Goal: Transaction & Acquisition: Purchase product/service

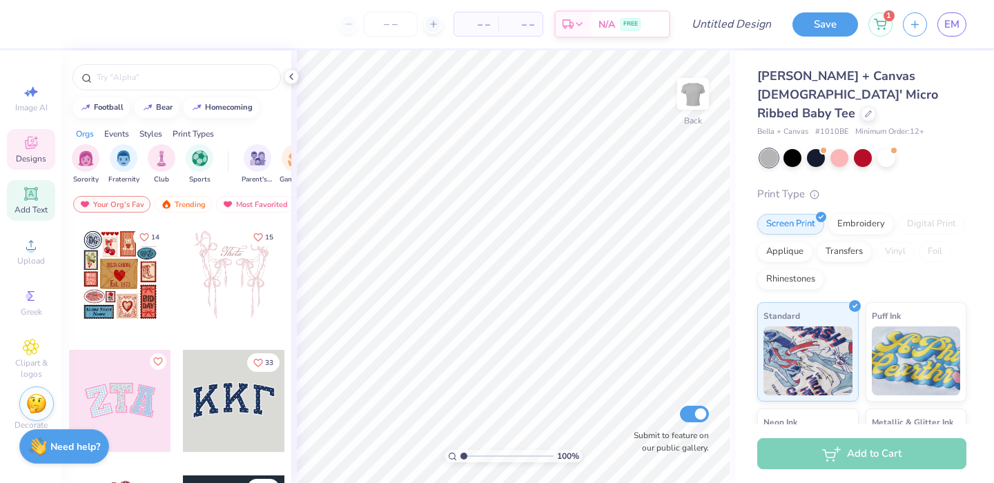
click at [31, 200] on icon at bounding box center [30, 193] width 13 height 13
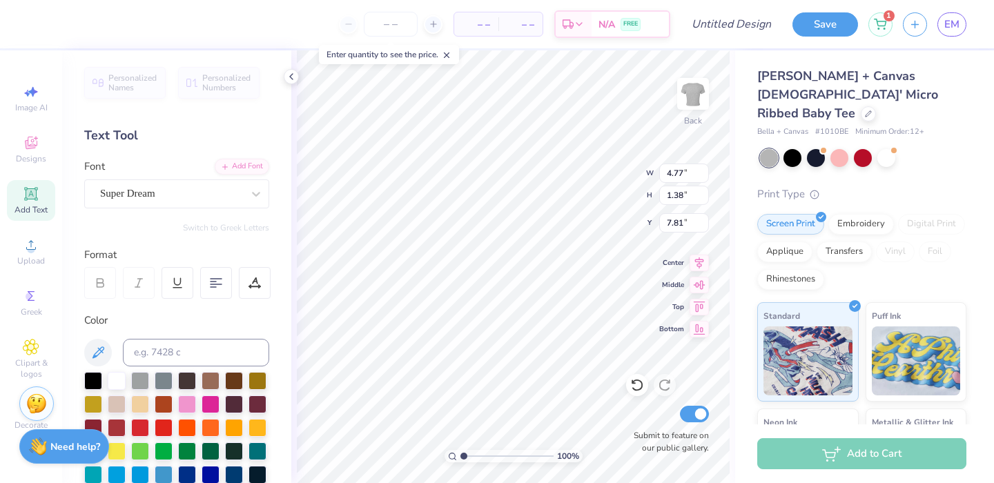
scroll to position [1, 4]
type textarea "too cute too smoke"
type input "4.77"
type textarea "too cute to smoke"
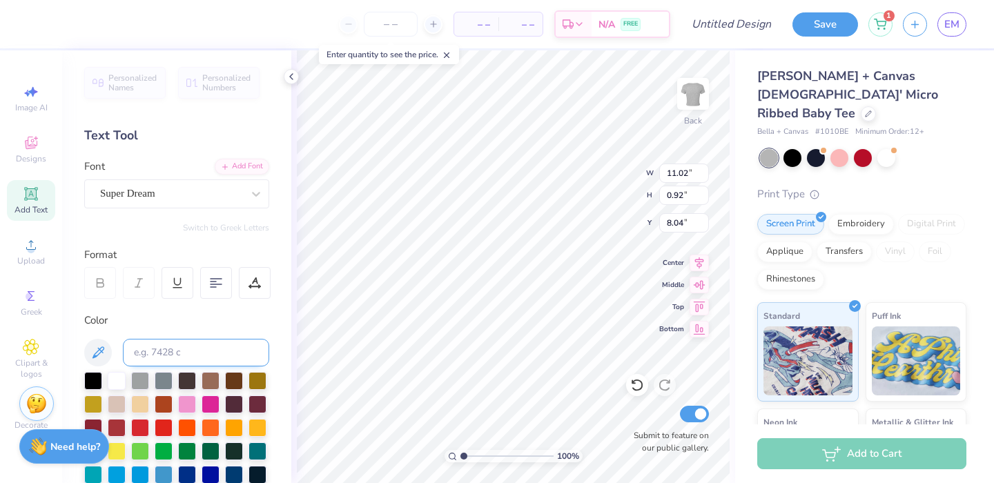
scroll to position [345, 0]
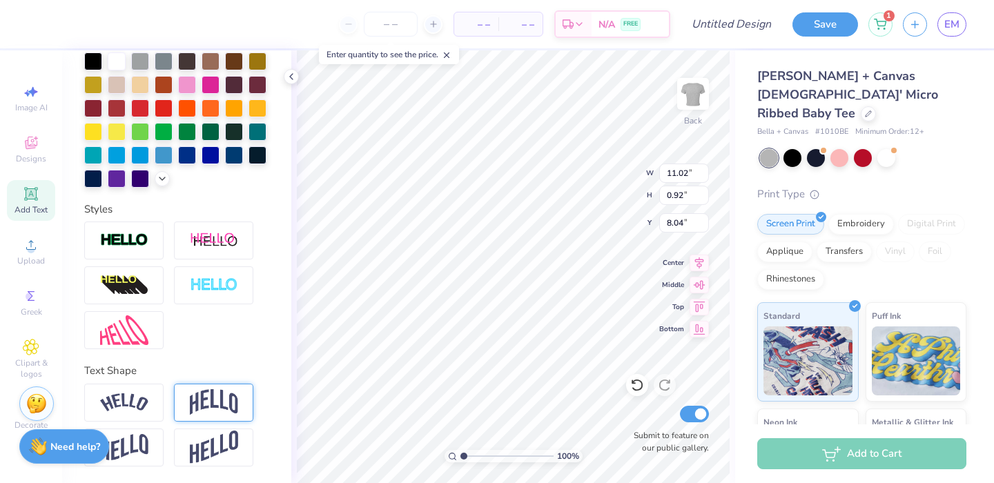
click at [220, 409] on img at bounding box center [214, 402] width 48 height 26
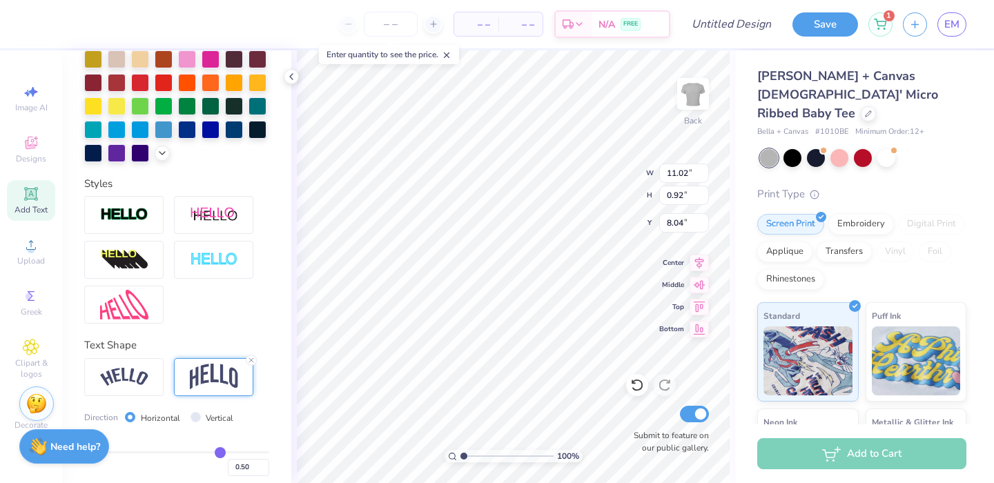
type input "3.10"
type input "6.95"
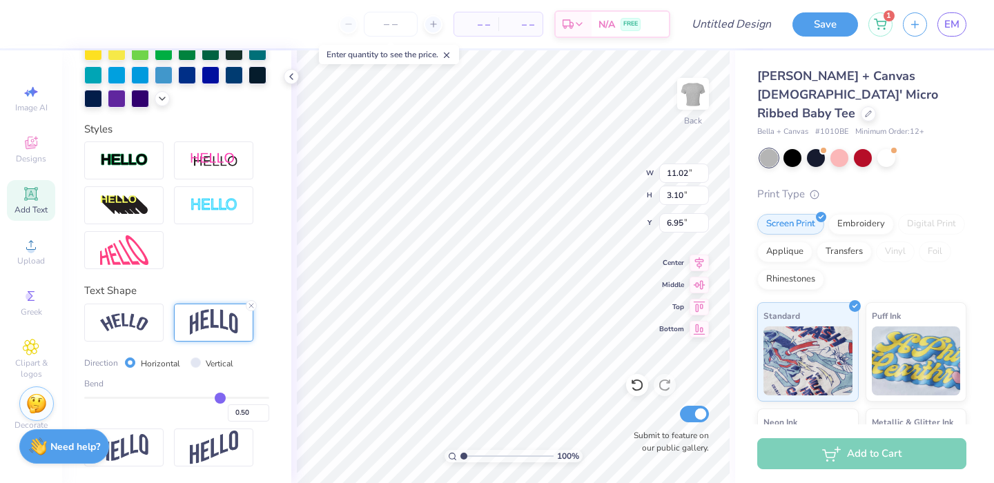
scroll to position [425, 0]
type input "0.32"
click at [199, 398] on input "range" at bounding box center [176, 398] width 185 height 2
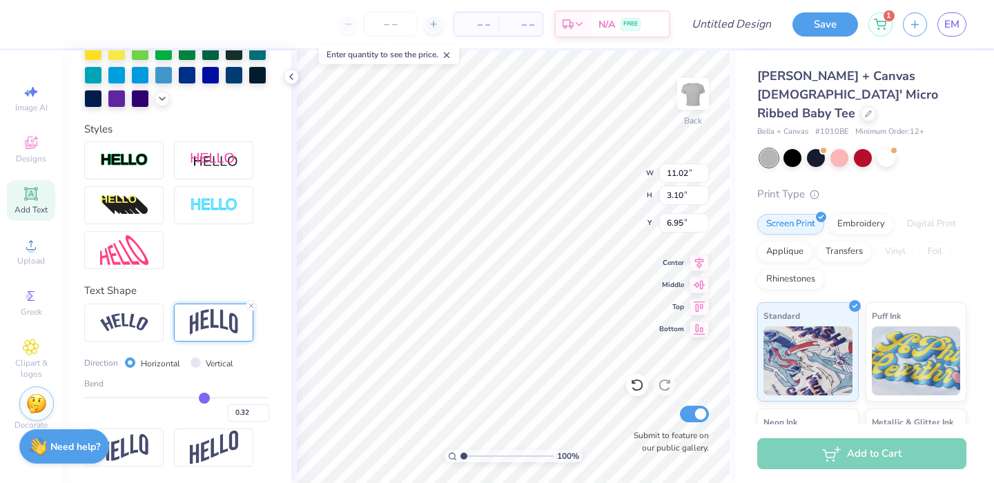
type input "2.25"
type input "3.00"
click at [795, 148] on div at bounding box center [793, 157] width 18 height 18
click at [869, 148] on div at bounding box center [863, 157] width 18 height 18
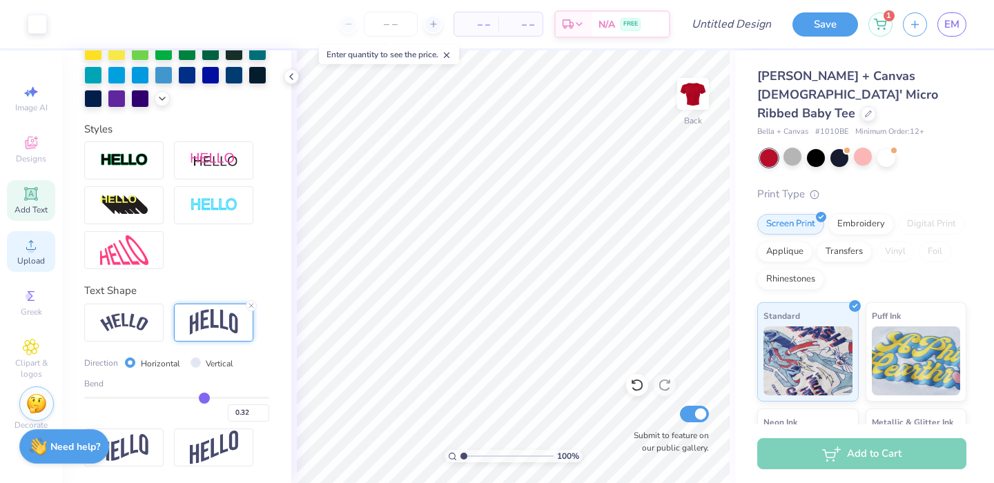
click at [26, 262] on span "Upload" at bounding box center [31, 260] width 28 height 11
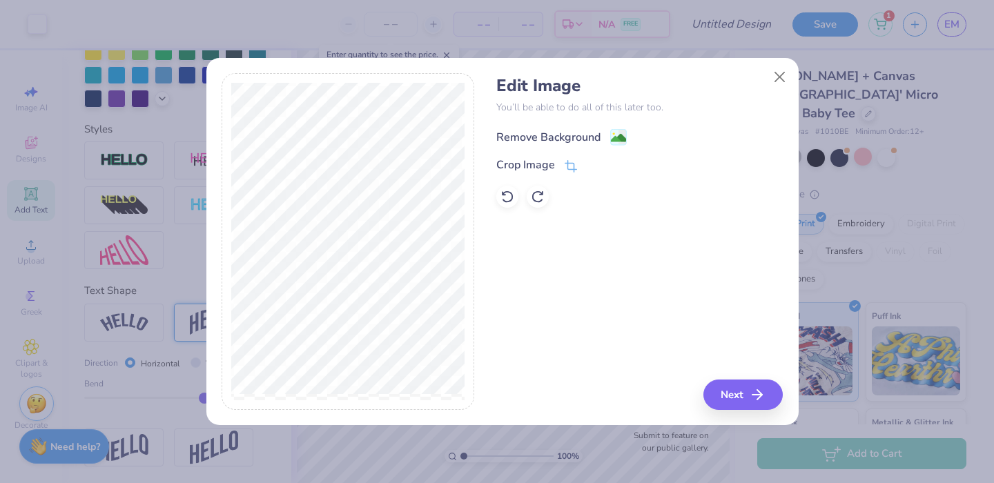
click at [604, 142] on div "Remove Background" at bounding box center [561, 136] width 130 height 17
click at [745, 401] on div "Edit Image You’ll be able to do all of this later too. Remove Background Crop I…" at bounding box center [639, 241] width 287 height 337
click at [729, 405] on div "Edit Image You’ll be able to do all of this later too. Remove Background Crop I…" at bounding box center [639, 241] width 287 height 337
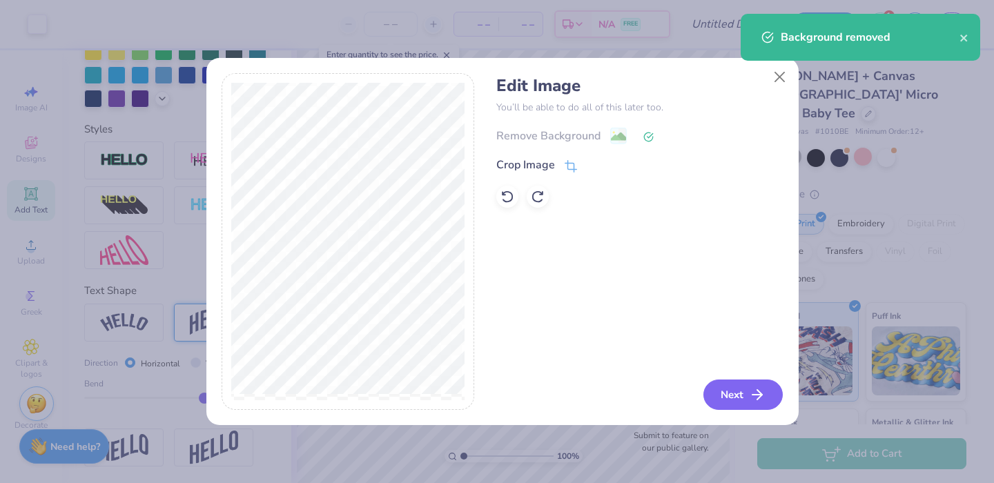
click at [732, 394] on button "Next" at bounding box center [743, 395] width 79 height 30
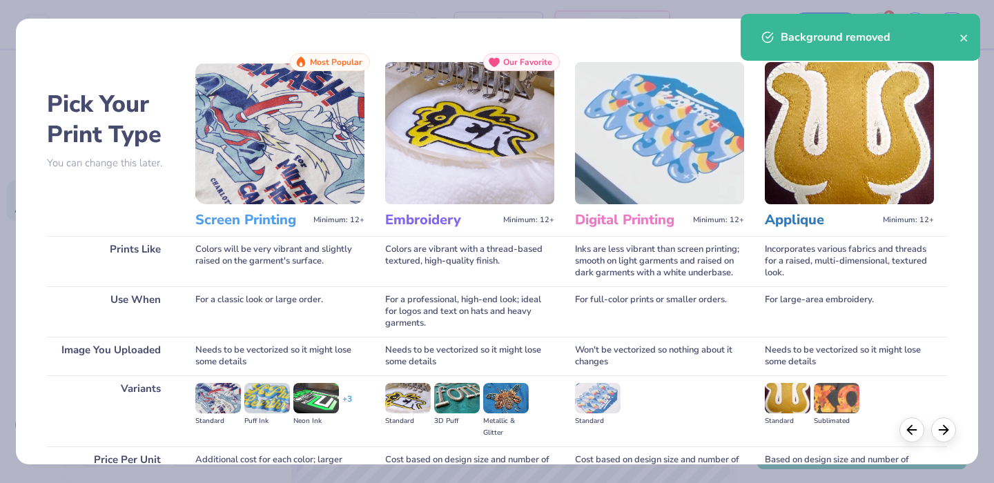
scroll to position [136, 0]
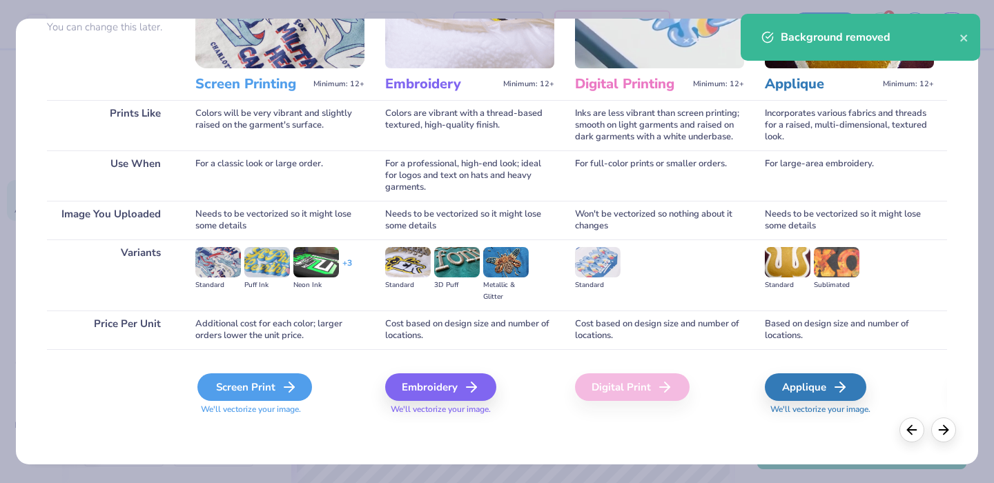
click at [258, 382] on div "Screen Print" at bounding box center [254, 388] width 115 height 28
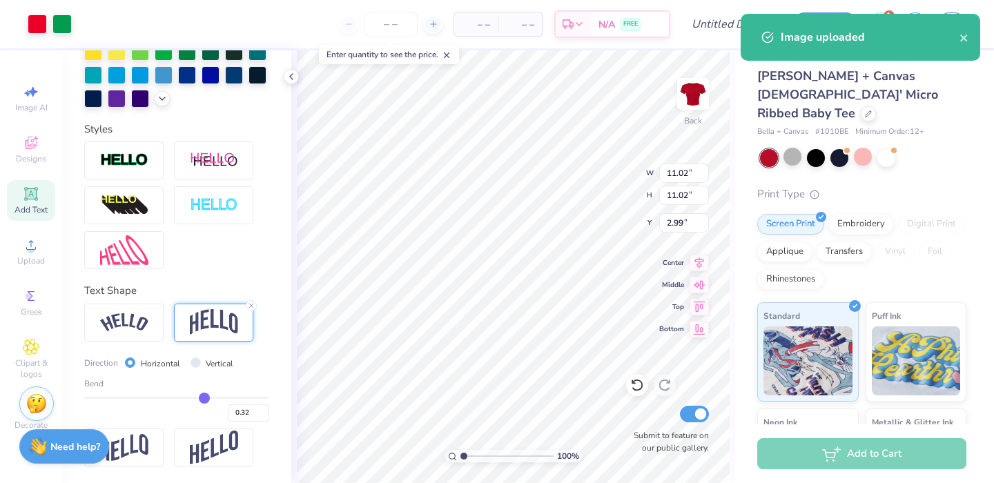
type input "7.98"
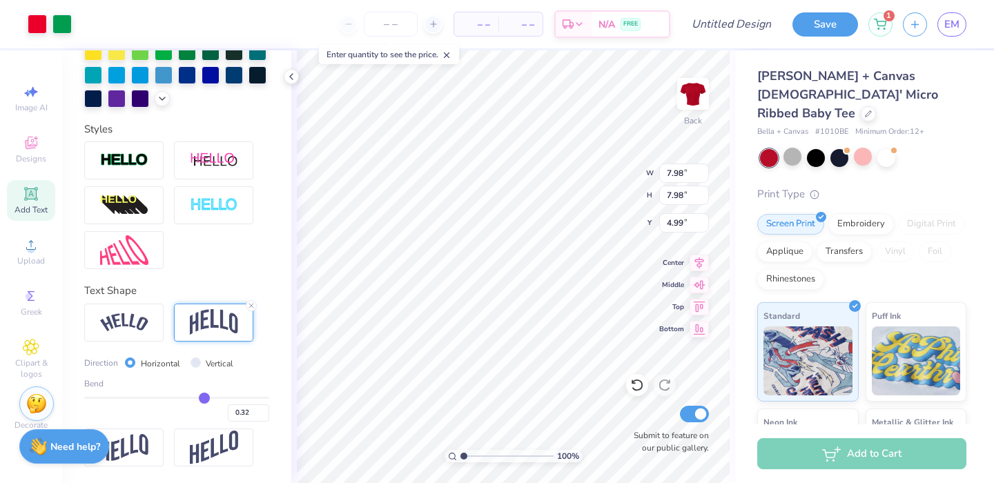
type input "5.25"
type input "5.53"
click at [886, 148] on div at bounding box center [887, 157] width 18 height 18
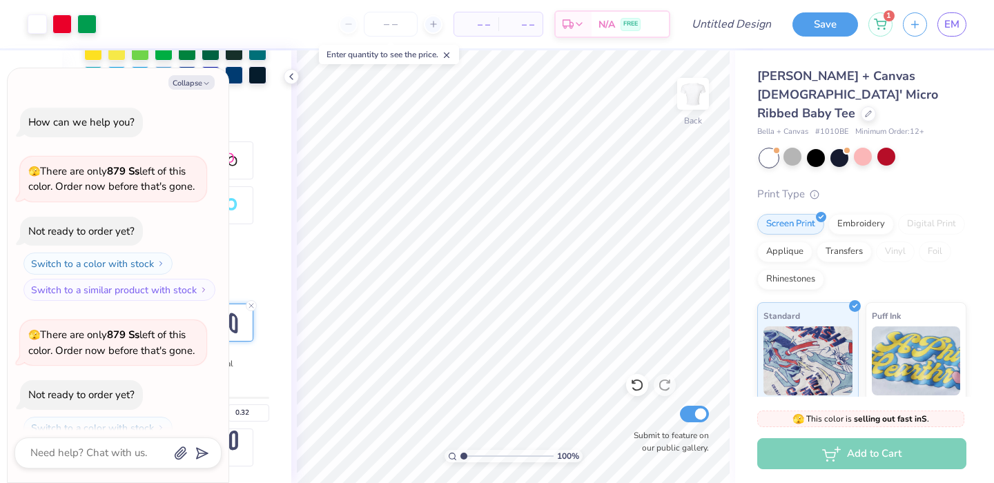
scroll to position [45, 0]
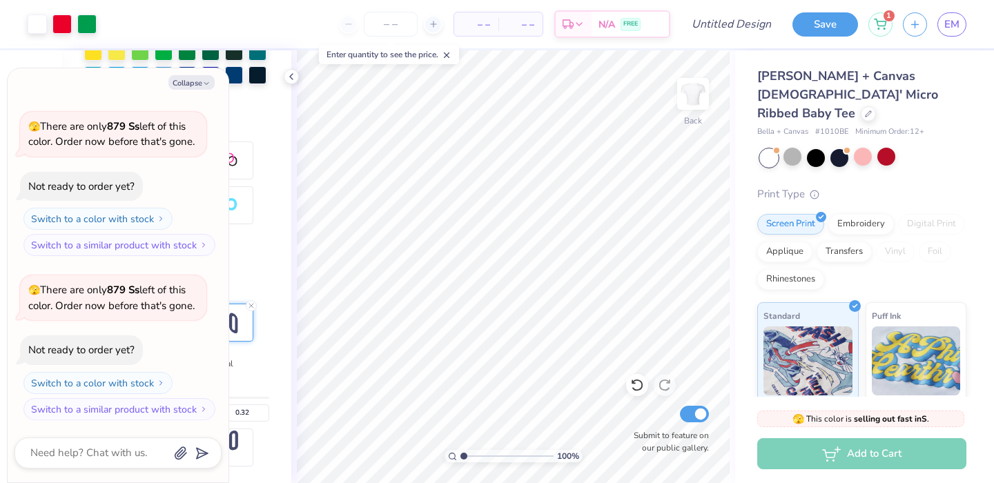
click at [829, 149] on div at bounding box center [863, 158] width 206 height 18
click at [819, 148] on div at bounding box center [816, 157] width 18 height 18
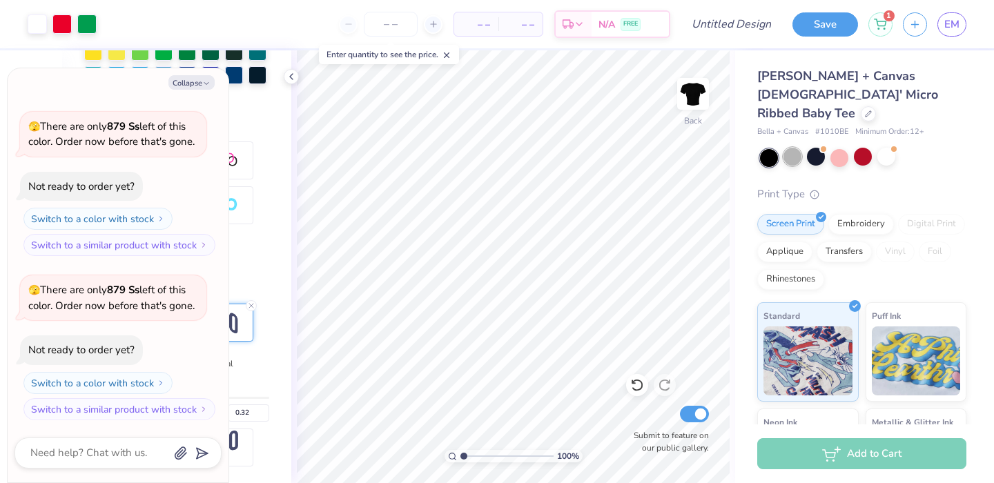
click at [799, 148] on div at bounding box center [793, 157] width 18 height 18
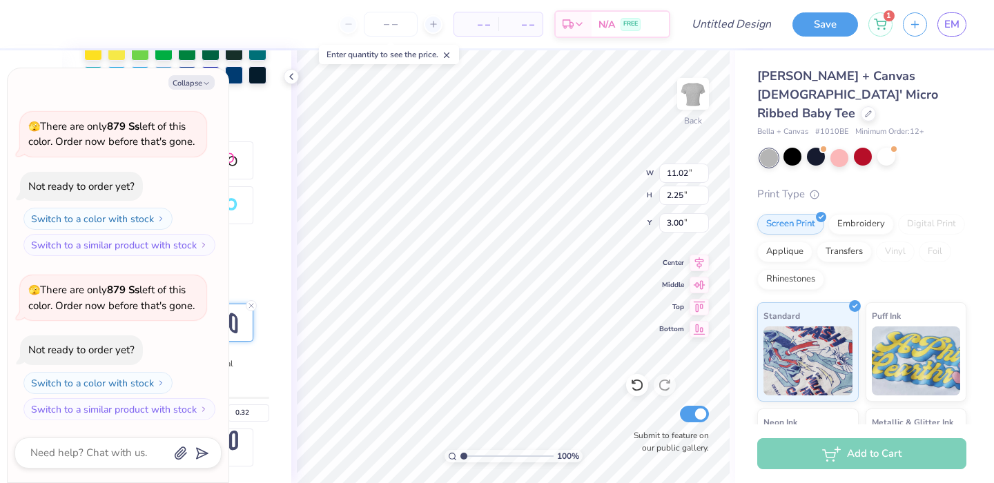
type textarea "x"
type input "1.87"
type textarea "x"
type input "3.68"
type textarea "x"
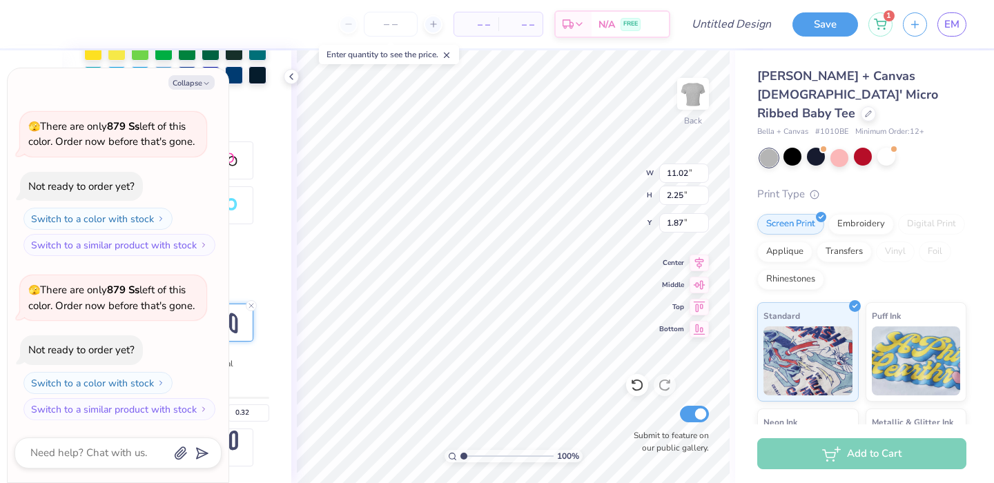
type input "1.07"
type textarea "x"
click at [465, 451] on input "range" at bounding box center [507, 456] width 93 height 12
type input "1.07"
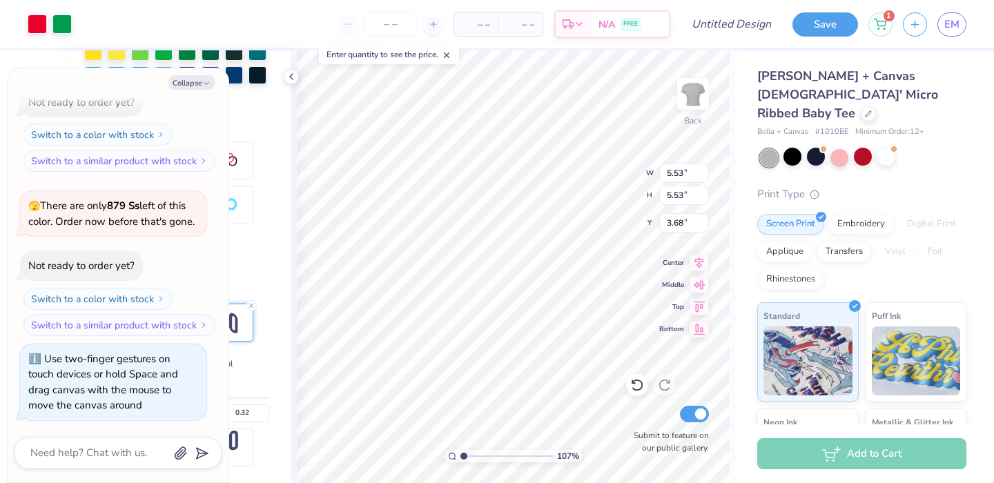
type textarea "x"
type input "1.63"
type textarea "x"
type textarea "too cute to d"
type textarea "x"
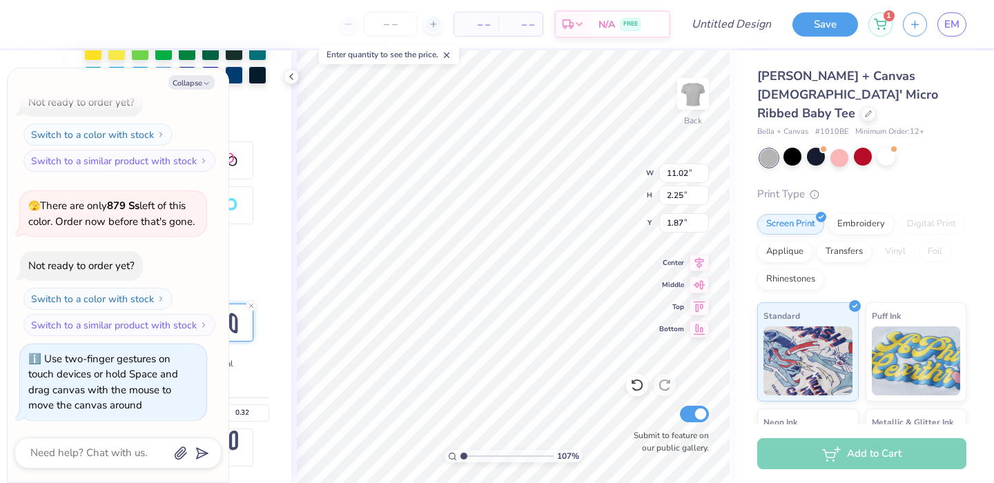
type textarea "too cute to dr"
type textarea "x"
type textarea "too cute to dri"
type textarea "x"
type textarea "too cute to drin"
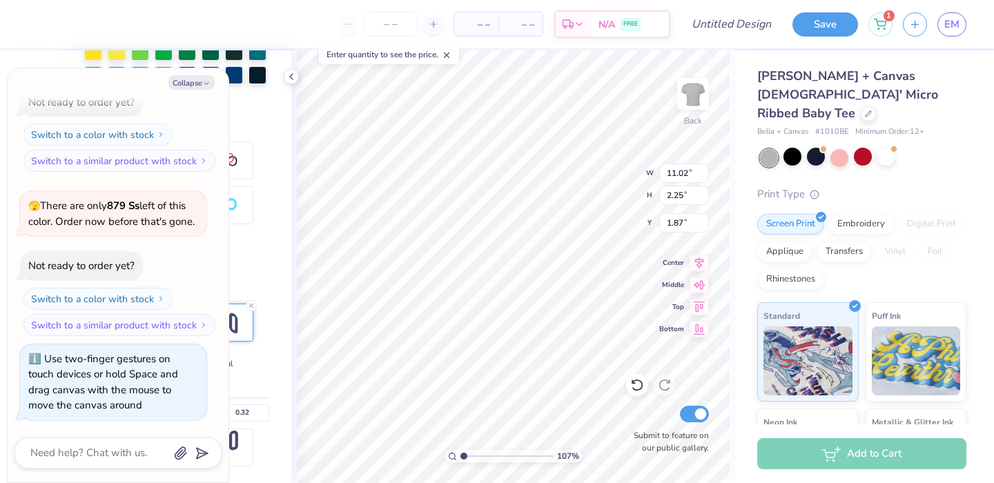
type textarea "x"
type textarea "too cute to drink"
click at [295, 354] on div "107 % Back W 11.02 11.02 " H 2.25 2.25 " Y 1.87 1.87 " Center Middle Top Bottom…" at bounding box center [513, 266] width 444 height 433
type textarea "x"
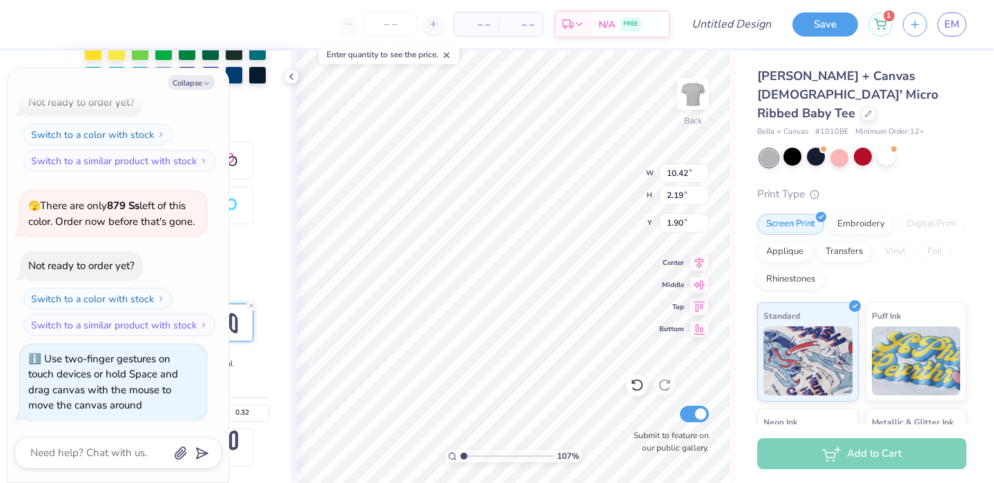
type textarea "too cute to s"
type textarea "x"
type textarea "too cute to sm"
type textarea "x"
type textarea "too cute to smo"
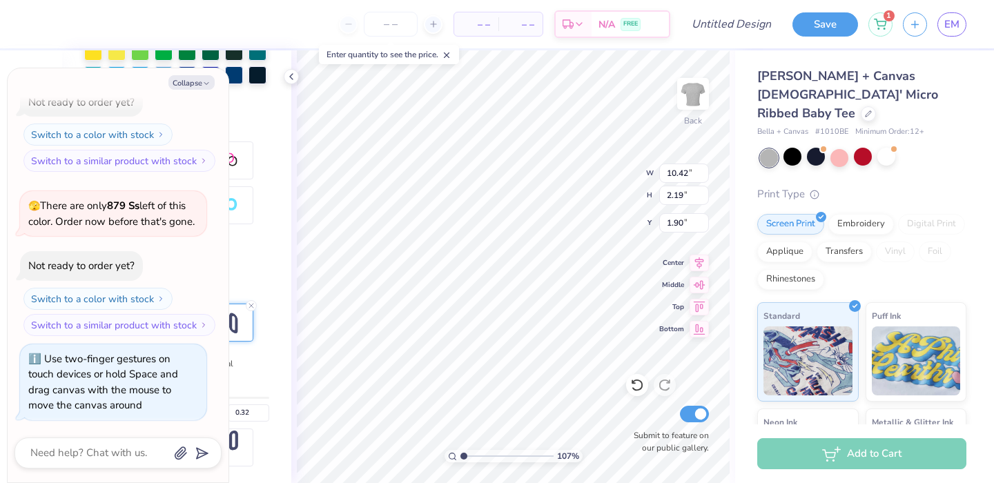
type textarea "x"
type textarea "too cute to smok"
type textarea "x"
type textarea "too cute to"
type textarea "x"
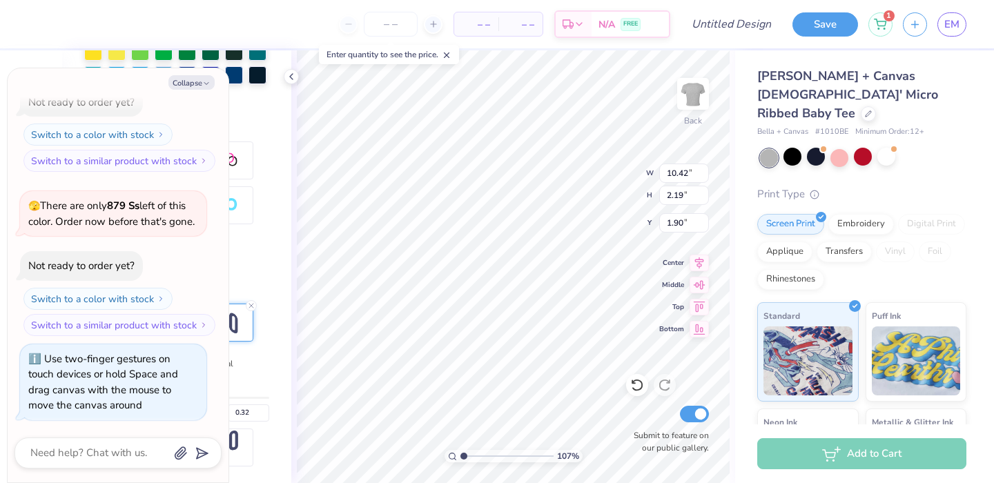
type textarea "too cute to m"
type textarea "x"
type textarea "too cute to"
type textarea "x"
type textarea "too cute to s"
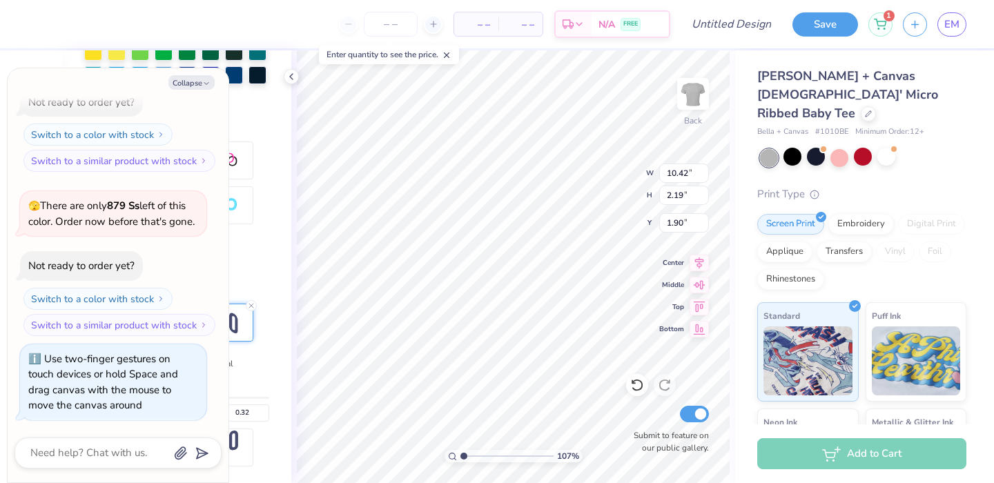
type textarea "x"
type textarea "too cute to sm"
type textarea "x"
type textarea "too cute to smo"
type textarea "x"
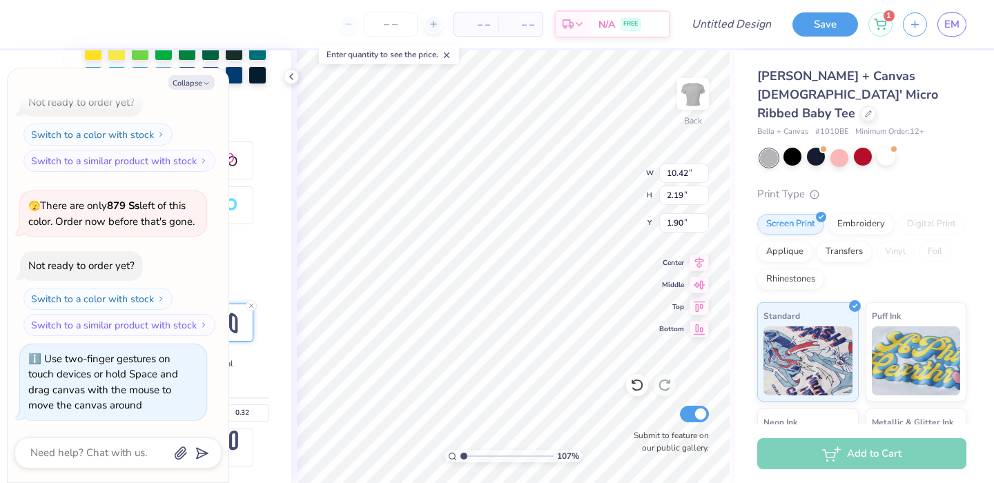
type textarea "too cute to smok"
type textarea "x"
type textarea "too cute to smoke"
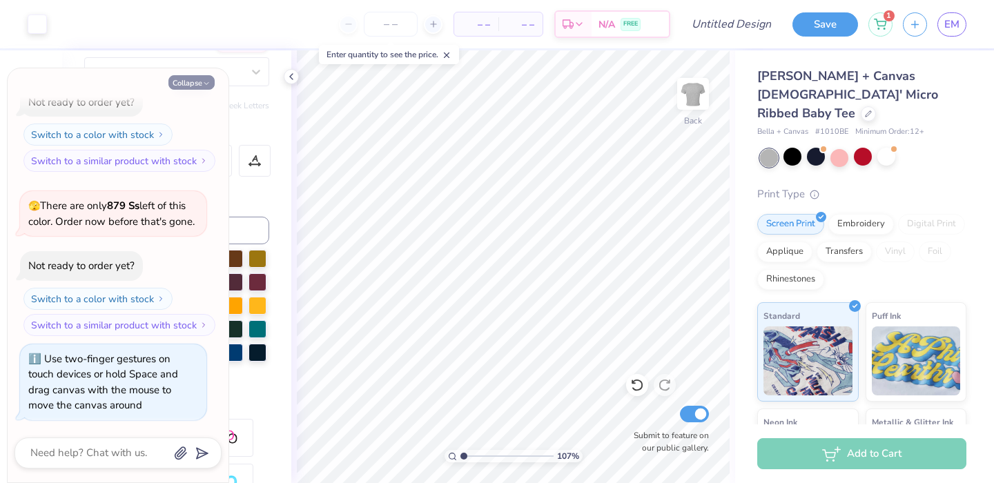
click at [194, 82] on button "Collapse" at bounding box center [191, 82] width 46 height 14
type textarea "x"
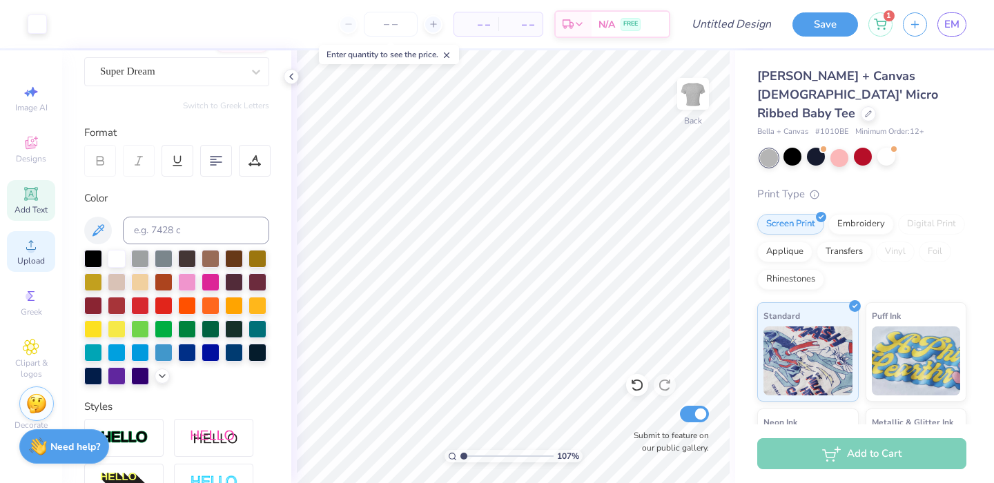
click at [28, 262] on span "Upload" at bounding box center [31, 260] width 28 height 11
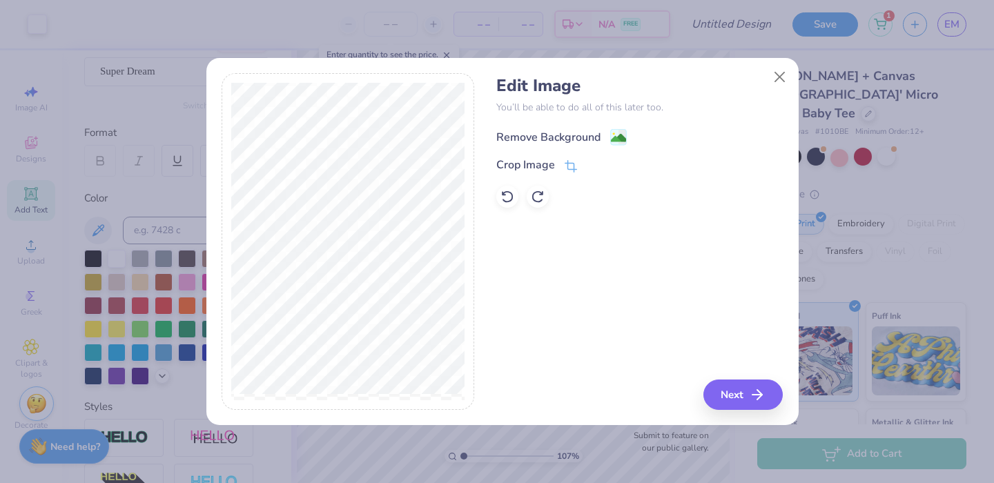
click at [619, 145] on image at bounding box center [618, 137] width 15 height 15
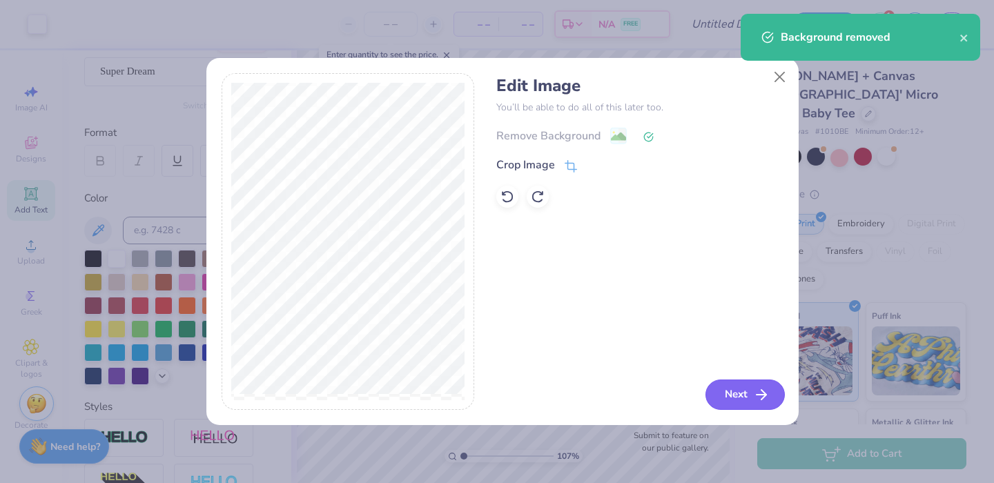
click at [727, 388] on button "Next" at bounding box center [745, 395] width 79 height 30
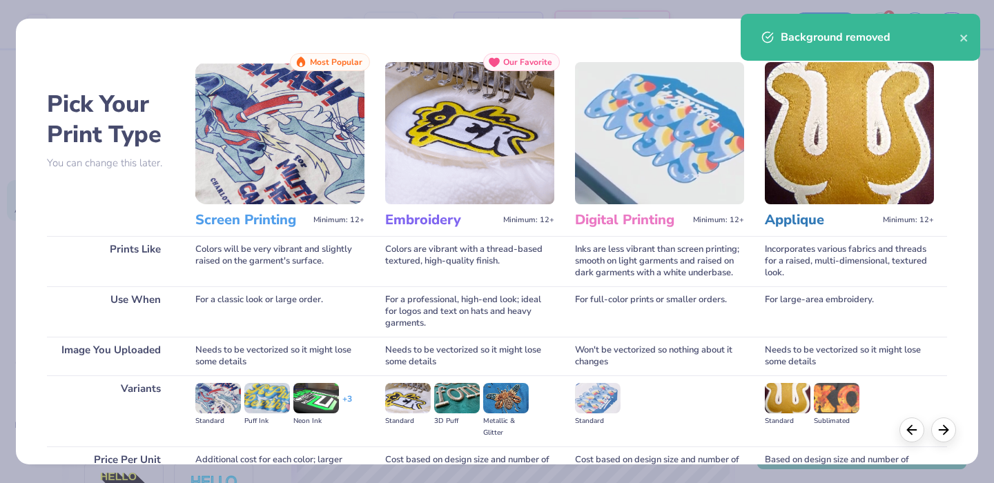
scroll to position [136, 0]
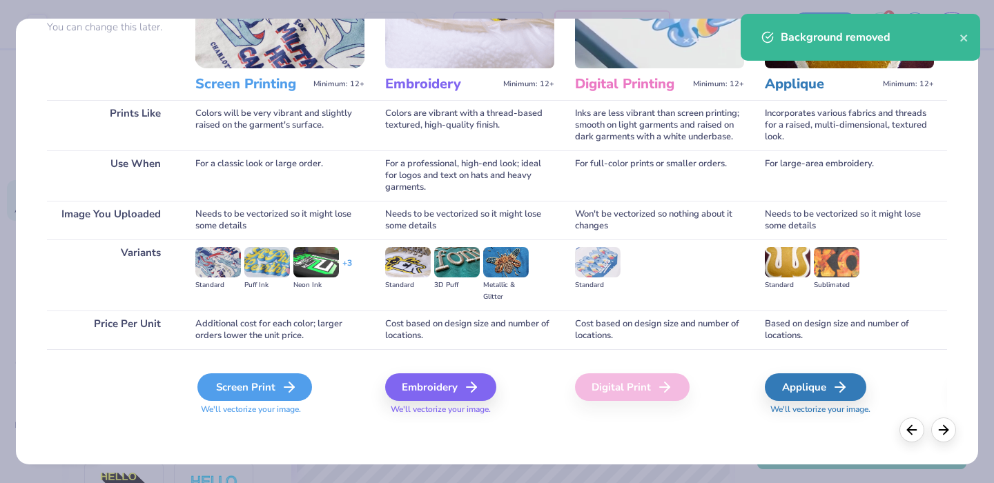
click at [266, 386] on div "Screen Print" at bounding box center [254, 388] width 115 height 28
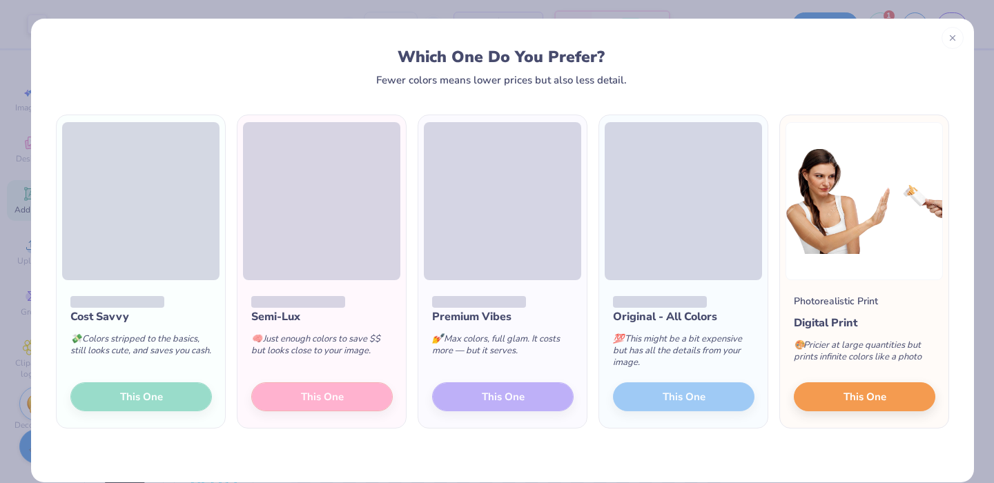
scroll to position [18, 0]
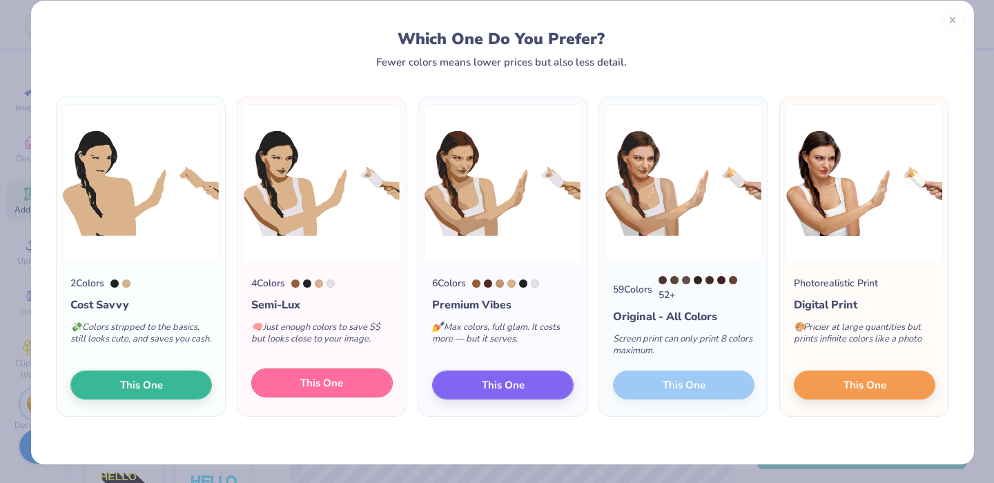
click at [282, 382] on button "This One" at bounding box center [322, 383] width 142 height 29
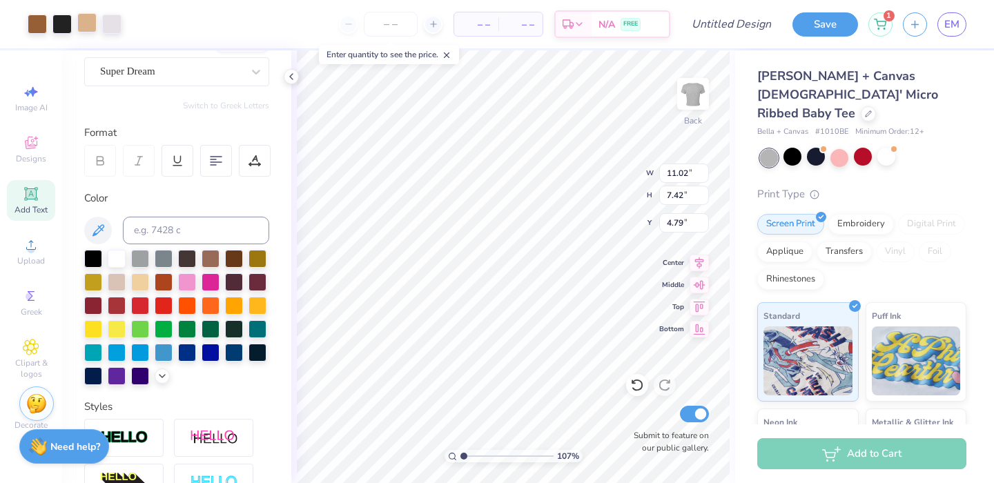
click at [92, 24] on div at bounding box center [86, 22] width 19 height 19
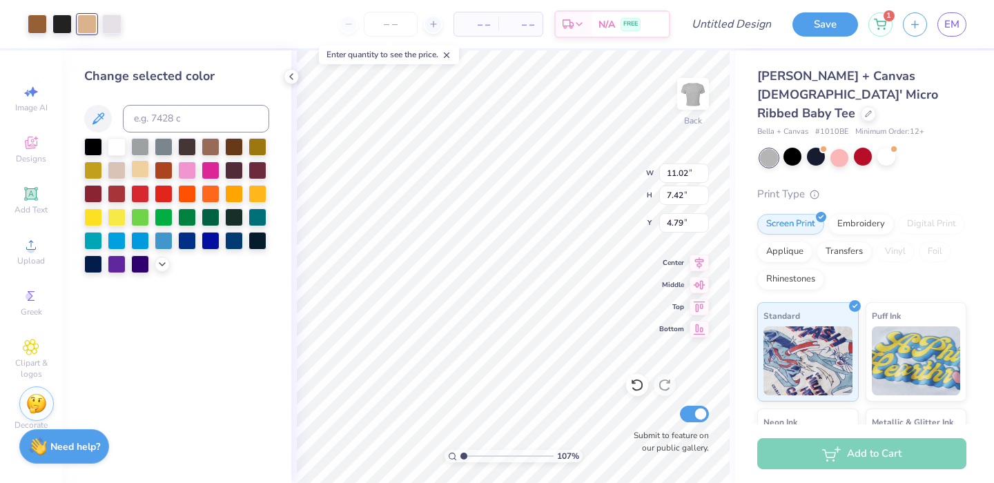
click at [145, 174] on div at bounding box center [140, 169] width 18 height 18
click at [32, 23] on div at bounding box center [37, 22] width 19 height 19
click at [101, 173] on div at bounding box center [93, 169] width 18 height 18
click at [215, 151] on div at bounding box center [211, 146] width 18 height 18
click at [164, 266] on icon at bounding box center [162, 263] width 11 height 11
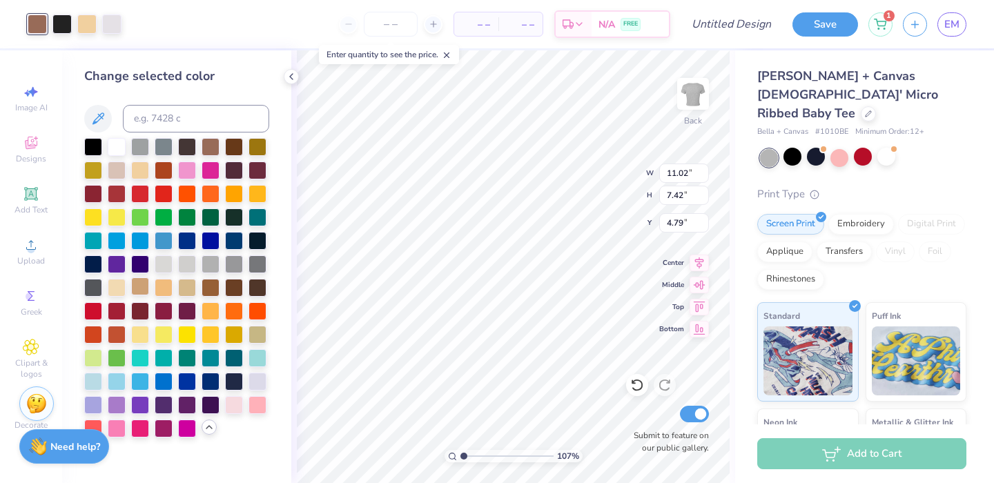
click at [142, 295] on div at bounding box center [140, 287] width 18 height 18
click at [61, 23] on div at bounding box center [61, 22] width 19 height 19
click at [229, 151] on div at bounding box center [234, 146] width 18 height 18
click at [110, 196] on div at bounding box center [117, 193] width 18 height 18
click at [101, 316] on div at bounding box center [93, 310] width 18 height 18
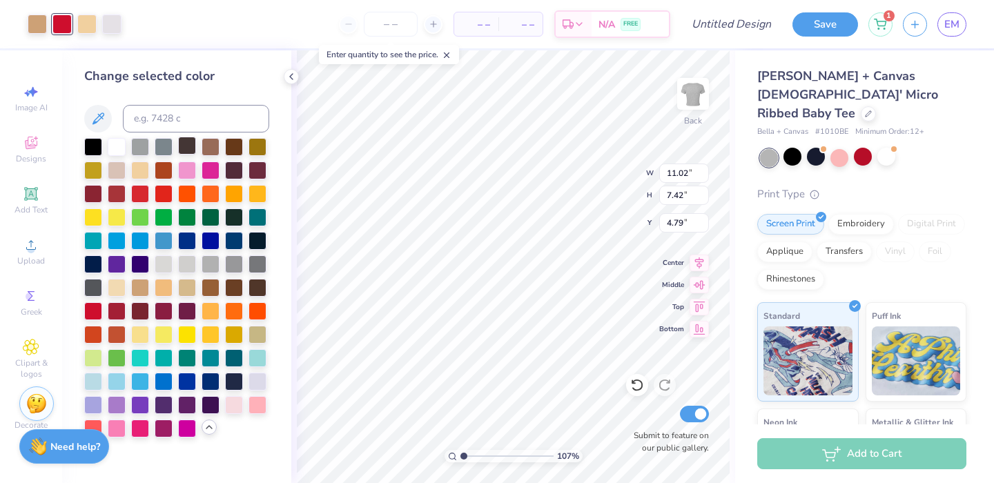
click at [190, 150] on div at bounding box center [187, 146] width 18 height 18
click at [83, 32] on div at bounding box center [86, 22] width 19 height 19
click at [144, 336] on div at bounding box center [140, 333] width 18 height 18
click at [115, 290] on div at bounding box center [117, 287] width 18 height 18
click at [242, 411] on div at bounding box center [234, 404] width 18 height 18
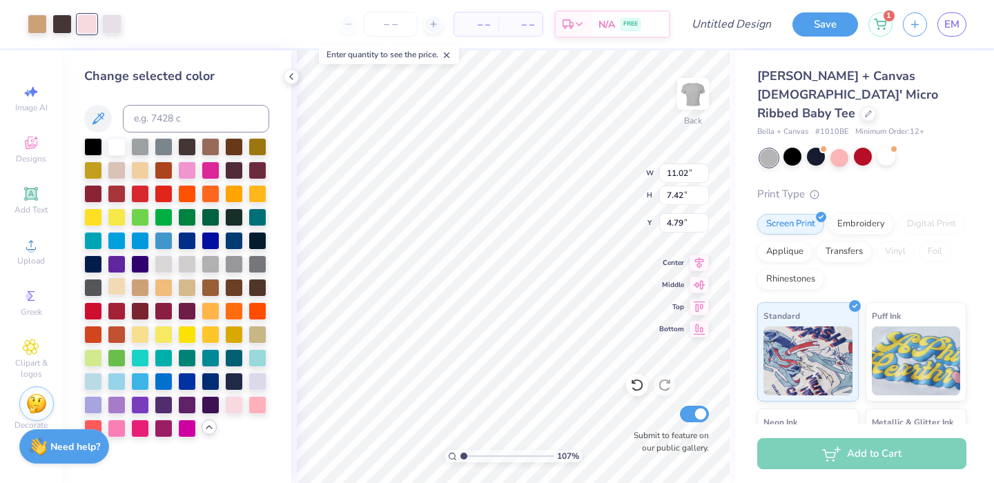
click at [121, 294] on div at bounding box center [117, 287] width 18 height 18
click at [39, 24] on div at bounding box center [37, 22] width 19 height 19
click at [165, 295] on div at bounding box center [164, 287] width 18 height 18
click at [263, 200] on div at bounding box center [258, 193] width 18 height 18
click at [238, 195] on div at bounding box center [234, 193] width 18 height 18
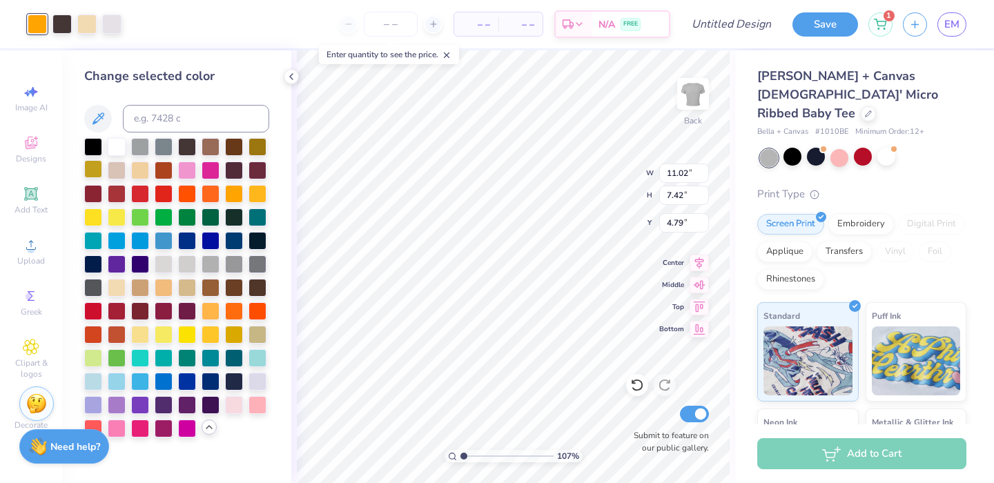
click at [97, 175] on div at bounding box center [93, 169] width 18 height 18
click at [144, 334] on div at bounding box center [140, 333] width 18 height 18
click at [235, 338] on div at bounding box center [234, 333] width 18 height 18
click at [255, 331] on div at bounding box center [258, 333] width 18 height 18
click at [144, 290] on div at bounding box center [140, 287] width 18 height 18
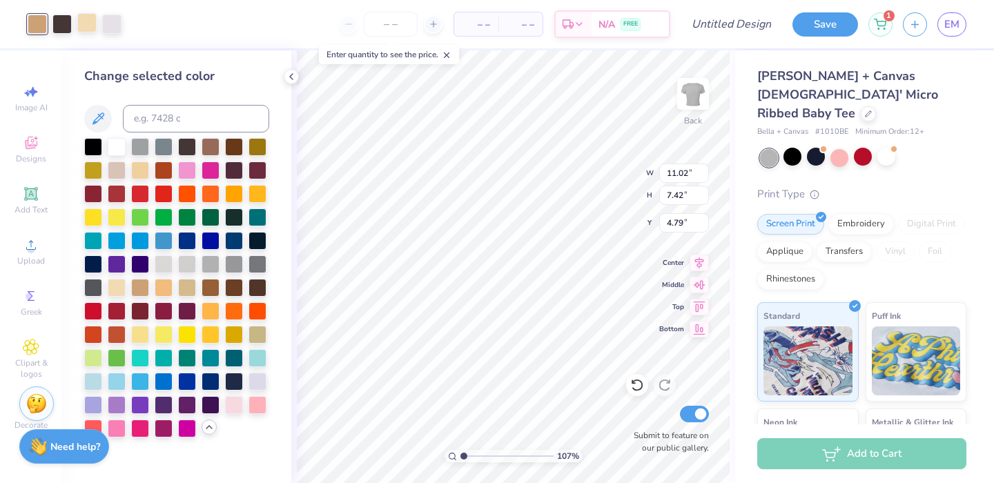
click at [88, 23] on div at bounding box center [86, 22] width 19 height 19
click at [113, 20] on div at bounding box center [111, 22] width 19 height 19
click at [185, 429] on div at bounding box center [187, 427] width 18 height 18
click at [119, 430] on div at bounding box center [117, 427] width 18 height 18
click at [189, 175] on div at bounding box center [187, 169] width 18 height 18
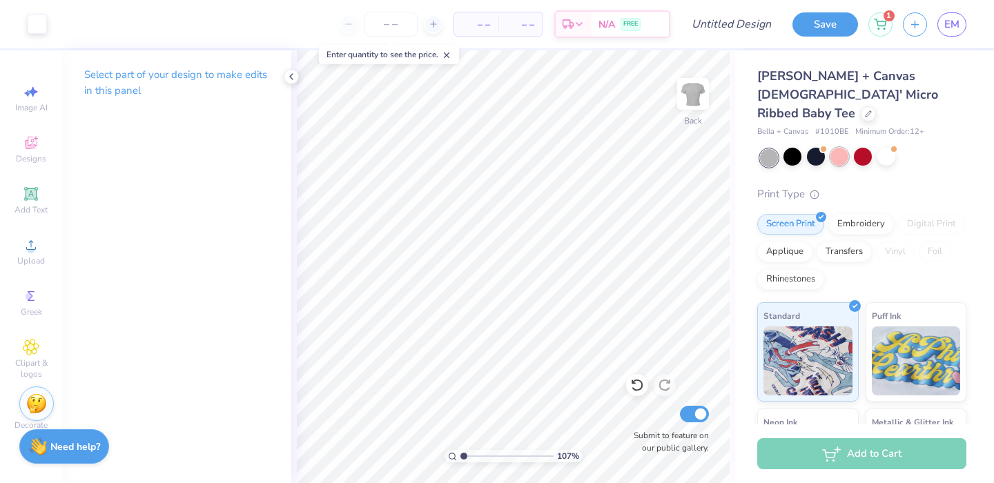
click at [844, 148] on div at bounding box center [840, 157] width 18 height 18
click at [789, 148] on div at bounding box center [793, 157] width 18 height 18
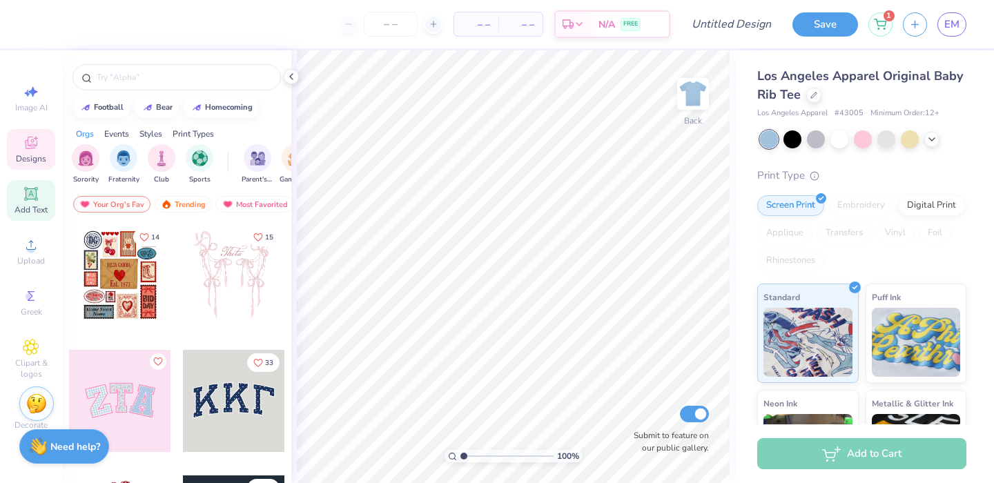
click at [33, 197] on icon at bounding box center [30, 193] width 13 height 13
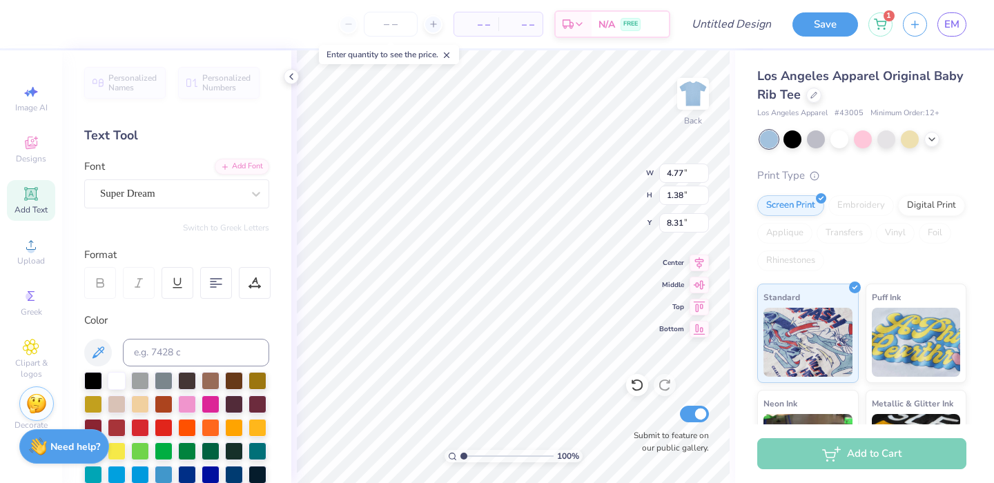
scroll to position [0, 3]
type textarea "2 cute 2 smoke"
click at [697, 257] on icon at bounding box center [699, 261] width 19 height 17
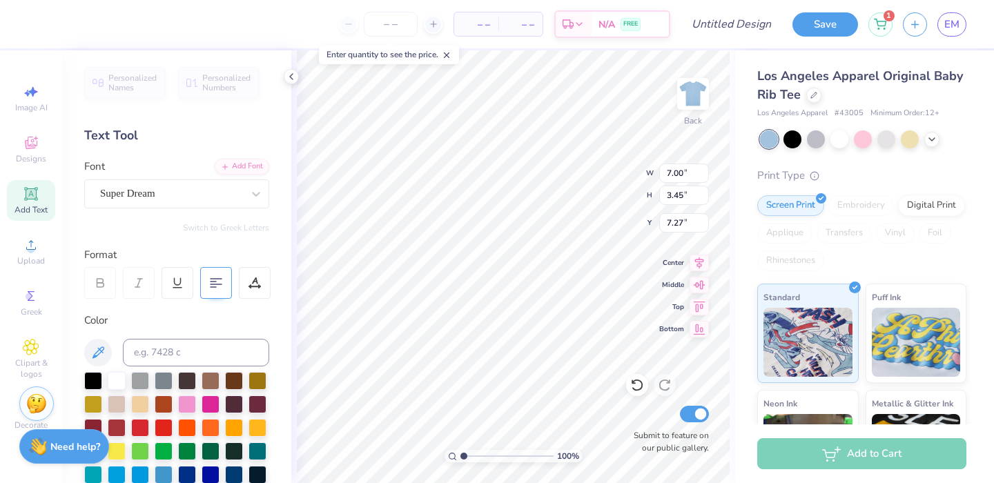
click at [209, 290] on div at bounding box center [216, 283] width 32 height 32
click at [224, 270] on div at bounding box center [216, 283] width 32 height 32
click at [222, 270] on div at bounding box center [216, 283] width 32 height 32
type input "2.35"
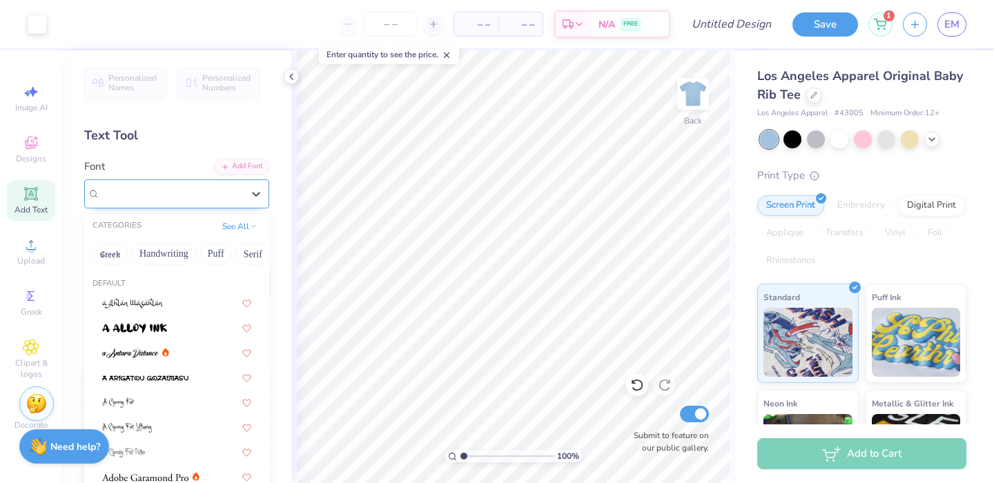
click at [220, 199] on div "Super Dream" at bounding box center [171, 193] width 145 height 21
click at [178, 197] on div "Super Dream" at bounding box center [171, 193] width 145 height 21
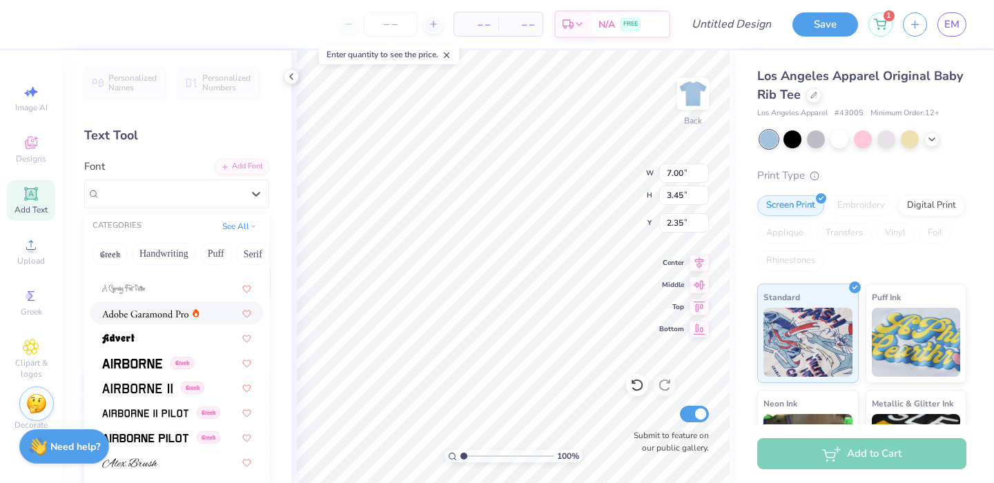
scroll to position [168, 0]
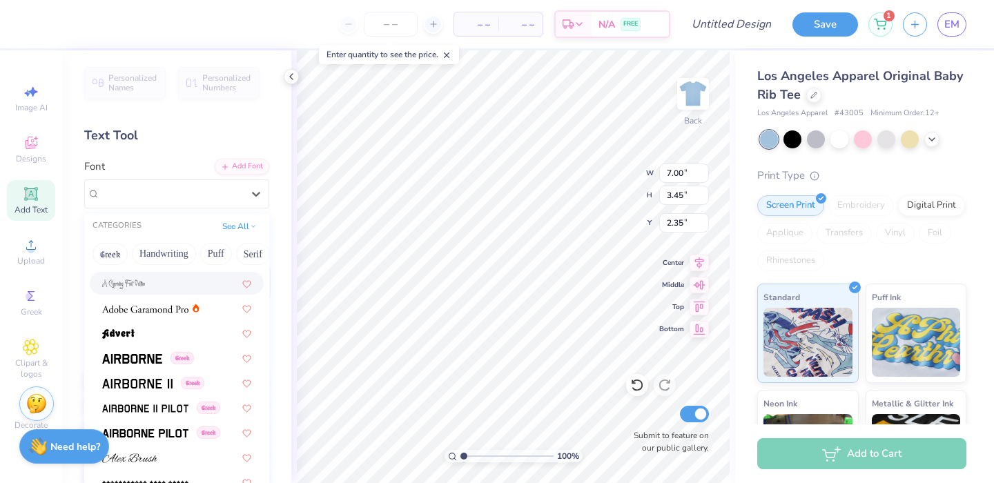
click at [146, 289] on div at bounding box center [176, 283] width 149 height 14
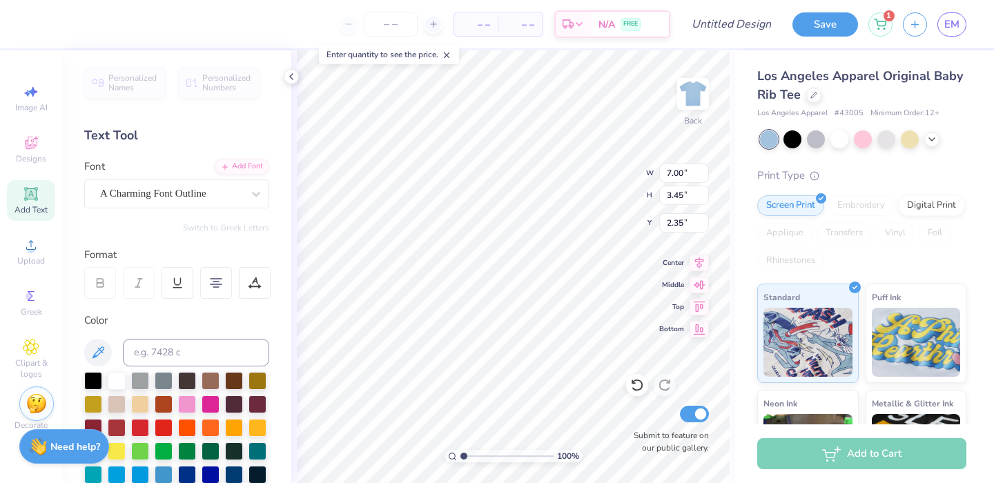
type input "2.60"
type input "3.56"
type input "2.30"
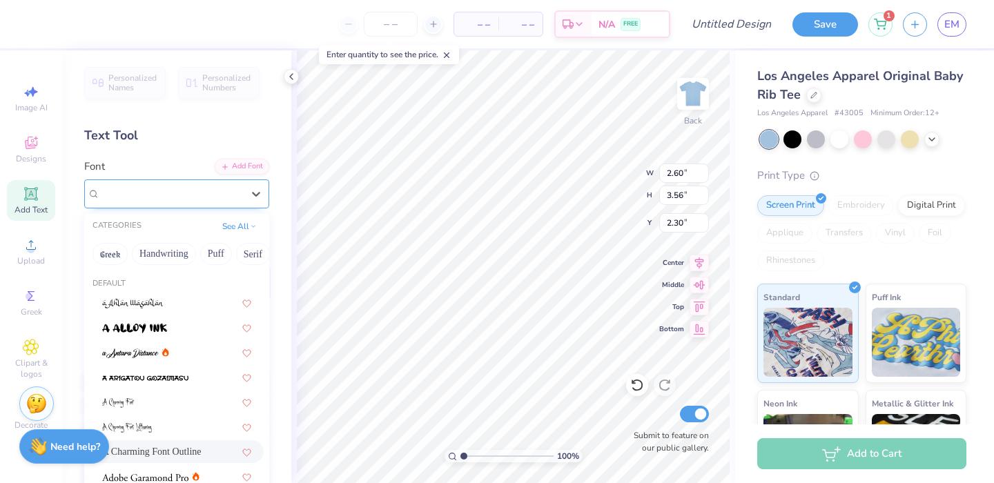
click at [148, 195] on div "A Charming Font Outline" at bounding box center [171, 193] width 145 height 21
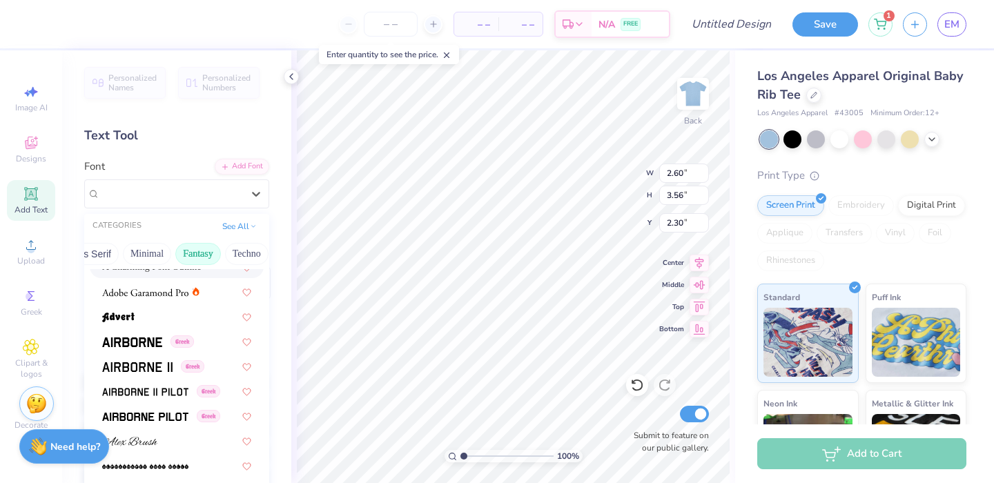
scroll to position [0, 356]
click at [179, 253] on button "Fantasy" at bounding box center [202, 254] width 46 height 22
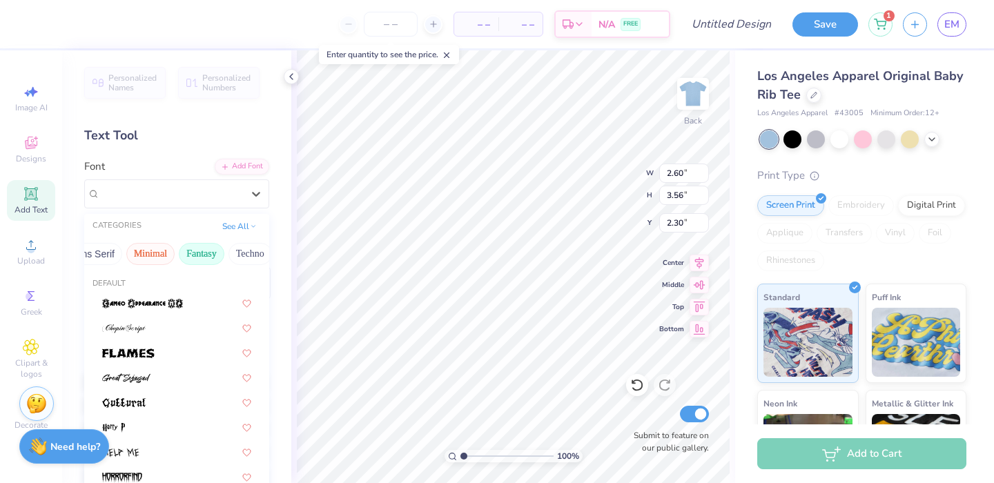
click at [153, 253] on button "Minimal" at bounding box center [150, 254] width 48 height 22
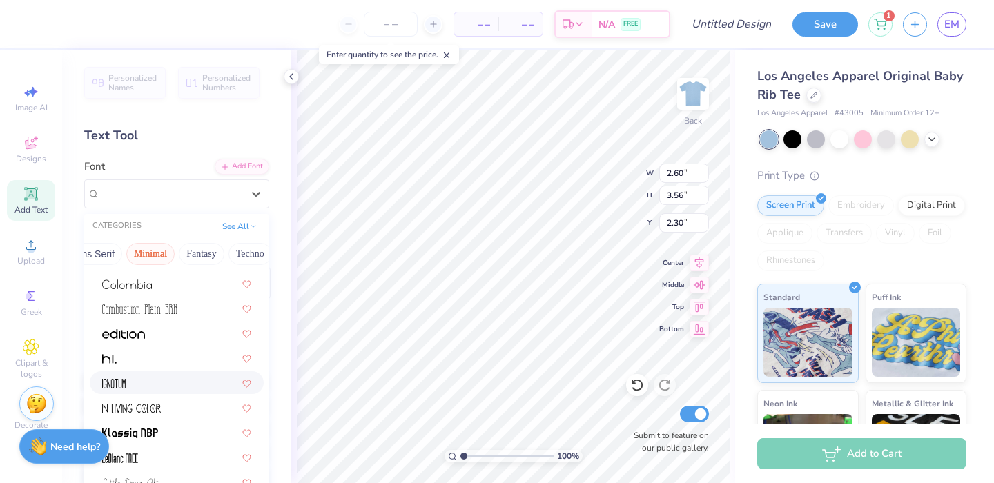
scroll to position [195, 0]
click at [145, 282] on img at bounding box center [127, 283] width 50 height 10
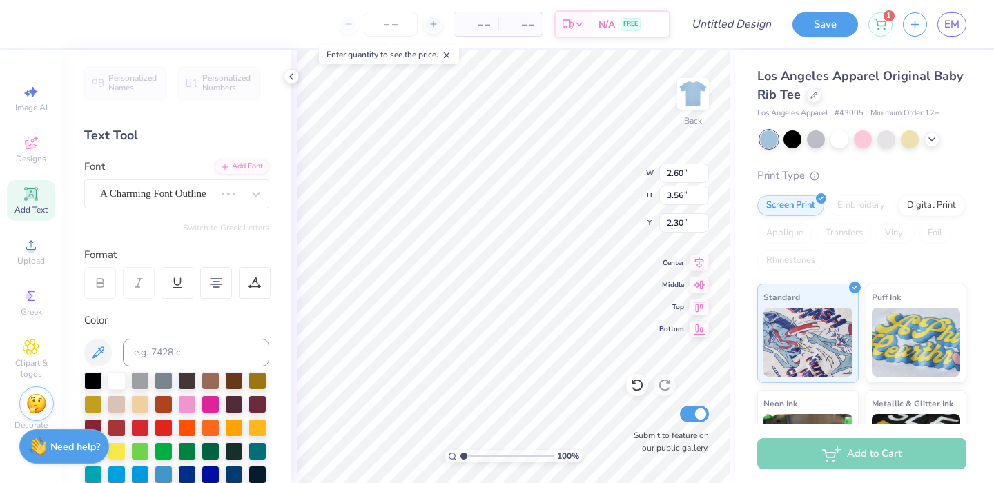
type input "4.53"
type input "3.16"
type input "2.50"
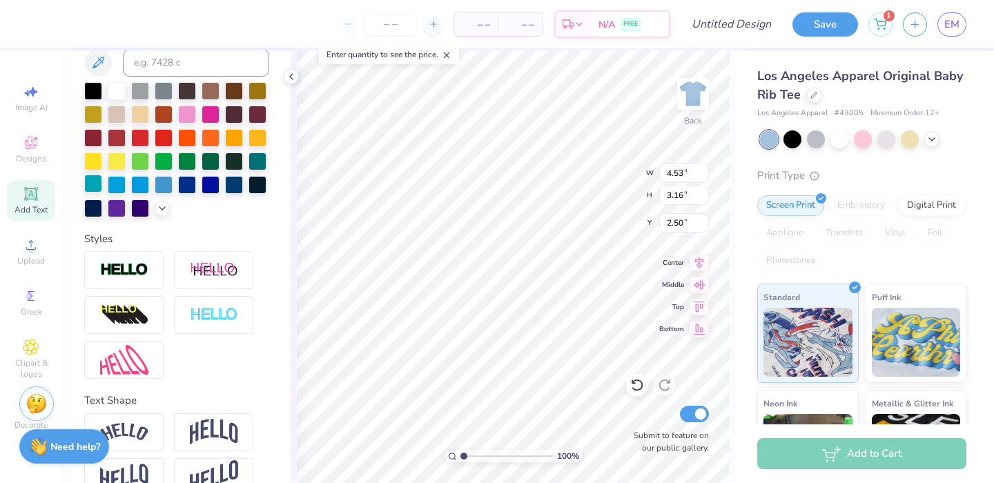
scroll to position [289, 0]
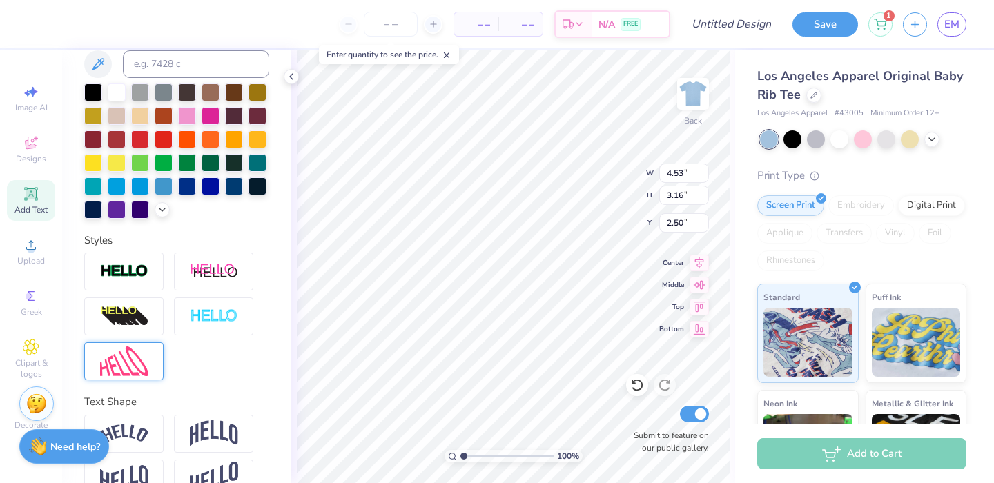
click at [134, 376] on img at bounding box center [124, 362] width 48 height 30
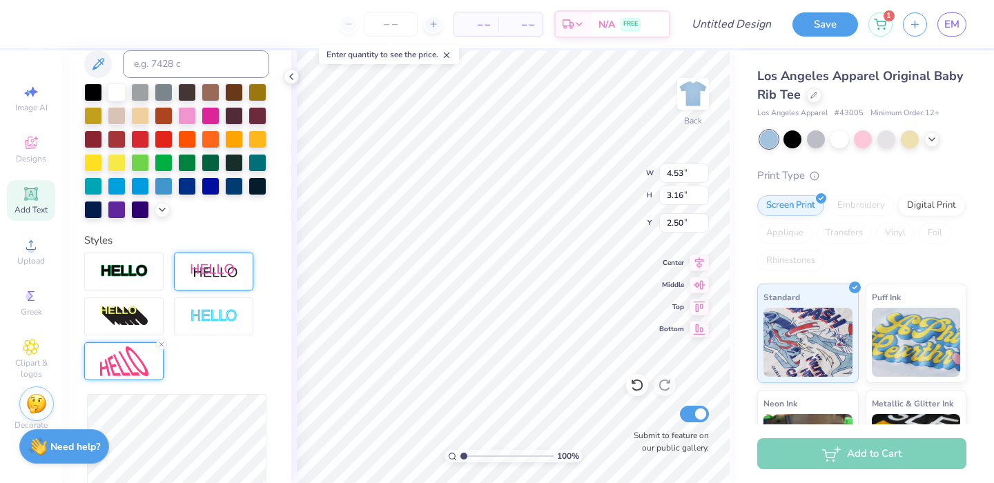
click at [221, 280] on img at bounding box center [214, 271] width 48 height 17
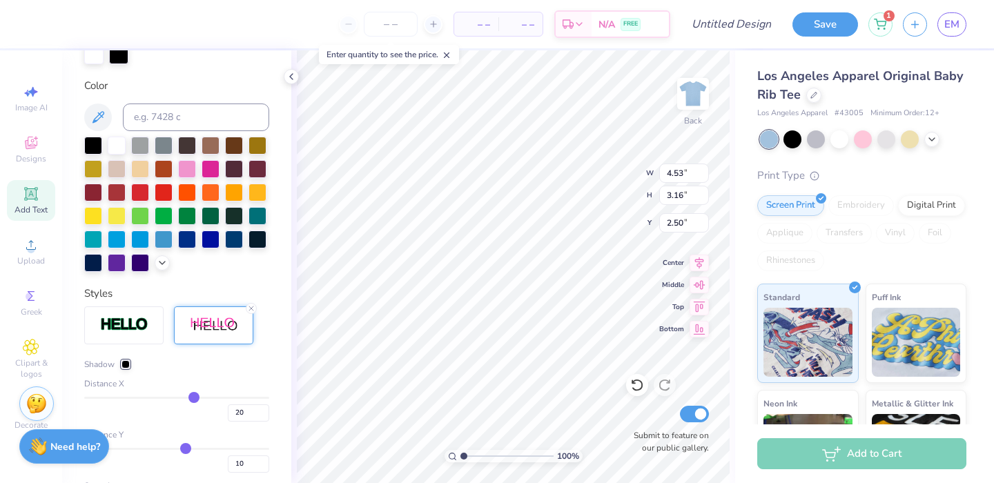
type input "5.43"
type input "3.48"
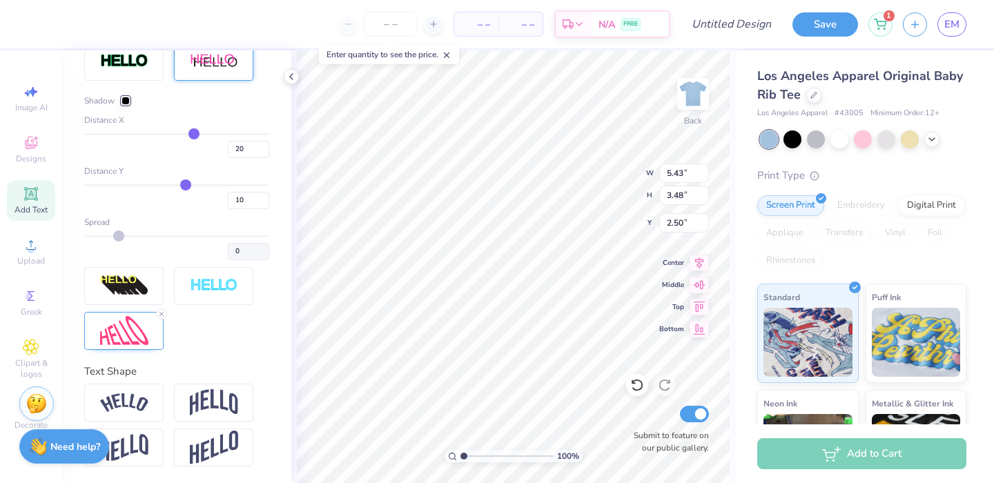
scroll to position [577, 0]
click at [136, 285] on img at bounding box center [124, 286] width 48 height 22
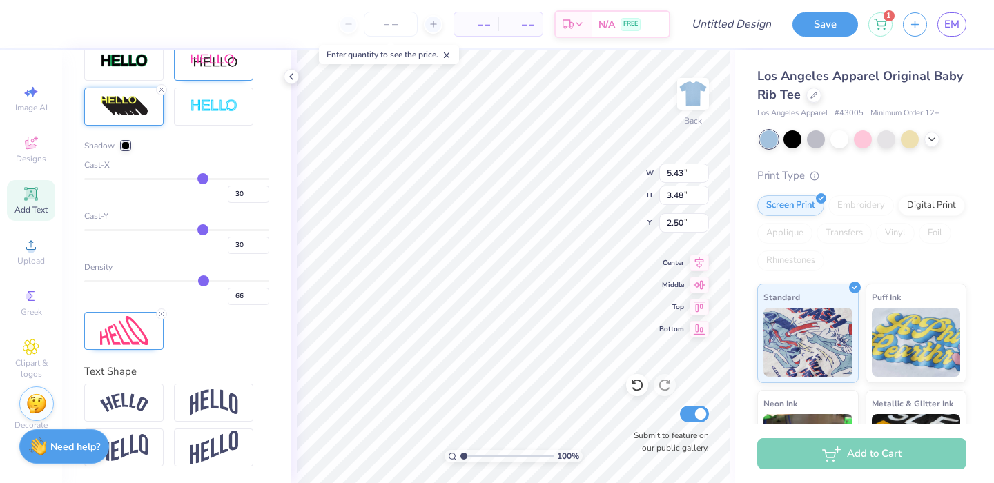
type input "5.88"
type input "4.11"
click at [161, 86] on div at bounding box center [161, 89] width 11 height 11
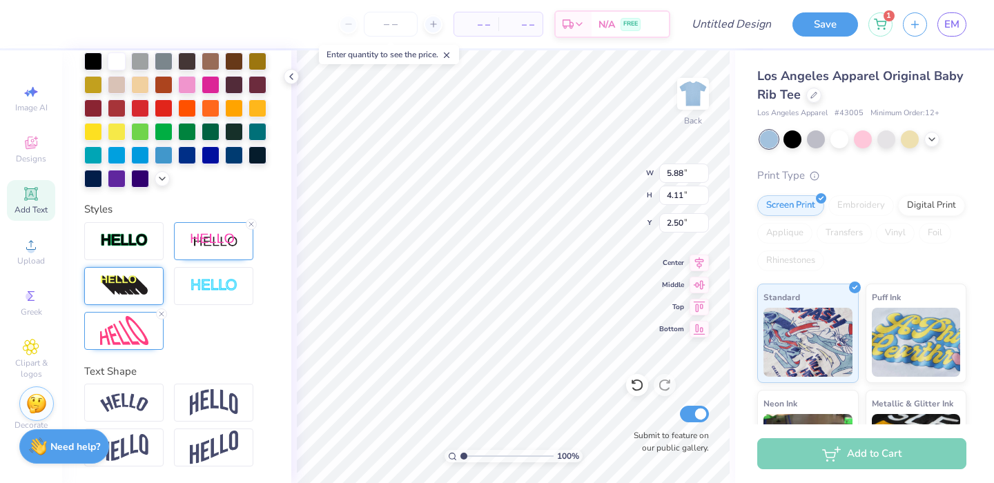
type input "5.43"
type input "3.48"
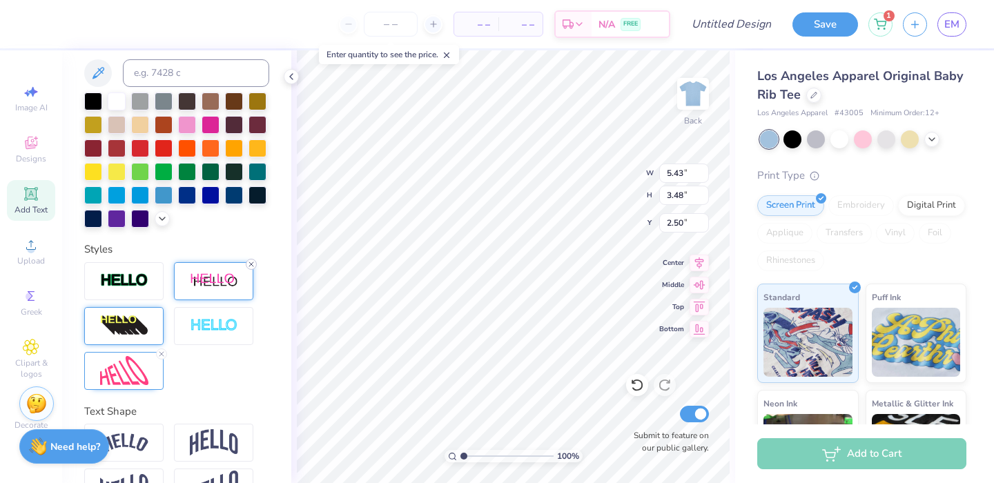
click at [252, 269] on icon at bounding box center [251, 264] width 8 height 8
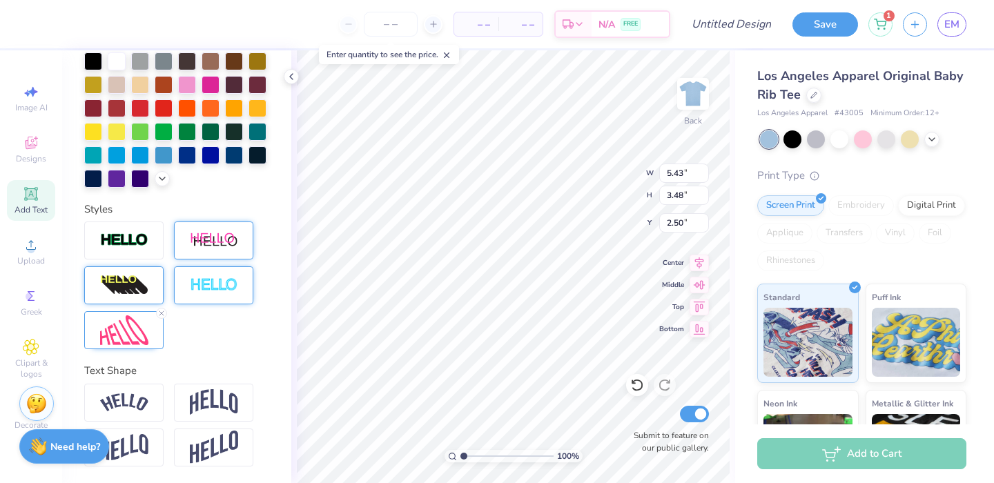
type input "4.53"
type input "3.16"
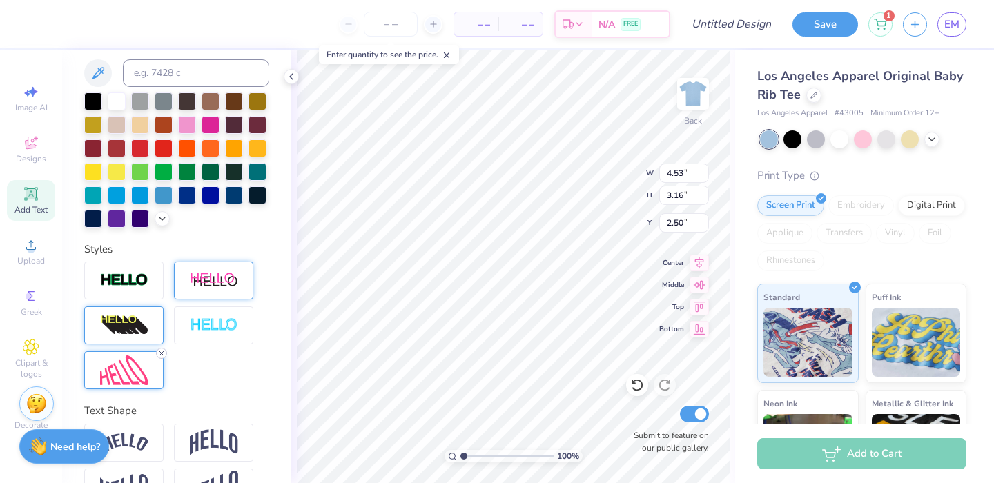
click at [159, 358] on icon at bounding box center [161, 353] width 8 height 8
click at [188, 345] on div at bounding box center [213, 326] width 79 height 38
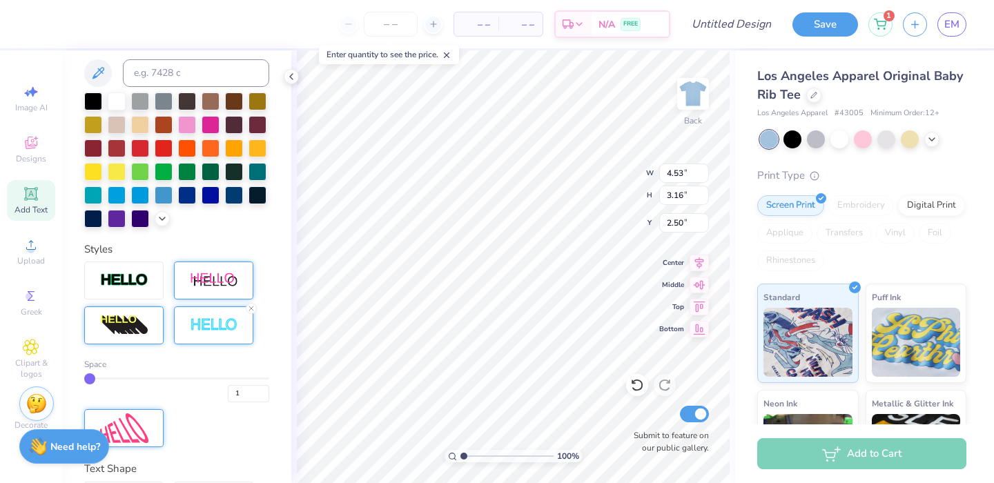
type input "4.55"
type input "3.19"
type input "2.49"
click at [247, 313] on icon at bounding box center [251, 308] width 8 height 8
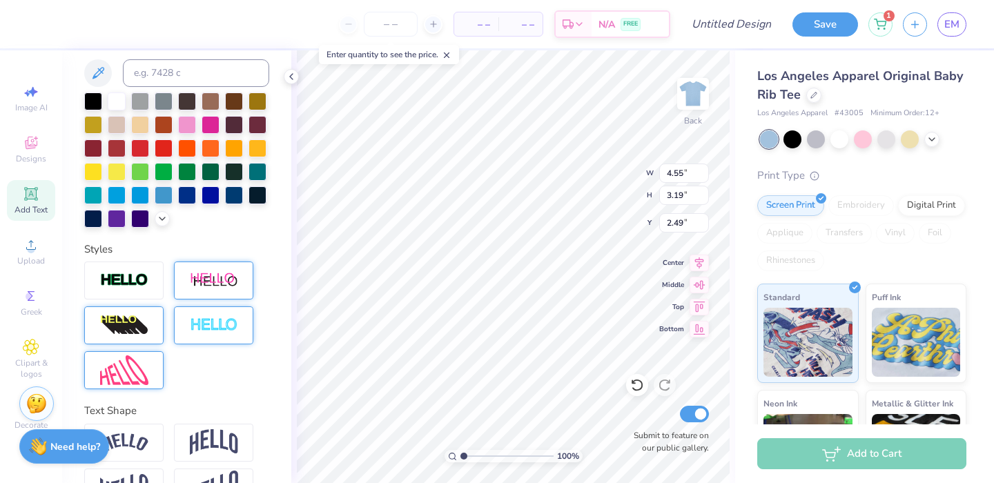
type input "4.53"
type input "3.16"
type input "2.50"
click at [148, 340] on div at bounding box center [123, 326] width 79 height 38
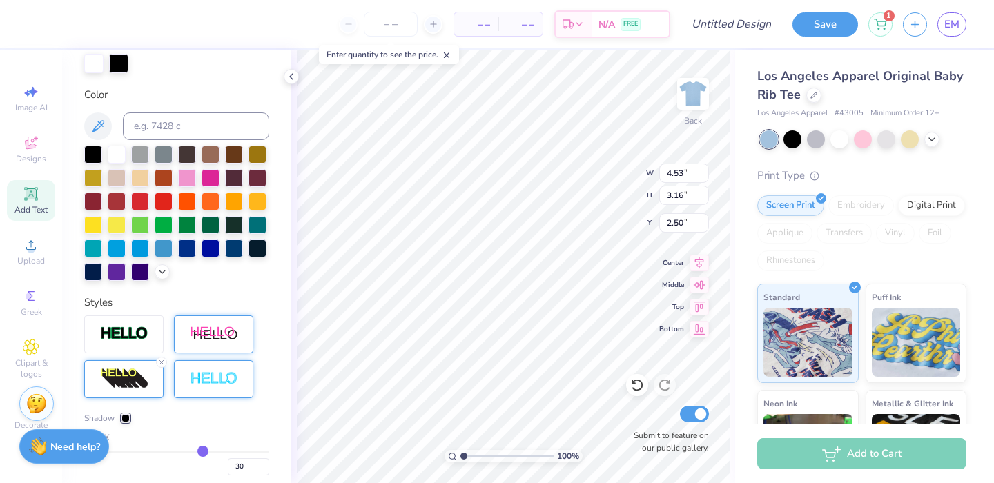
type input "5.88"
type input "4.11"
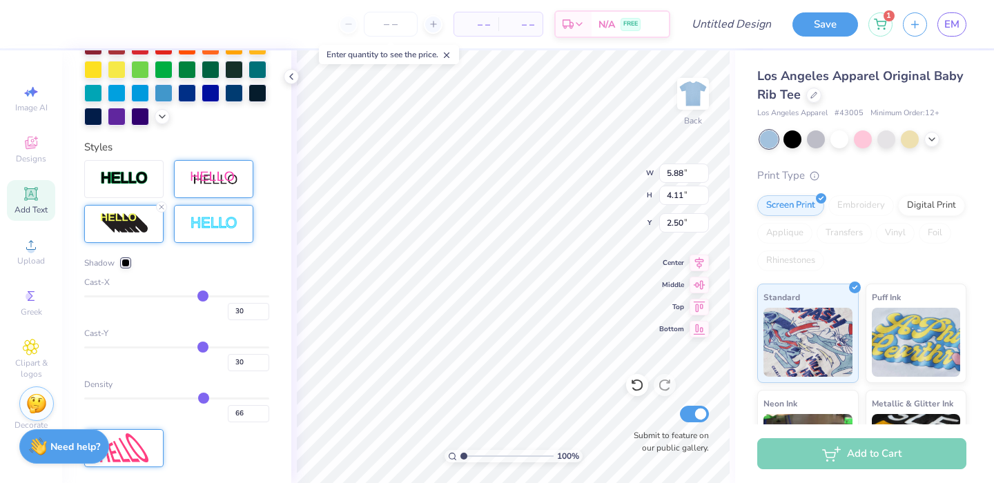
scroll to position [436, 0]
type input "32"
type input "35"
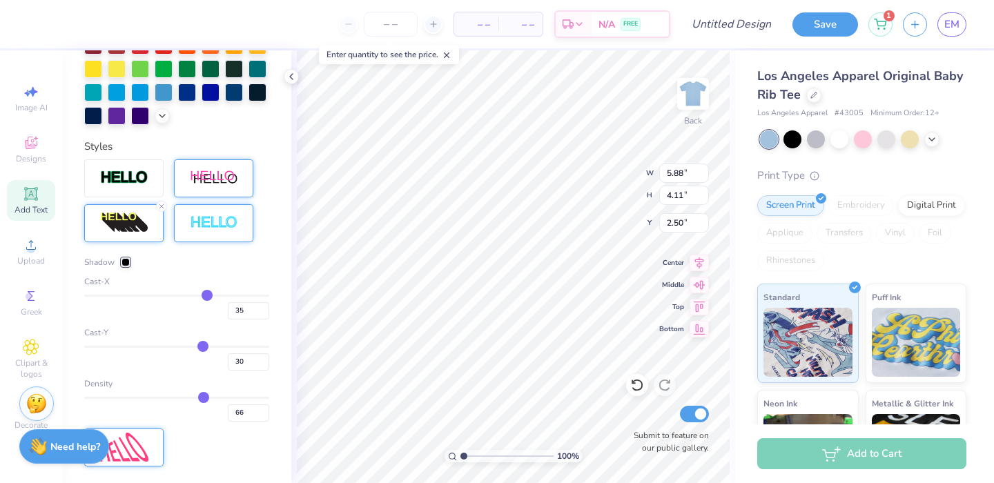
type input "41"
type input "48"
type input "58"
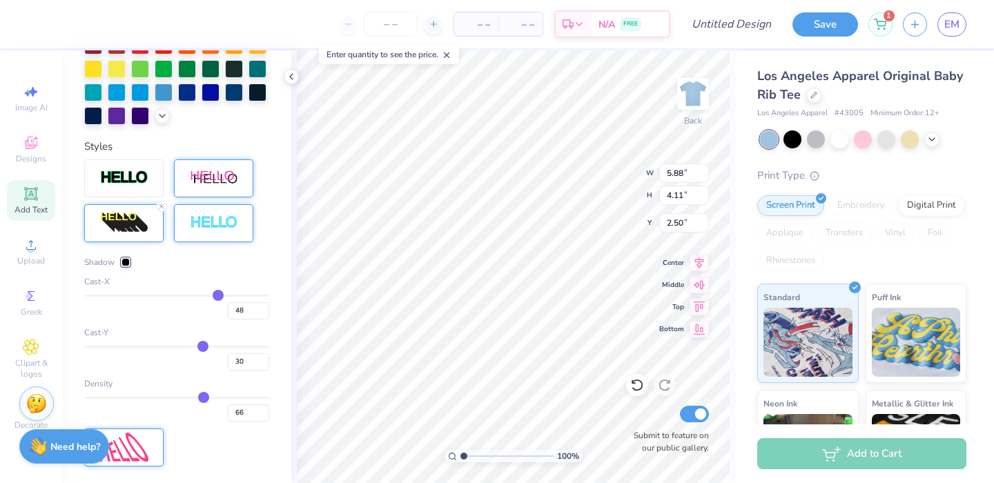
type input "58"
type input "68"
type input "79"
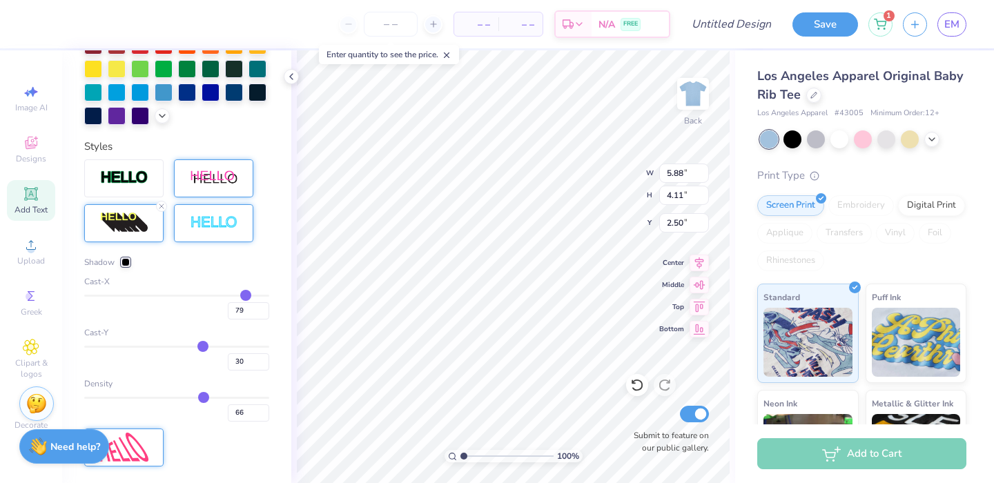
type input "88"
type input "93"
type input "97"
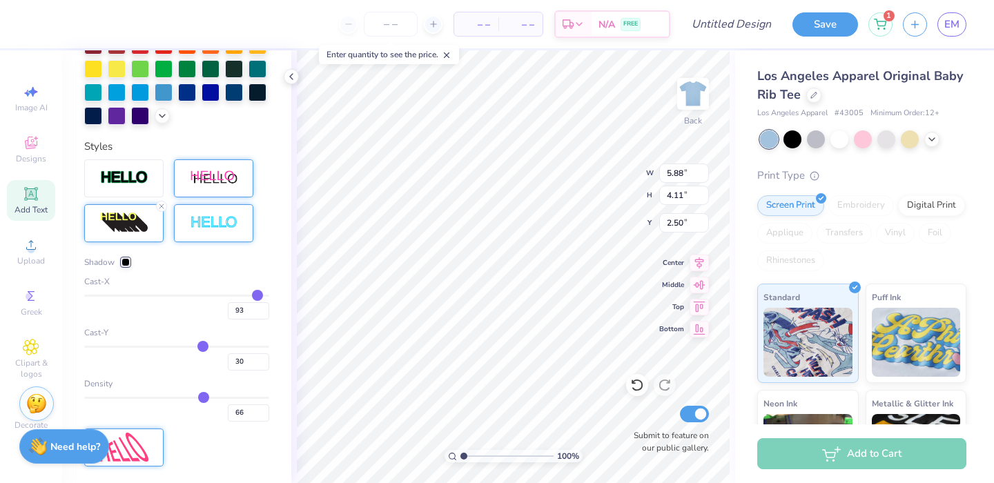
type input "97"
type input "99"
type input "100"
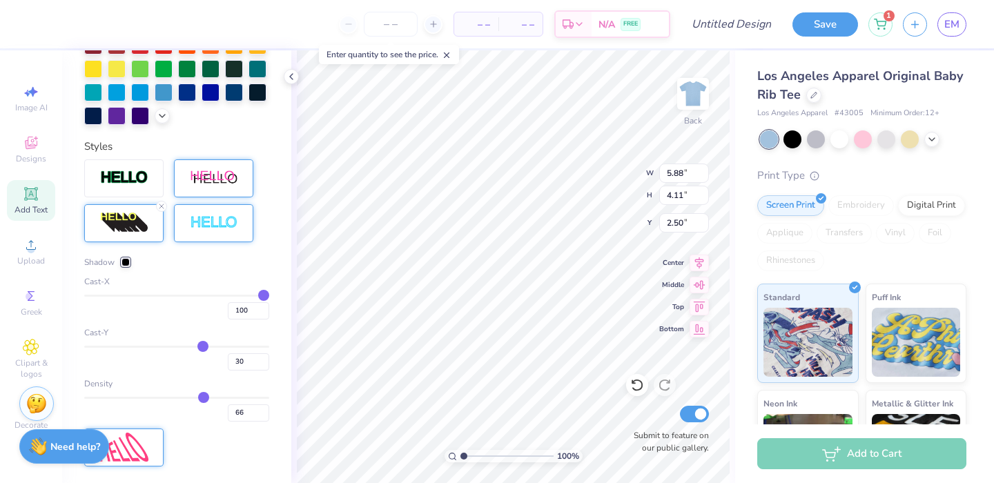
drag, startPoint x: 198, startPoint y: 320, endPoint x: 255, endPoint y: 320, distance: 57.3
type input "100"
click at [255, 297] on input "range" at bounding box center [176, 296] width 185 height 2
type input "7.00"
type input "3.18"
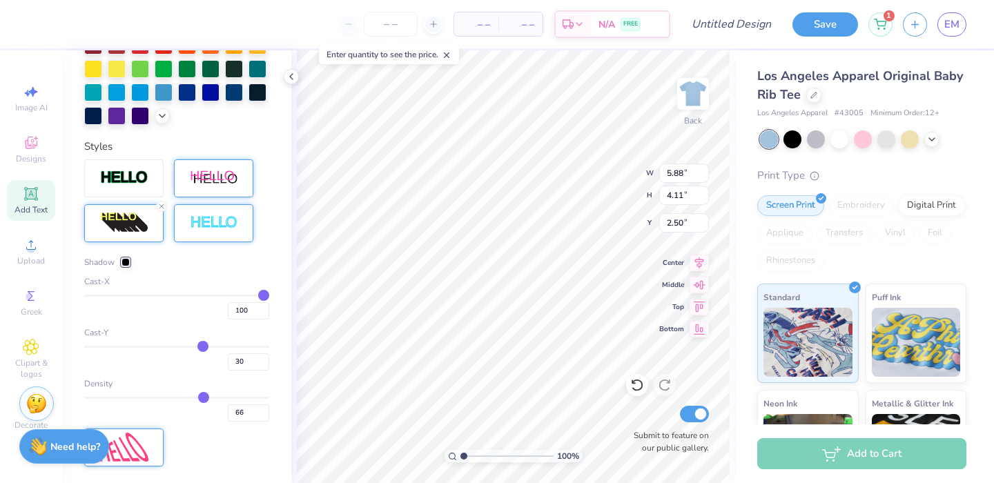
type input "2.97"
type input "34"
type input "47"
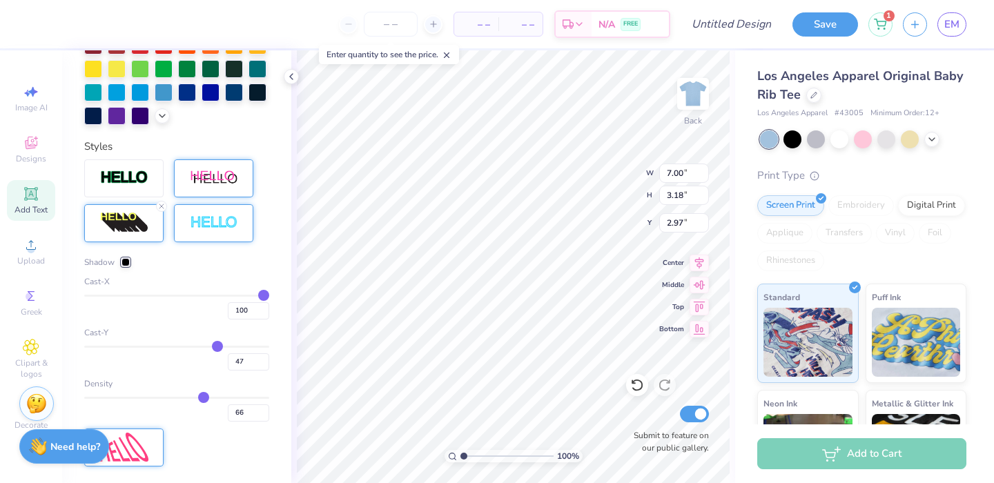
type input "71"
type input "100"
drag, startPoint x: 197, startPoint y: 369, endPoint x: 336, endPoint y: 381, distance: 139.3
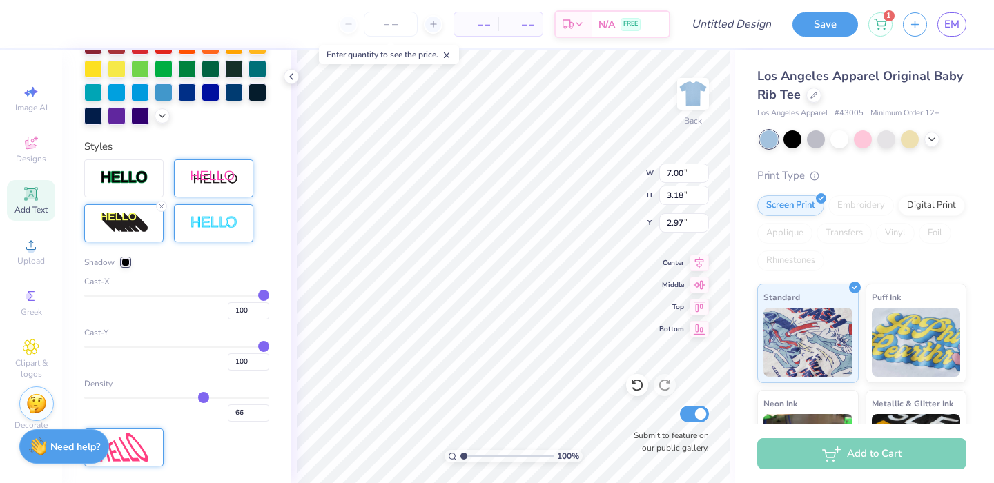
type input "100"
click at [269, 348] on input "range" at bounding box center [176, 347] width 185 height 2
type input "100"
click at [269, 399] on input "range" at bounding box center [176, 398] width 185 height 2
type input "4.89"
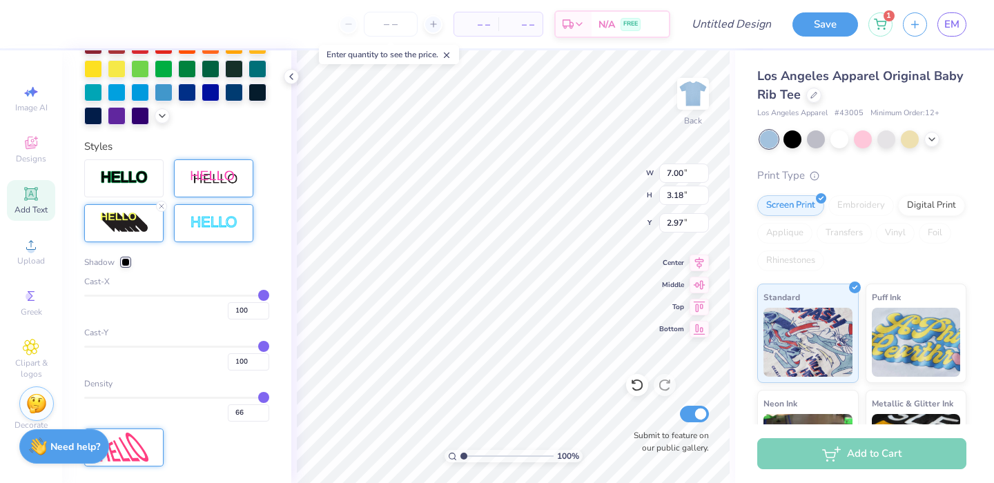
type input "100"
type input "51"
type input "50"
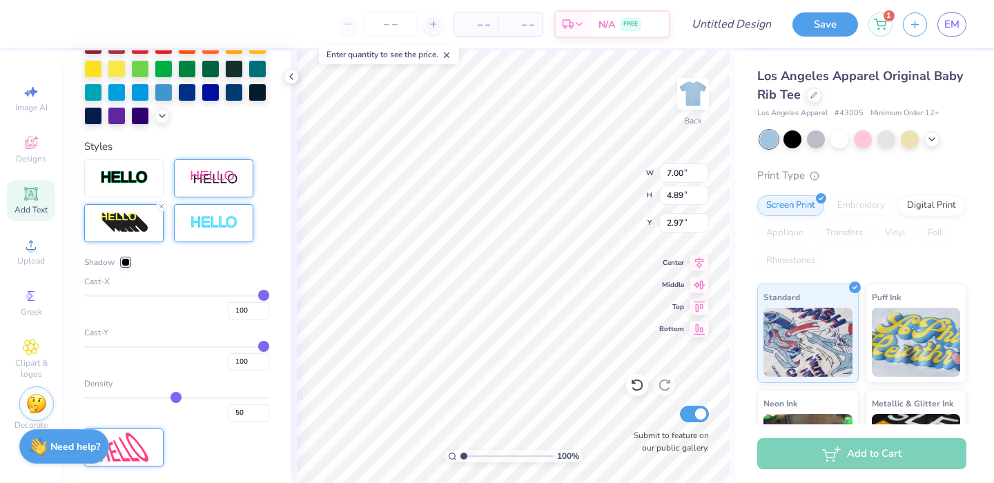
type input "49"
type input "48"
type input "47"
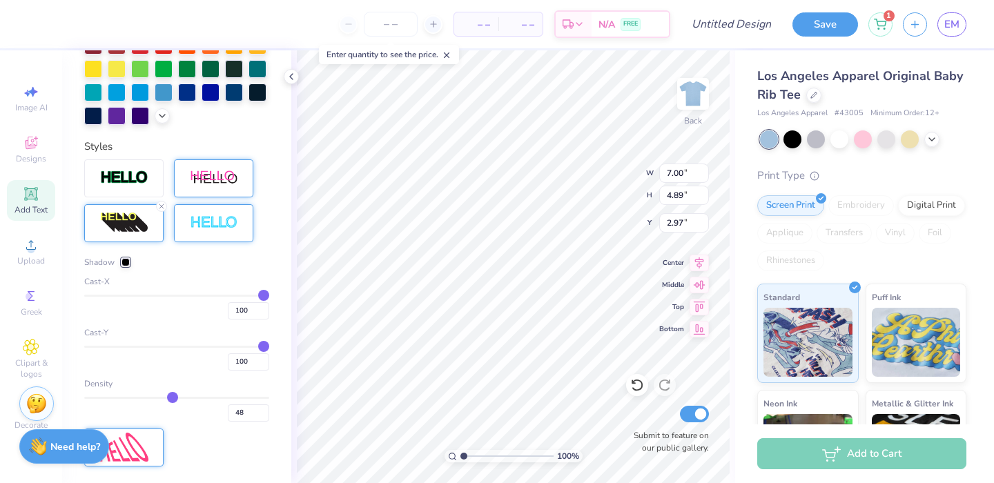
type input "47"
type input "46"
type input "44"
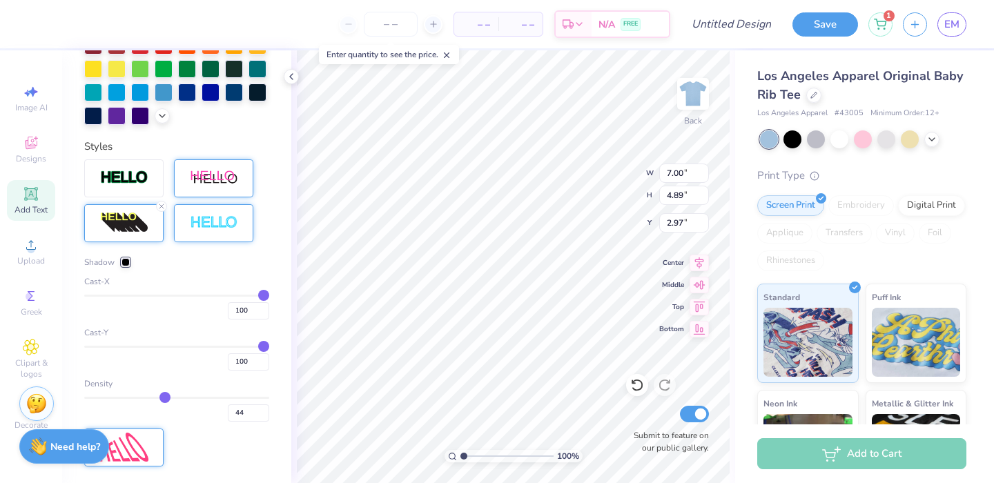
type input "42"
type input "41"
type input "39"
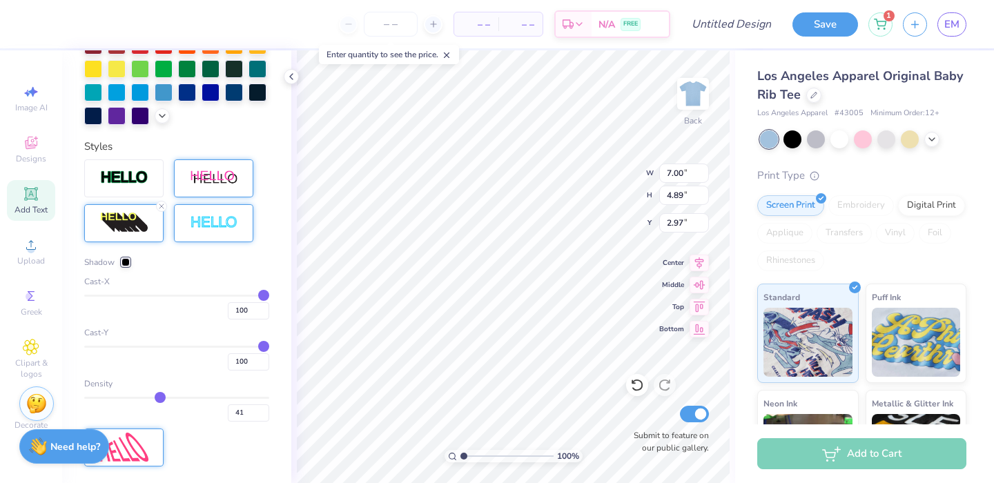
type input "39"
type input "38"
type input "36"
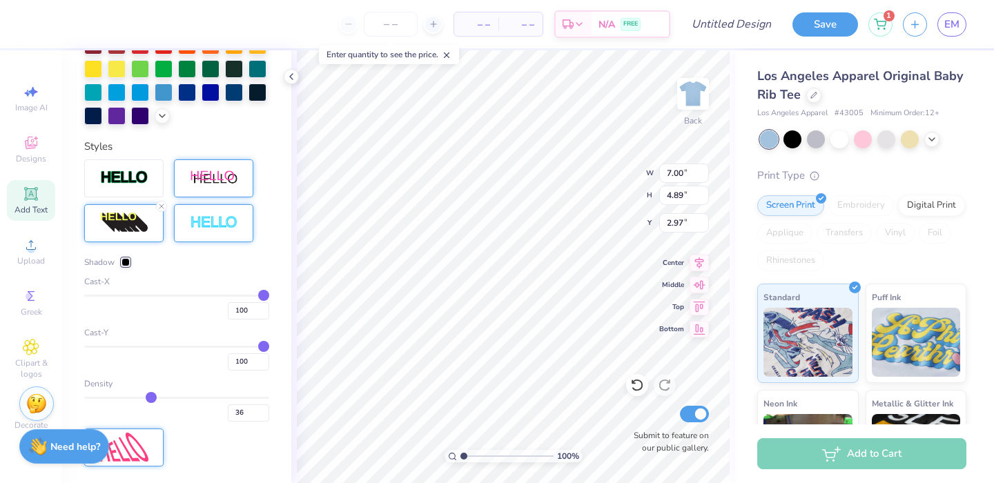
drag, startPoint x: 171, startPoint y: 423, endPoint x: 147, endPoint y: 423, distance: 24.2
type input "36"
click at [147, 399] on input "range" at bounding box center [176, 398] width 185 height 2
click at [115, 420] on div "Density 36" at bounding box center [176, 400] width 185 height 44
drag, startPoint x: 97, startPoint y: 416, endPoint x: 88, endPoint y: 417, distance: 9.7
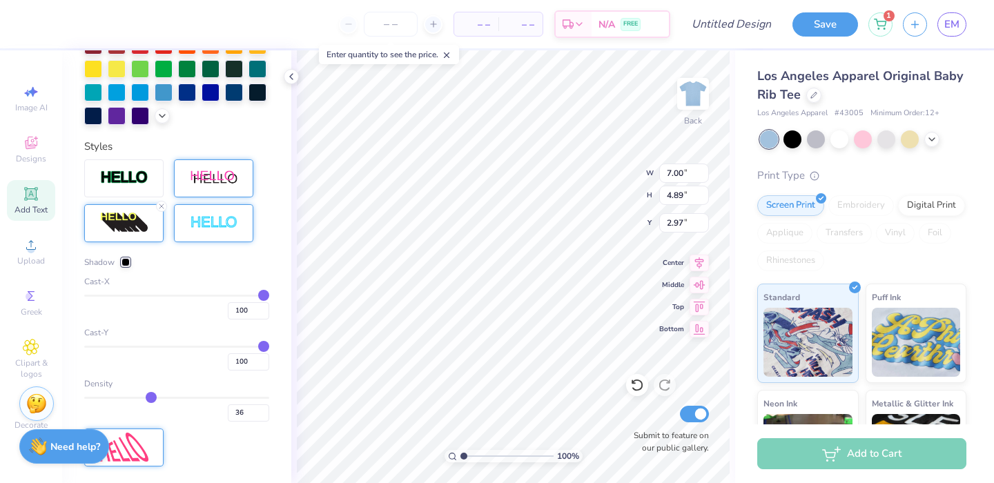
click at [78, 416] on div "Personalized Names Personalized Numbers Text Tool Add Font Font Colombia Switch…" at bounding box center [176, 266] width 229 height 433
click at [101, 418] on div "Density 36" at bounding box center [176, 400] width 185 height 44
click at [103, 420] on div "Density 36" at bounding box center [176, 400] width 185 height 44
click at [232, 371] on input "100" at bounding box center [248, 361] width 41 height 17
type input "50"
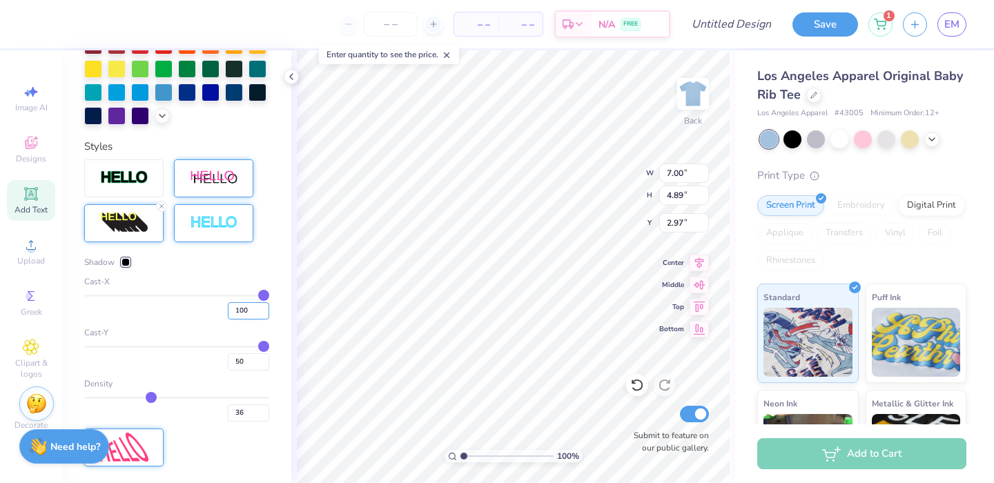
type input "50"
drag, startPoint x: 234, startPoint y: 336, endPoint x: 188, endPoint y: 336, distance: 46.3
click at [228, 320] on input "100" at bounding box center [248, 310] width 41 height 17
type input "50"
type input "3.67"
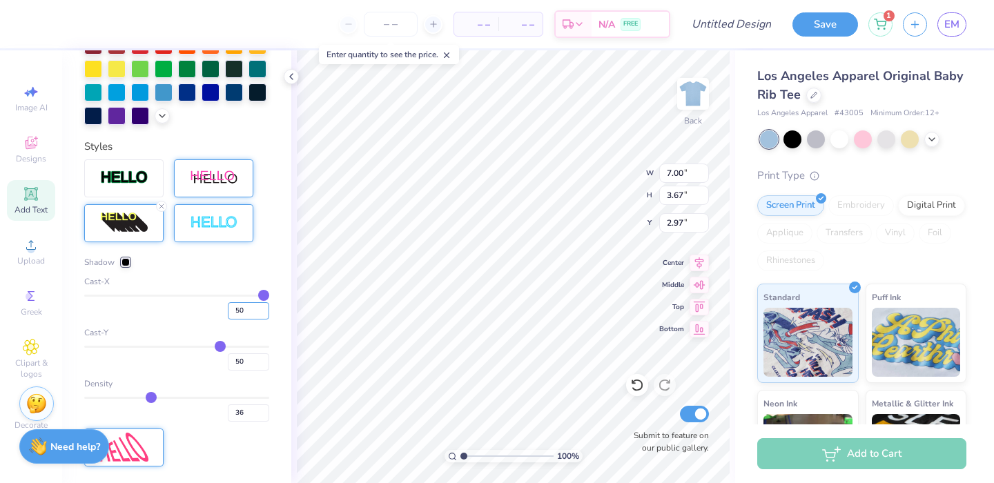
type input "50"
click at [156, 347] on div "Shadow Cast-X 50 Cast-Y 50 Density 36" at bounding box center [176, 339] width 185 height 166
click at [167, 417] on div "Density 36" at bounding box center [176, 400] width 185 height 44
type input "5.25"
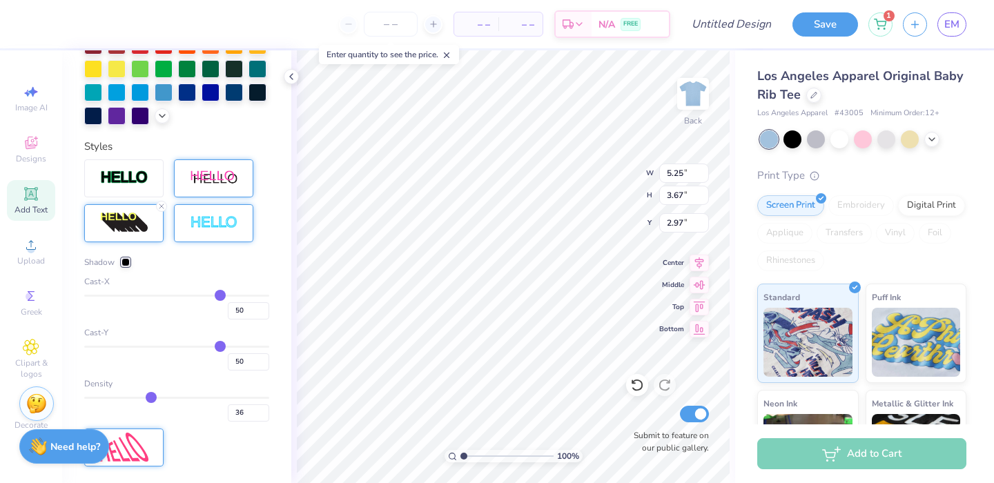
type input "50"
click at [171, 399] on input "range" at bounding box center [176, 398] width 185 height 2
type input "65"
click at [195, 399] on input "range" at bounding box center [176, 398] width 185 height 2
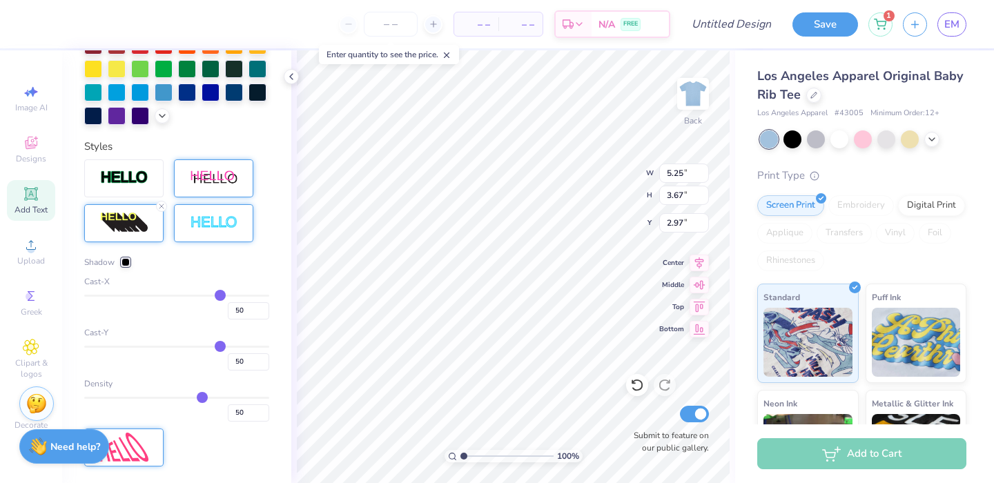
click at [225, 422] on div "50" at bounding box center [176, 409] width 185 height 25
type input "65"
type input "50"
click at [227, 420] on div "Density 50" at bounding box center [176, 400] width 185 height 44
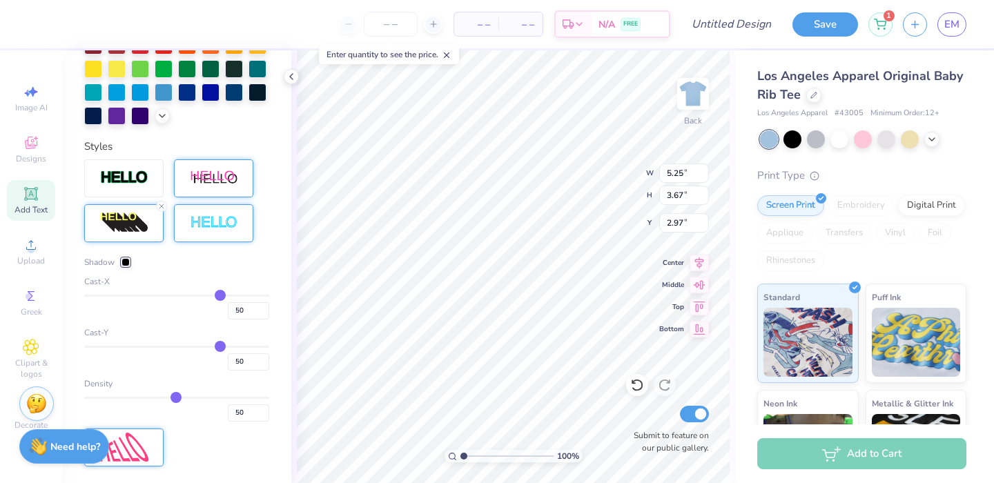
click at [246, 421] on div "Density 50" at bounding box center [176, 400] width 185 height 44
type input "53"
type input "55"
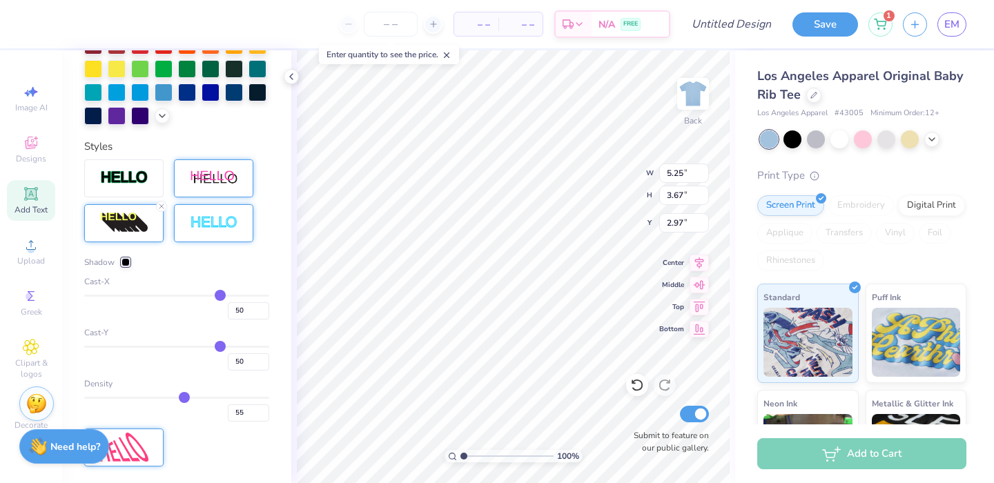
type input "58"
type input "61"
type input "66"
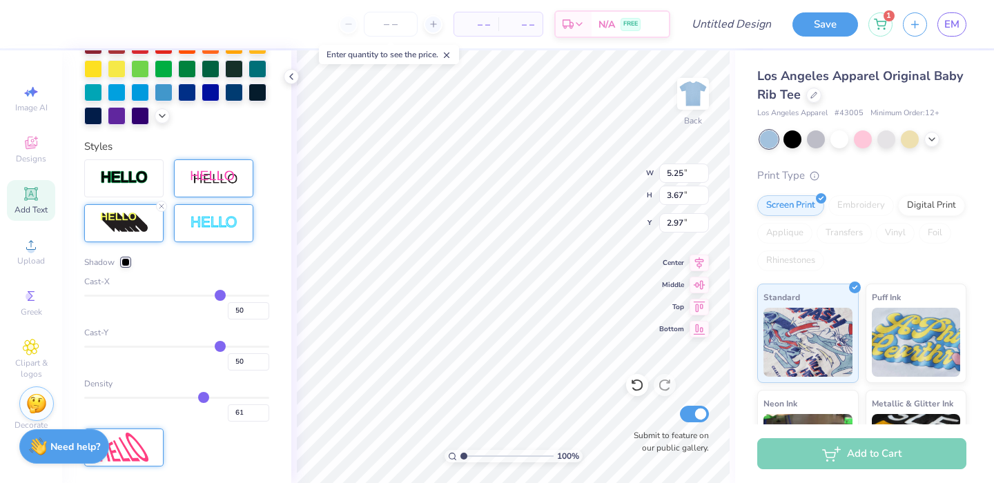
type input "66"
type input "70"
type input "73"
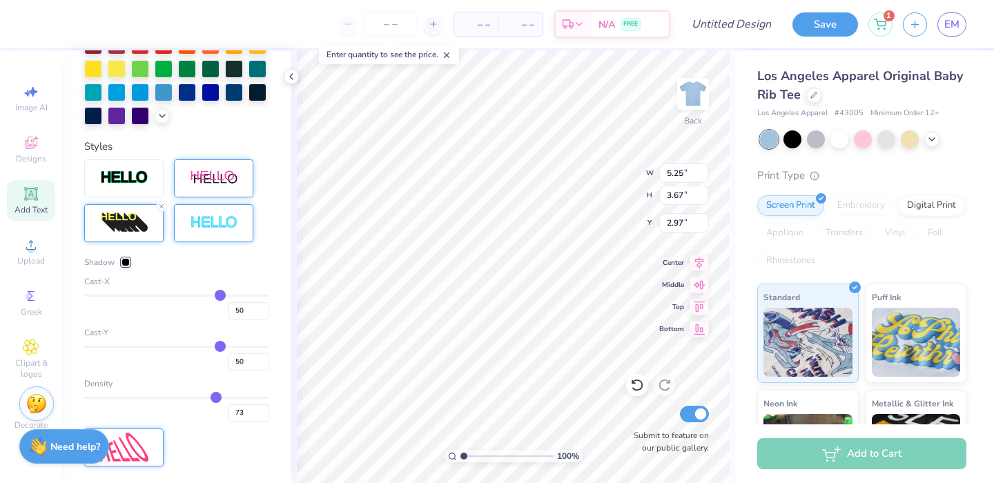
type input "75"
type input "77"
type input "78"
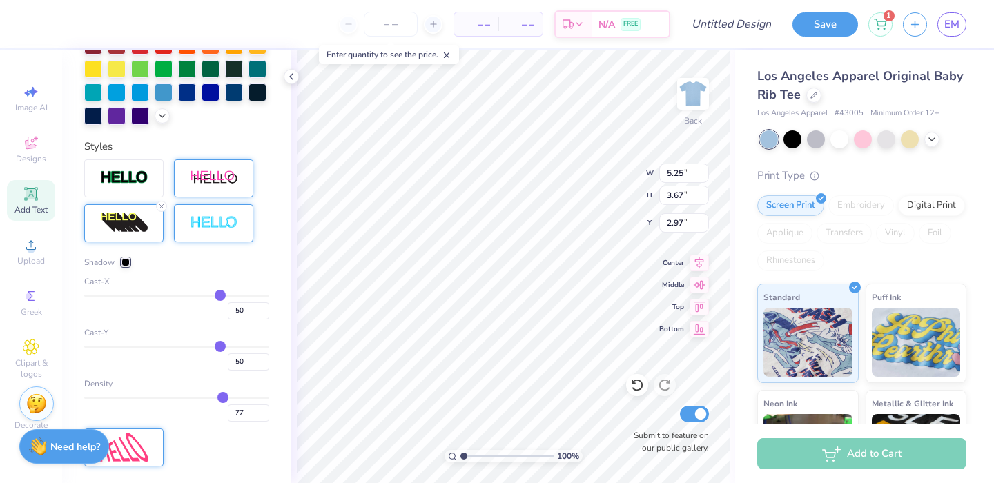
type input "78"
type input "79"
type input "80"
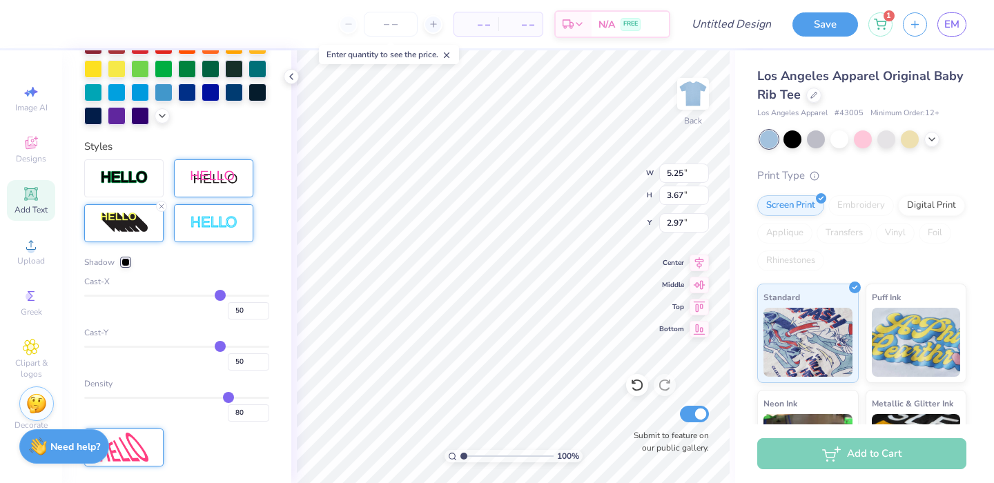
type input "81"
type input "82"
type input "83"
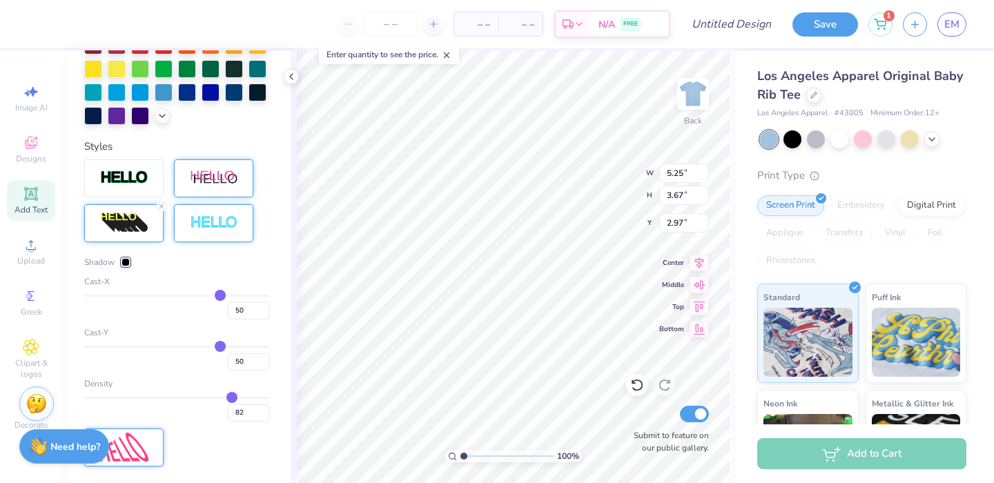
type input "83"
drag, startPoint x: 175, startPoint y: 423, endPoint x: 226, endPoint y: 423, distance: 51.1
type input "83"
click at [226, 399] on input "range" at bounding box center [176, 398] width 185 height 2
click at [162, 209] on line at bounding box center [161, 206] width 4 height 4
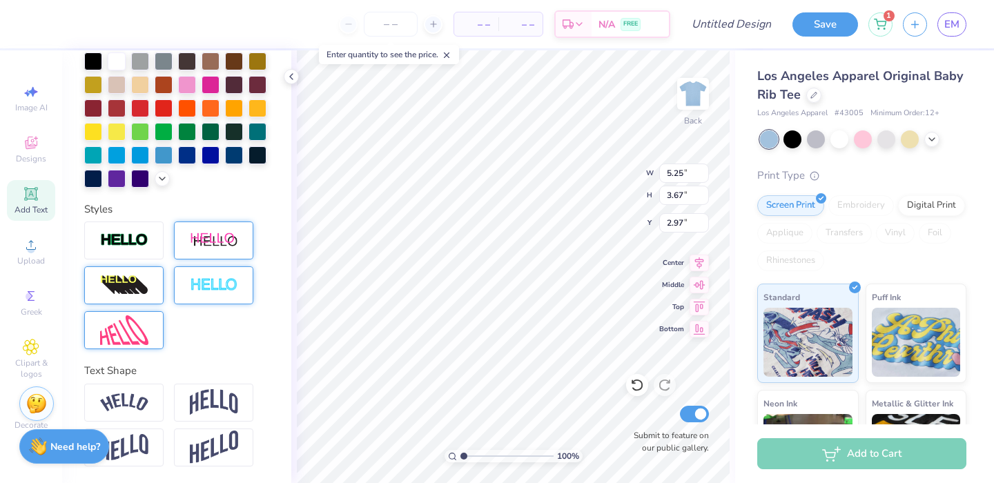
type input "3.50"
click at [215, 399] on img at bounding box center [214, 402] width 48 height 26
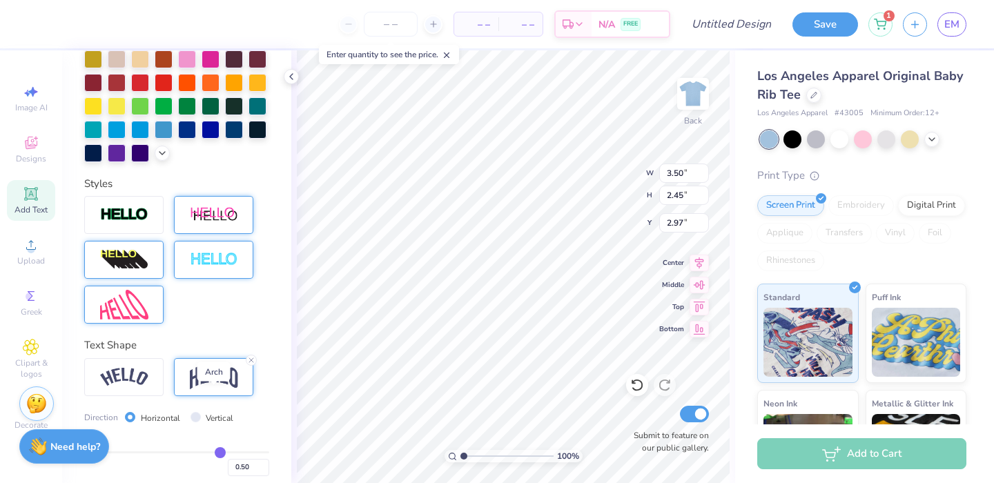
type input "2.92"
type input "2.73"
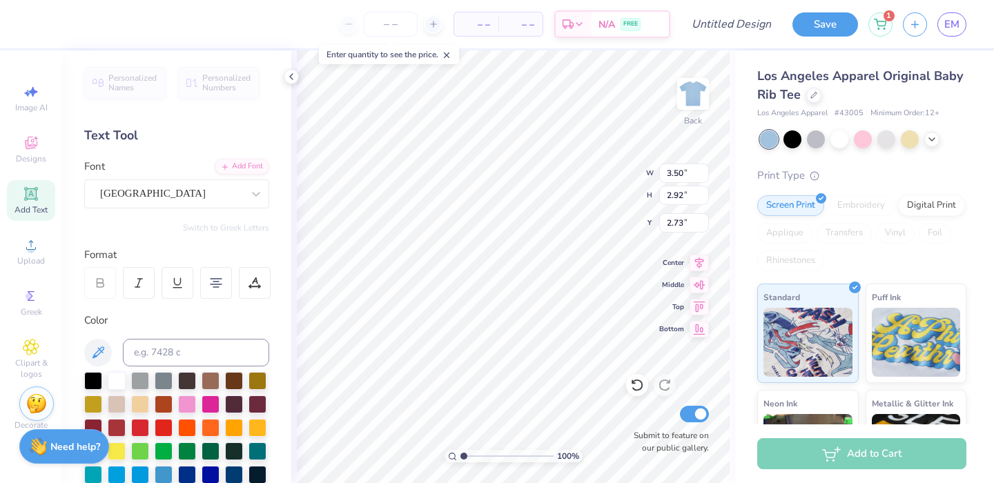
scroll to position [1, 6]
type textarea "too cute to smoke"
click at [255, 323] on div "Color" at bounding box center [176, 321] width 185 height 16
type input "7.00"
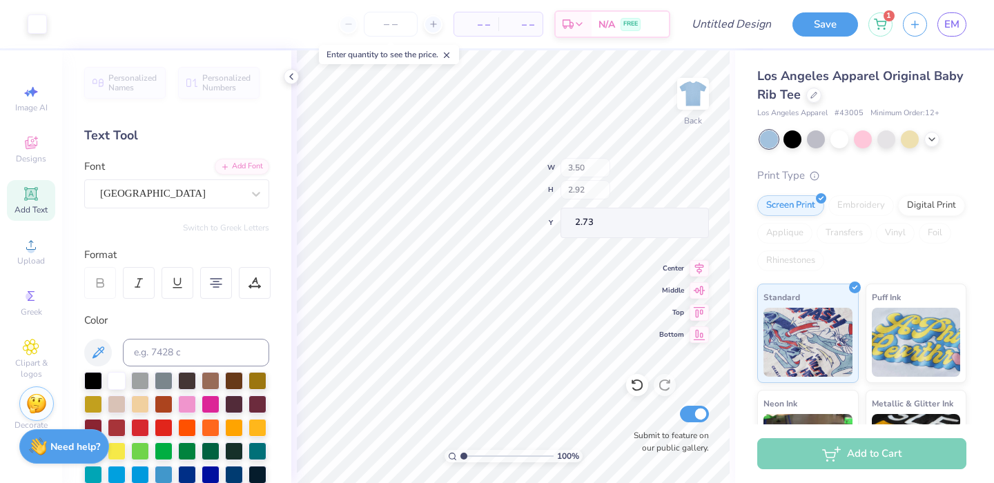
type input "1.95"
type input "3.22"
type input "1.34"
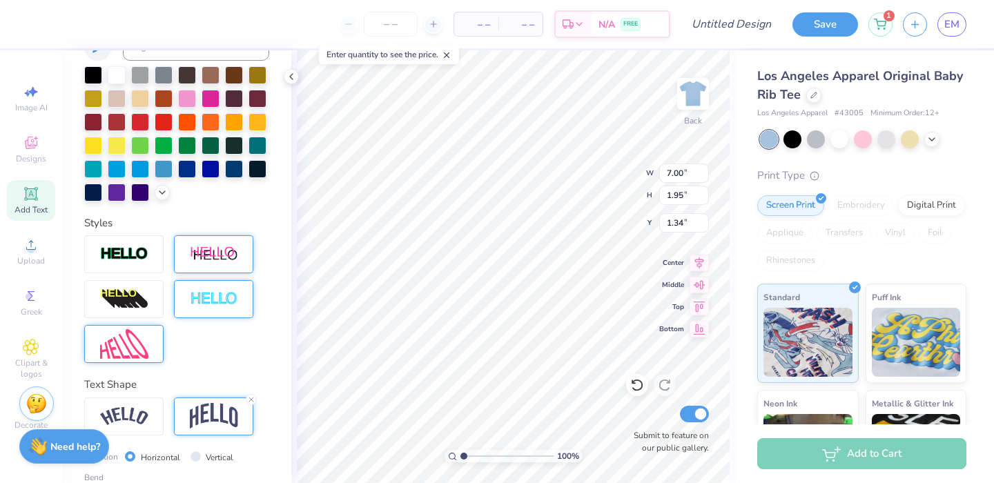
scroll to position [425, 0]
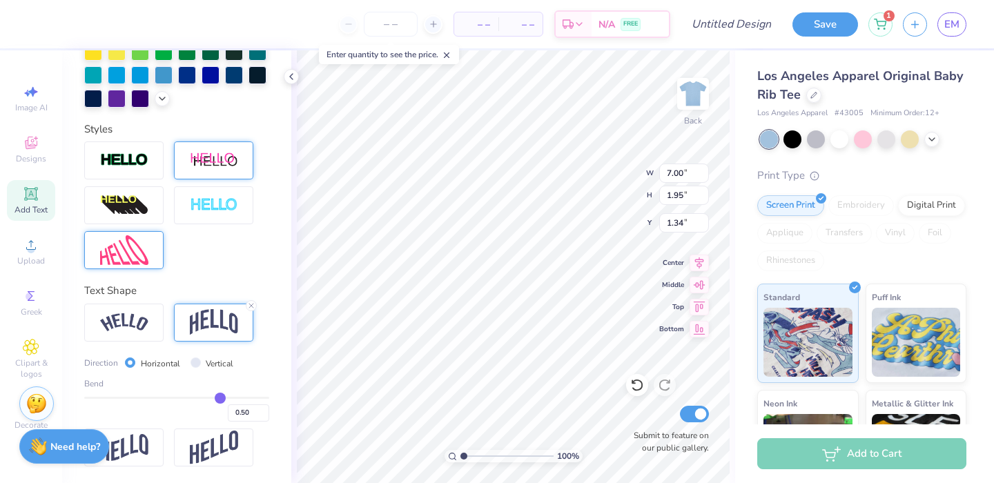
type input "0.02"
click at [173, 398] on input "range" at bounding box center [176, 398] width 185 height 2
type input "0.73"
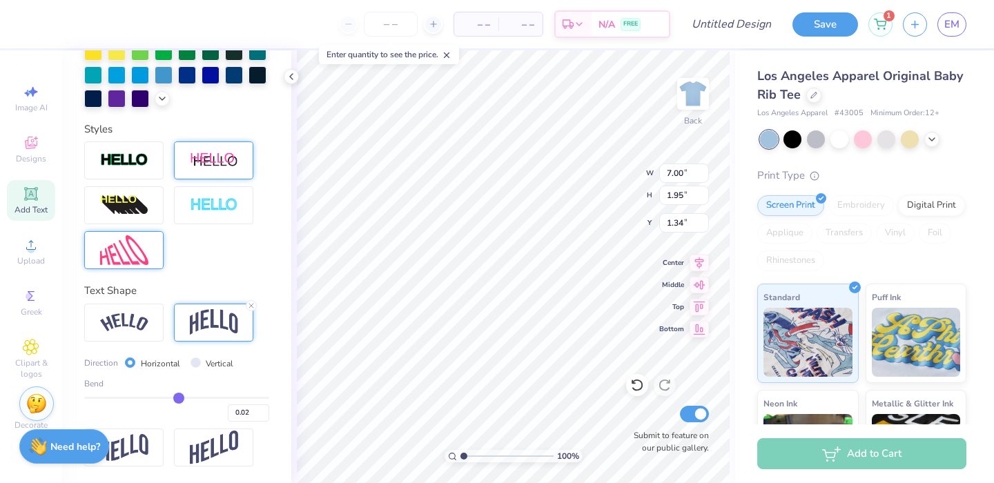
type input "1.94"
click at [184, 394] on div "Bend 0.02" at bounding box center [176, 400] width 185 height 44
click at [183, 404] on div "0.02" at bounding box center [176, 409] width 185 height 25
click at [183, 396] on div "Bend 0.02" at bounding box center [176, 400] width 185 height 44
type input "0.04"
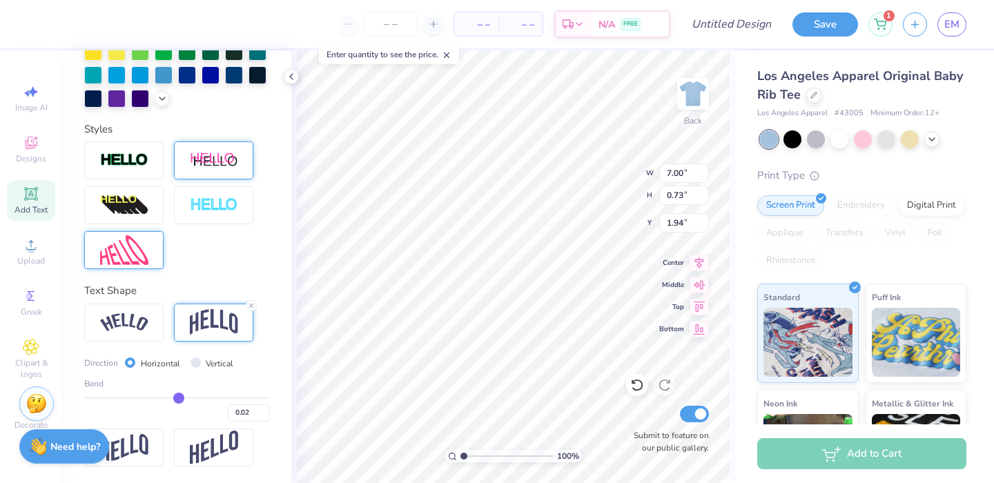
type input "0.04"
type input "0.03"
type input "0.02"
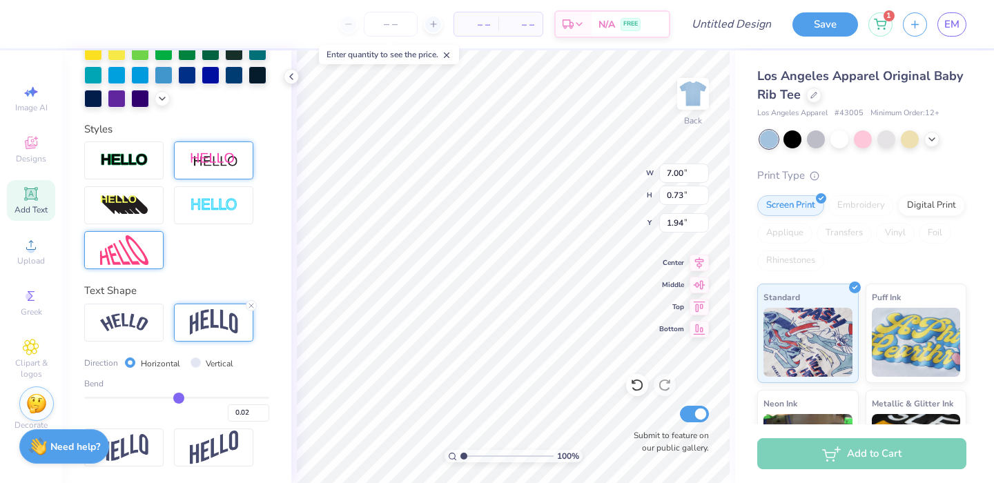
type input "0"
type input "0.00"
type input "-0.03"
type input "-0.06"
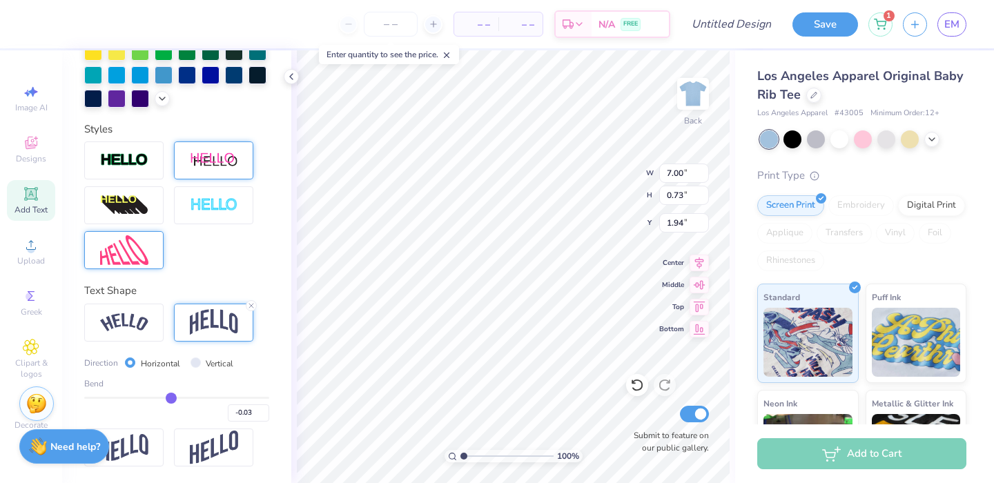
type input "-0.06"
type input "-0.1"
type input "-0.10"
type input "-0.14"
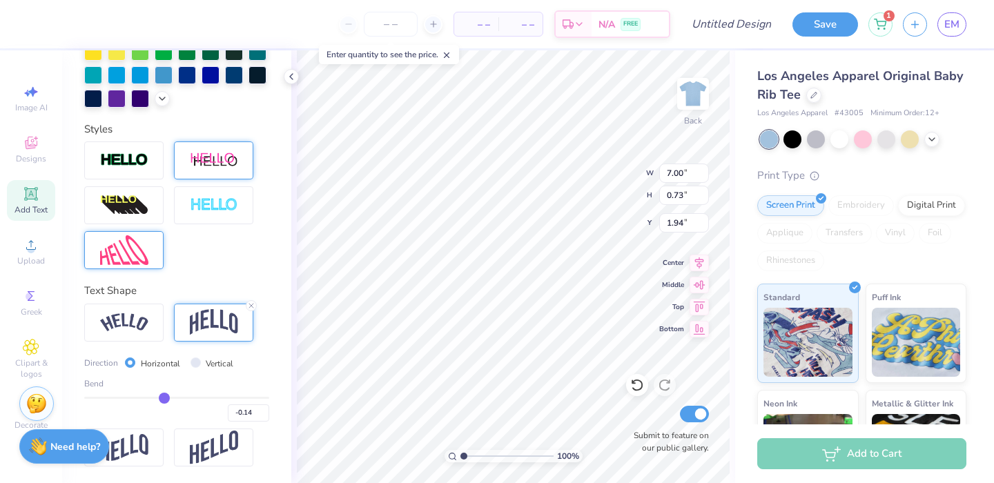
type input "-0.17"
type input "-0.19"
type input "-0.2"
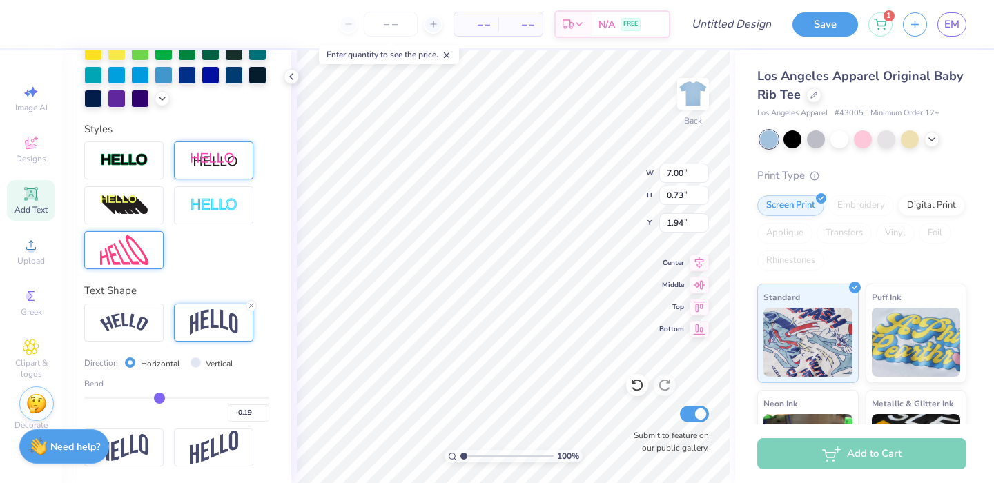
type input "-0.20"
type input "-0.21"
type input "-0.19"
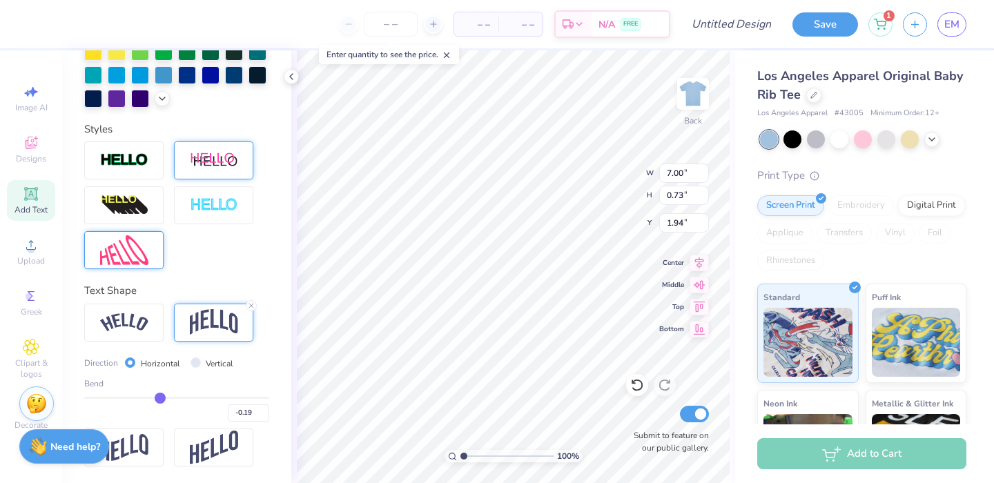
type input "-0.18"
type input "-0.15"
type input "-0.12"
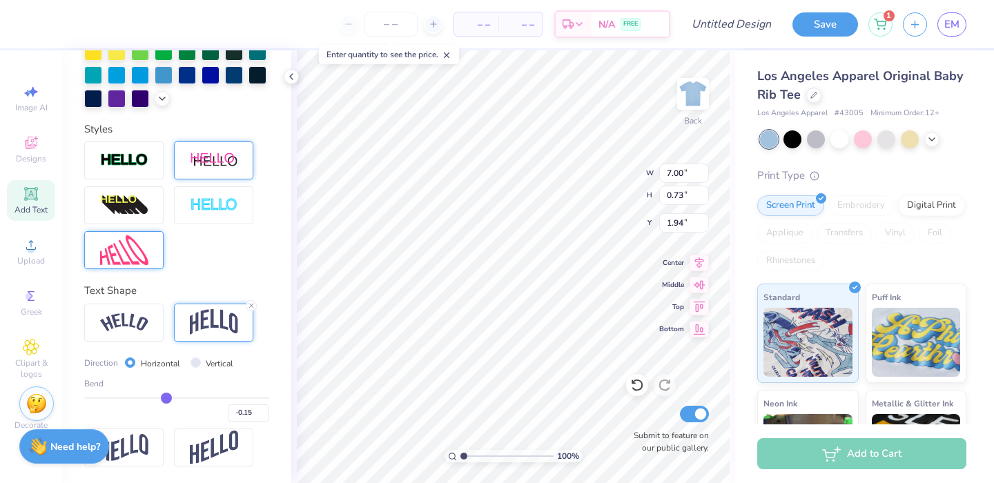
type input "-0.12"
type input "-0.08"
type input "-0.04"
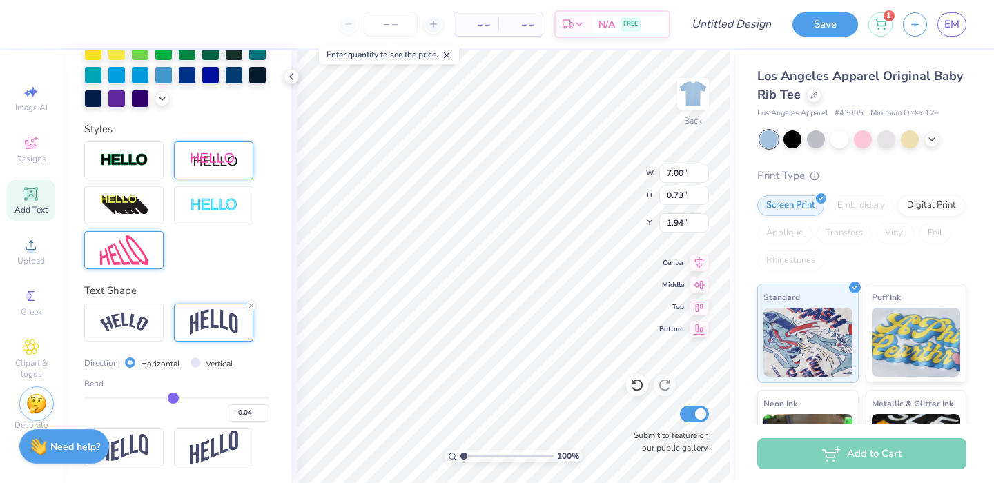
type input "0"
type input "0.00"
type input "0.04"
type input "0.07"
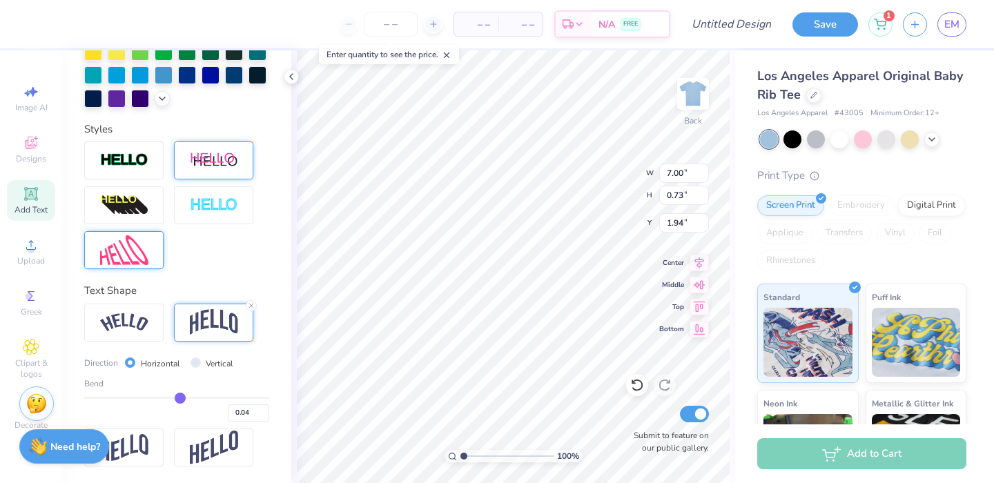
type input "0.07"
type input "0.09"
type input "0.11"
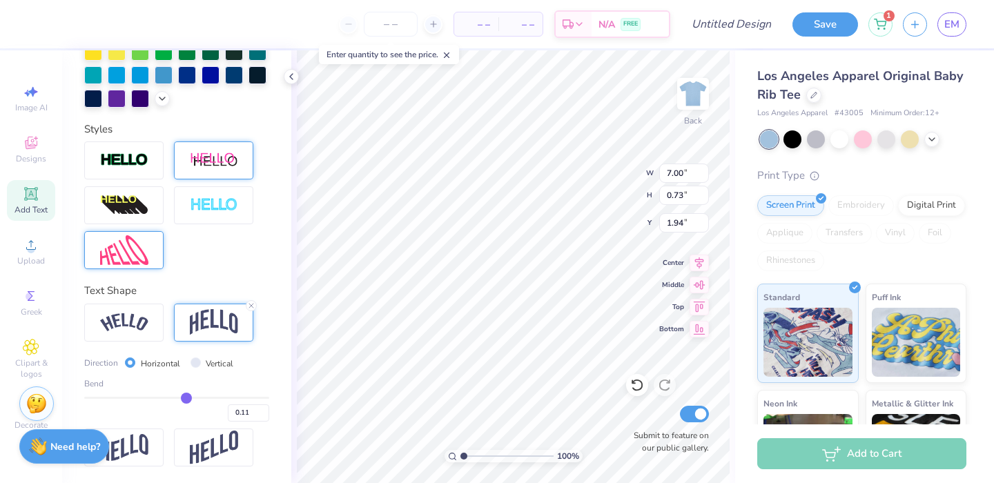
type input "0.12"
type input "0.14"
type input "0.16"
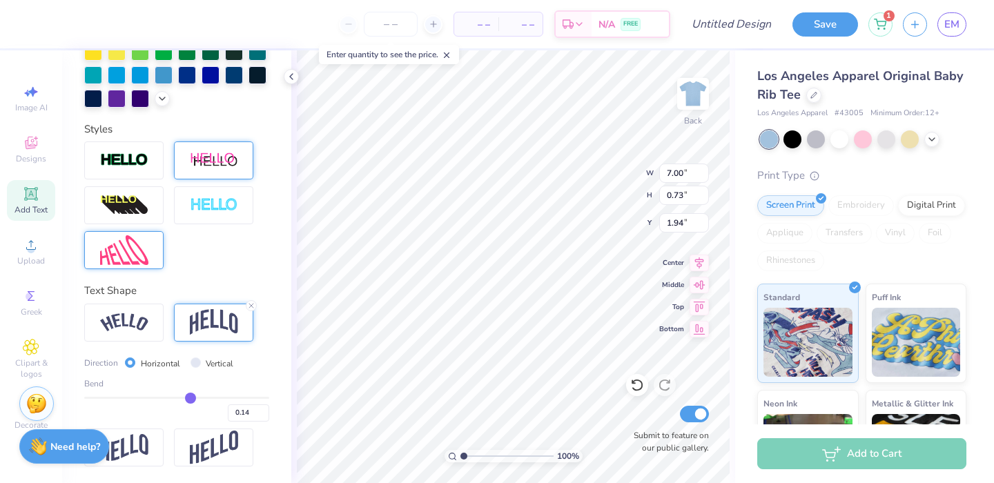
type input "0.16"
type input "0.17"
drag, startPoint x: 175, startPoint y: 397, endPoint x: 192, endPoint y: 401, distance: 17.8
click at [192, 399] on input "range" at bounding box center [176, 398] width 185 height 2
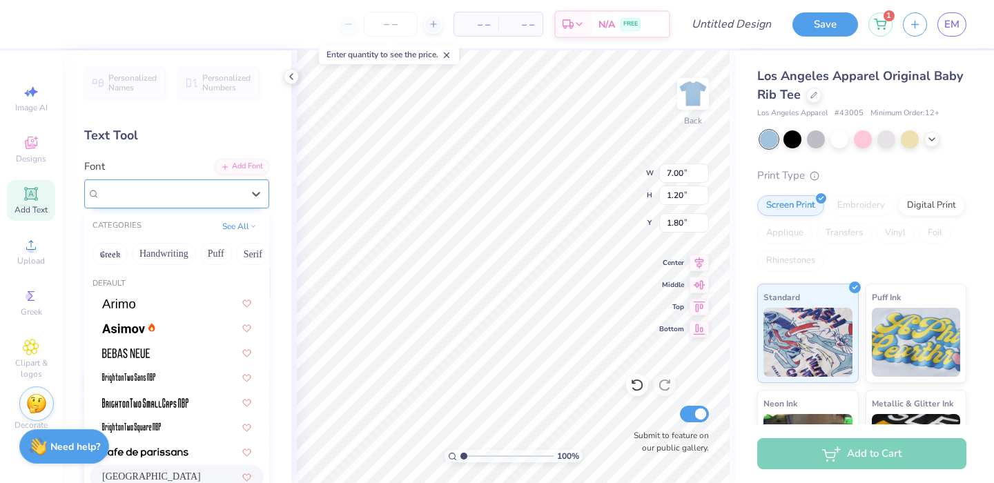
click at [207, 190] on div "[GEOGRAPHIC_DATA]" at bounding box center [171, 193] width 145 height 21
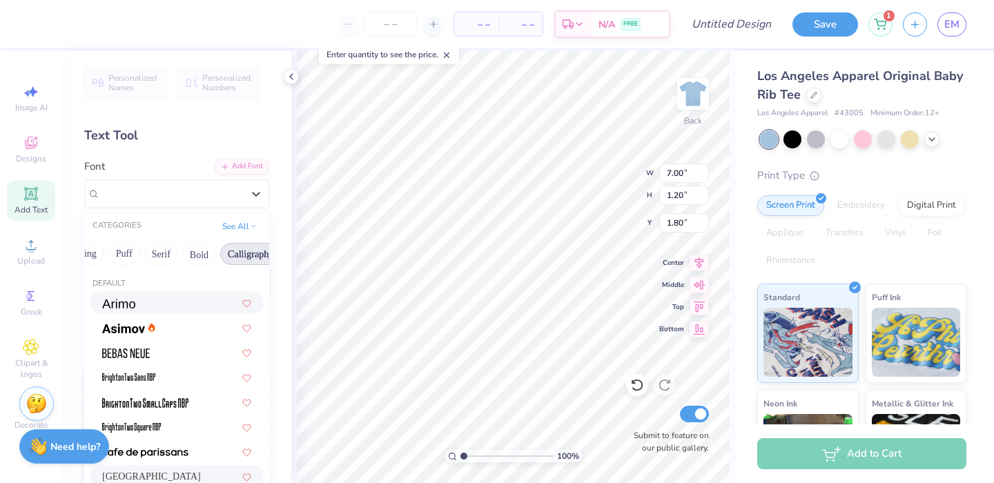
scroll to position [0, 90]
click at [196, 261] on button "Bold" at bounding box center [201, 254] width 34 height 22
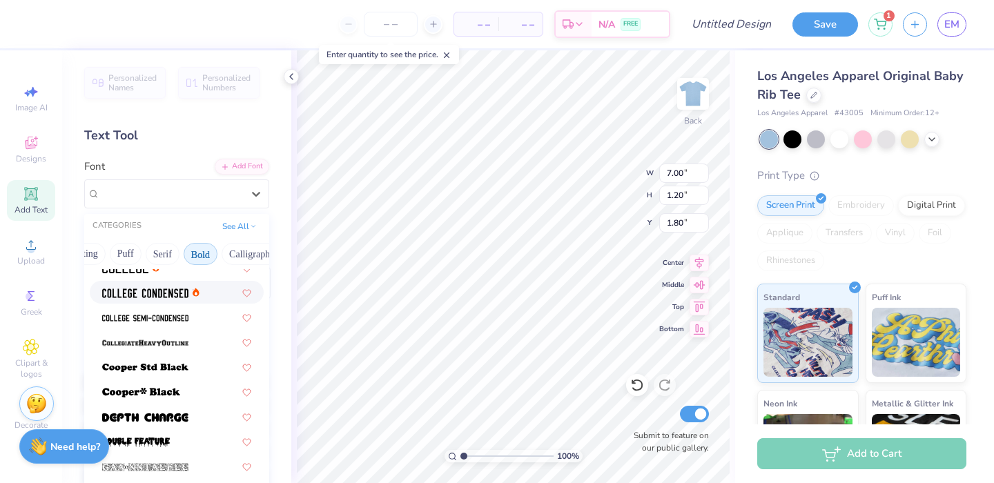
scroll to position [159, 0]
click at [151, 361] on span at bounding box center [145, 367] width 86 height 14
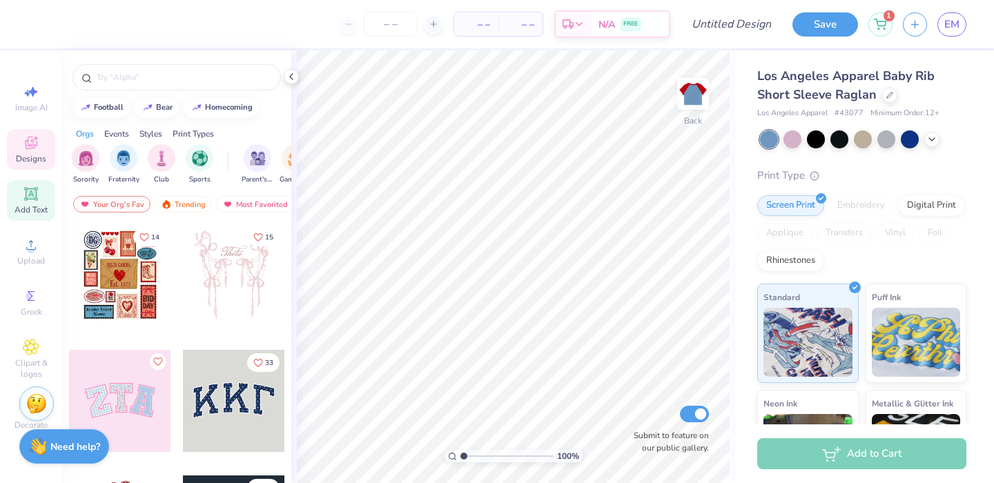
click at [38, 190] on icon at bounding box center [31, 194] width 17 height 17
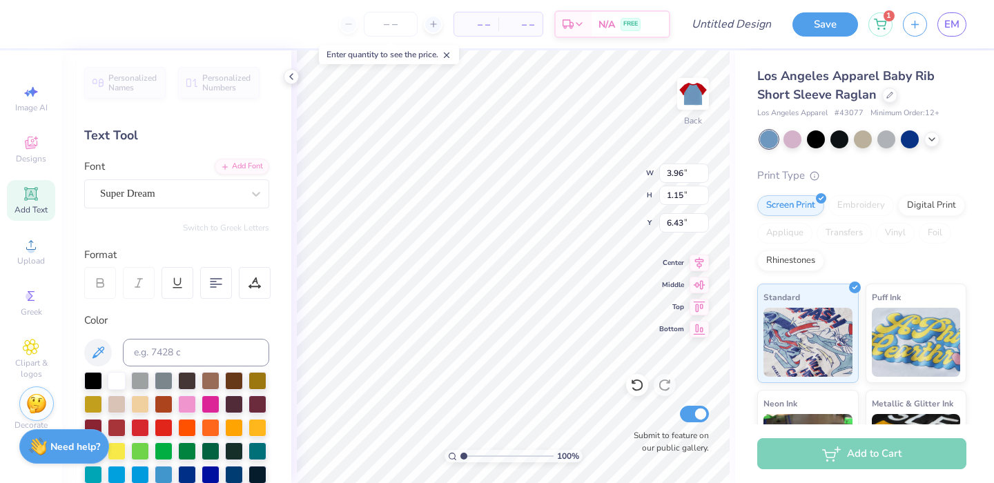
scroll to position [0, 6]
type textarea "too cute to smoke"
click at [209, 293] on div at bounding box center [216, 283] width 32 height 32
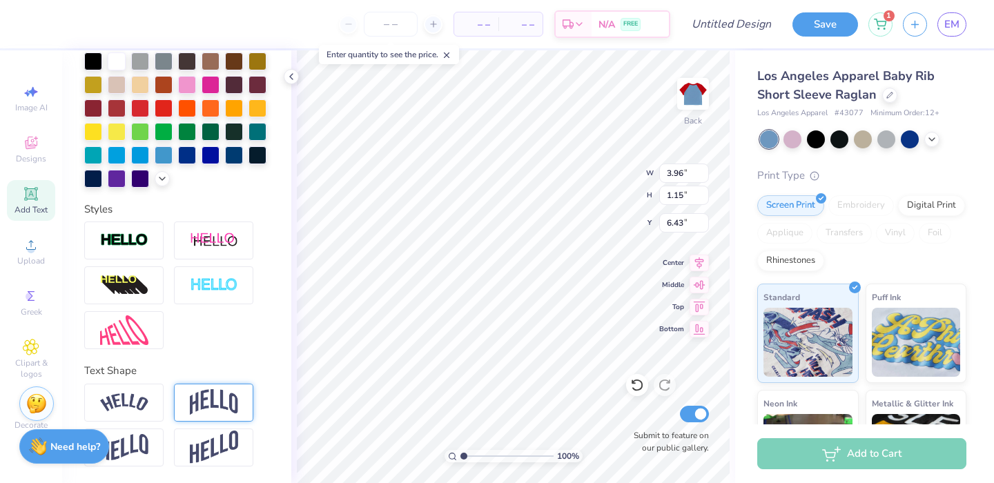
click at [206, 400] on img at bounding box center [214, 402] width 48 height 26
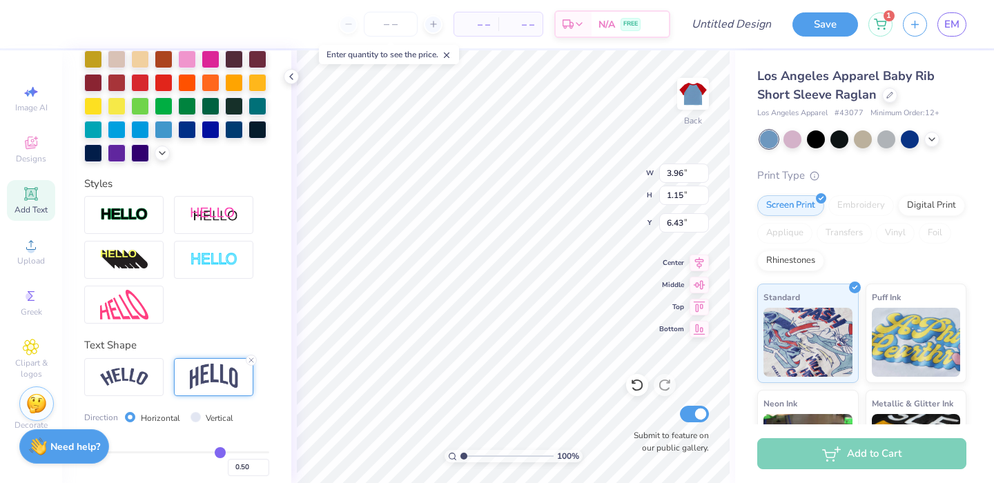
type input "0.35"
click at [202, 454] on input "range" at bounding box center [176, 453] width 185 height 2
type input "1.99"
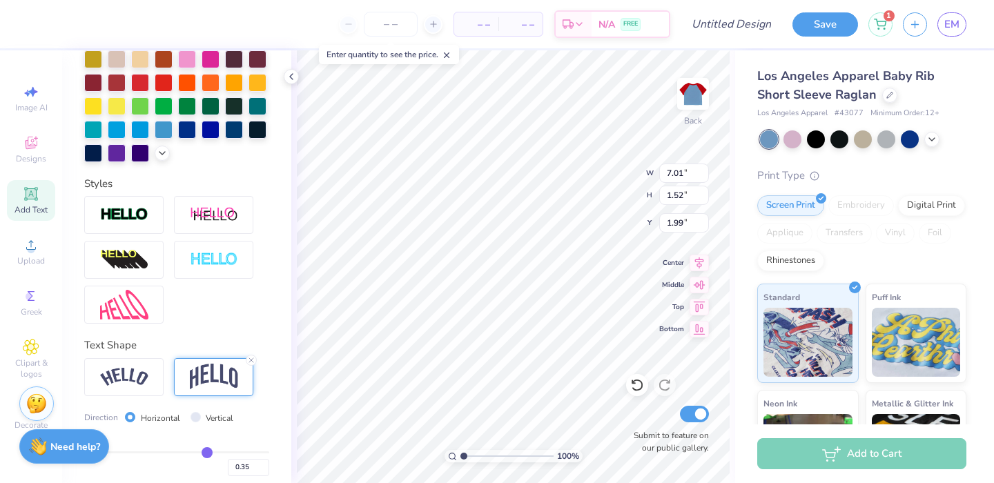
scroll to position [0, 3]
type textarea "t"
type textarea "smoking is so not hot"
click at [295, 353] on div "100 % Back W 7.01 7.01 " H 1.52 1.52 " Y 1.99 1.99 " Center Middle Top Bottom S…" at bounding box center [513, 266] width 444 height 433
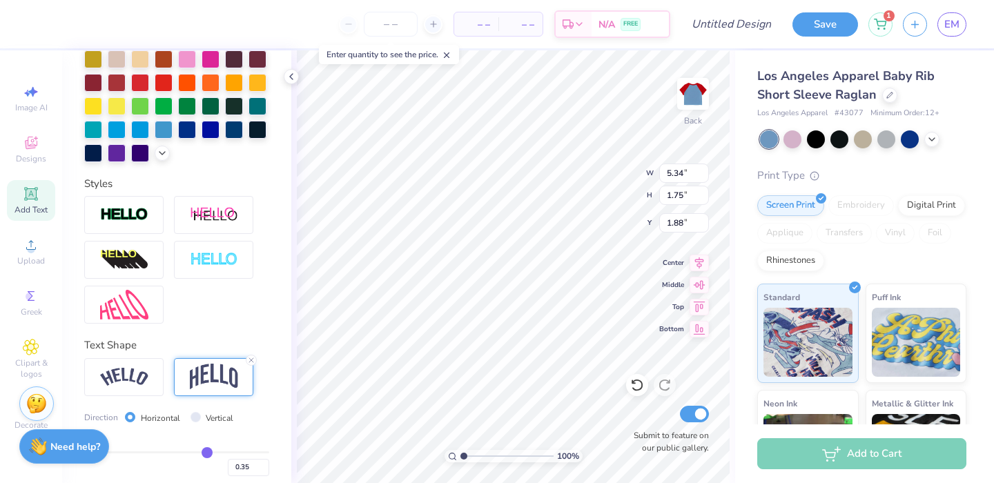
type input "6.17"
type input "2.02"
type input "1.61"
type input "6.90"
type input "2.26"
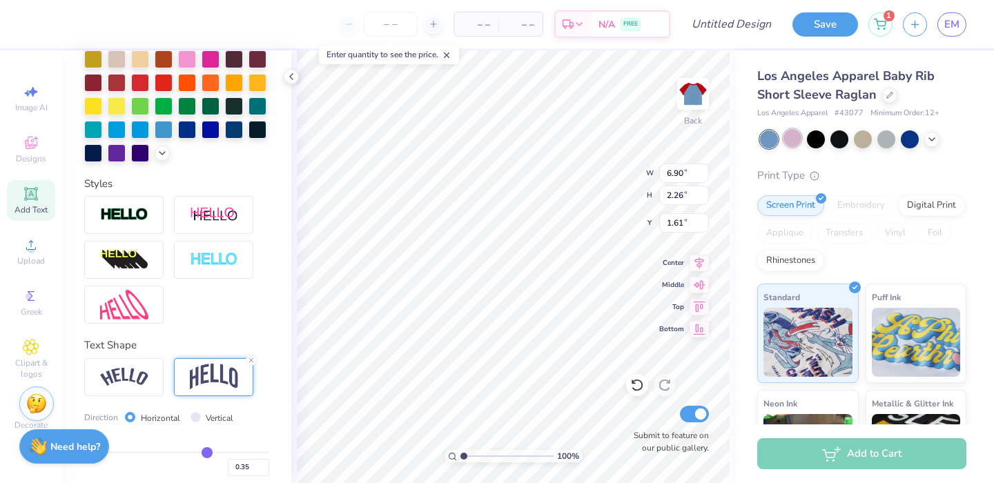
click at [794, 135] on div at bounding box center [793, 138] width 18 height 18
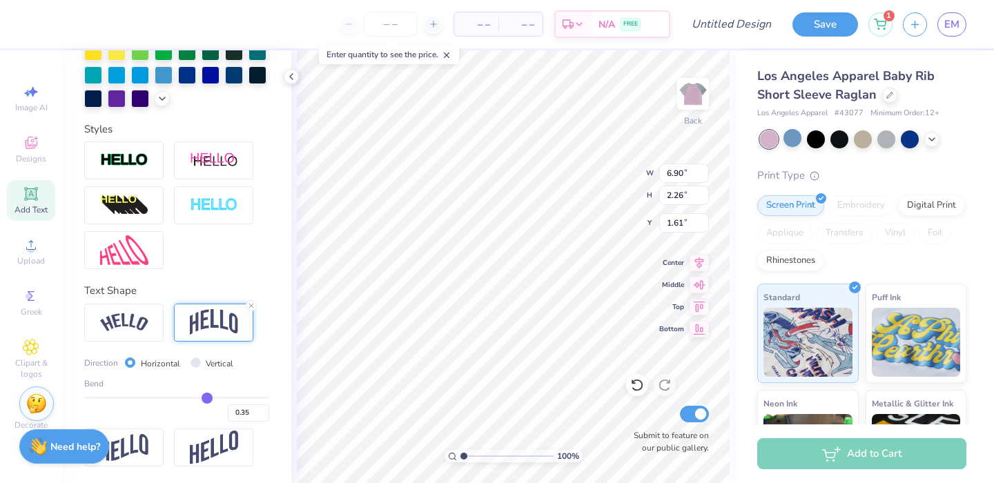
scroll to position [425, 0]
click at [196, 397] on div "Bend 0.35" at bounding box center [176, 400] width 185 height 44
type input "0.26"
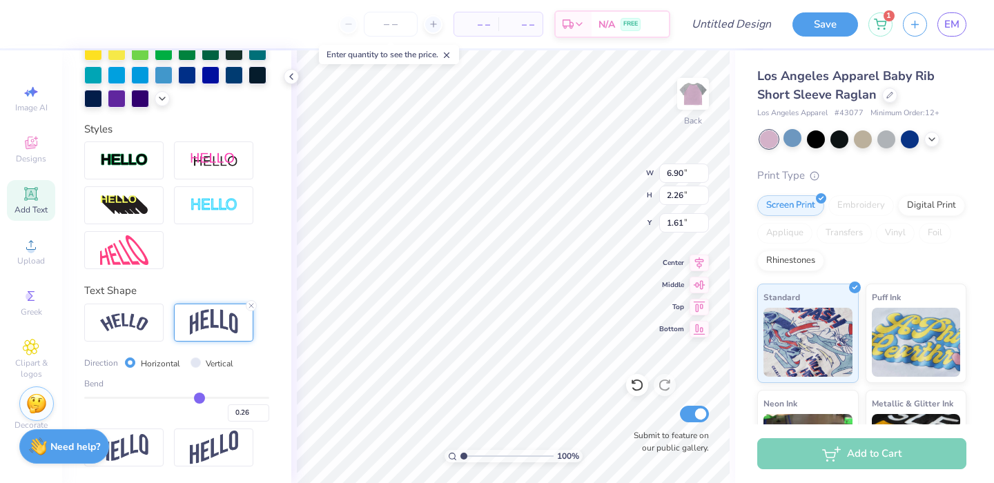
click at [194, 398] on input "range" at bounding box center [176, 398] width 185 height 2
type input "2.21"
type input "1.63"
click at [184, 399] on div "0.26" at bounding box center [176, 409] width 185 height 25
click at [183, 397] on div "Bend 0.26" at bounding box center [176, 400] width 185 height 44
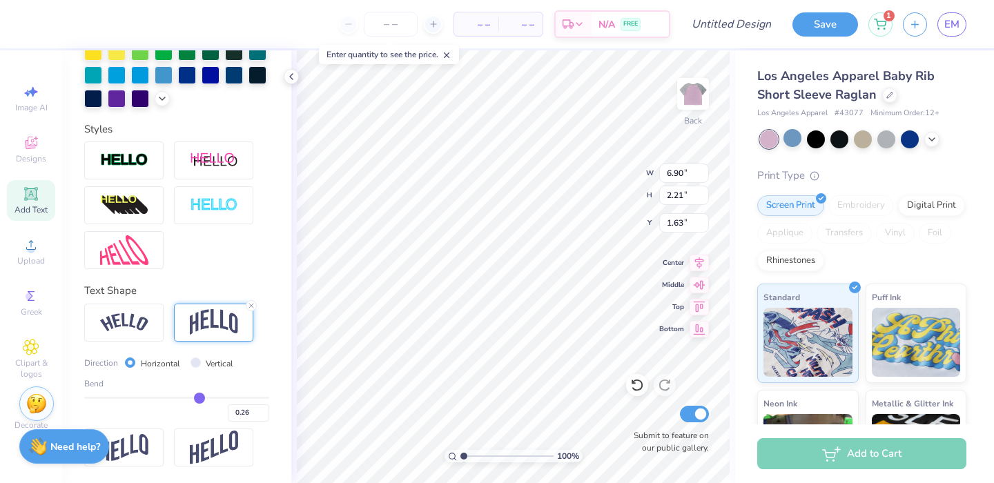
type input "0.23"
type input "0.21"
type input "0.2"
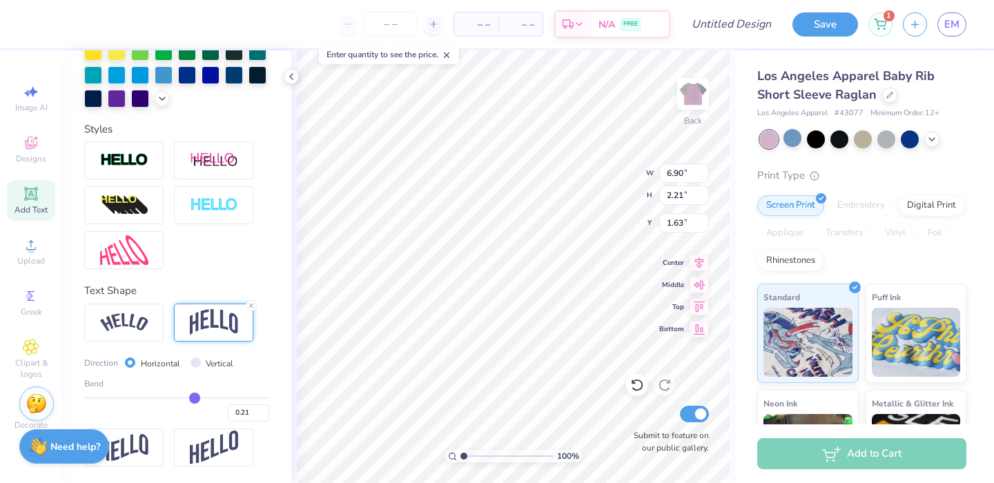
type input "0.20"
type input "0.18"
type input "0.16"
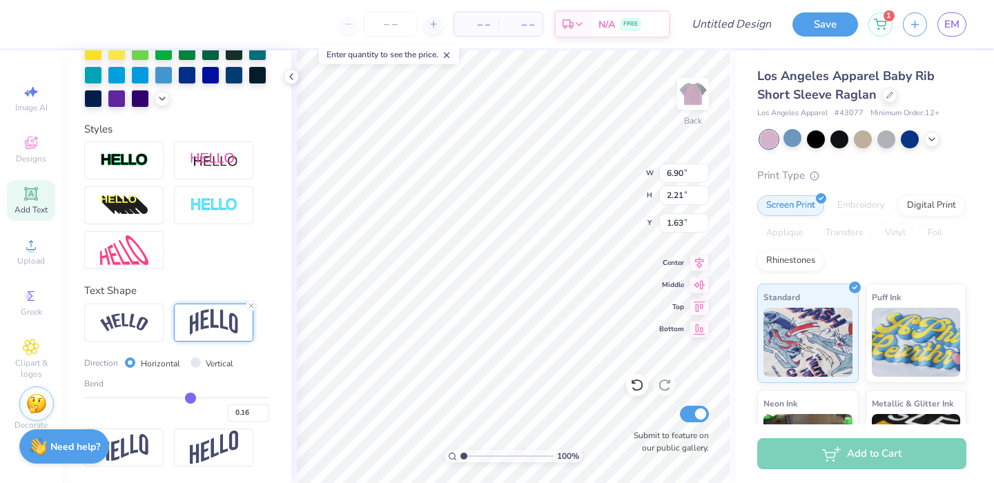
type input "0.15"
type input "0.14"
drag, startPoint x: 191, startPoint y: 398, endPoint x: 183, endPoint y: 398, distance: 8.3
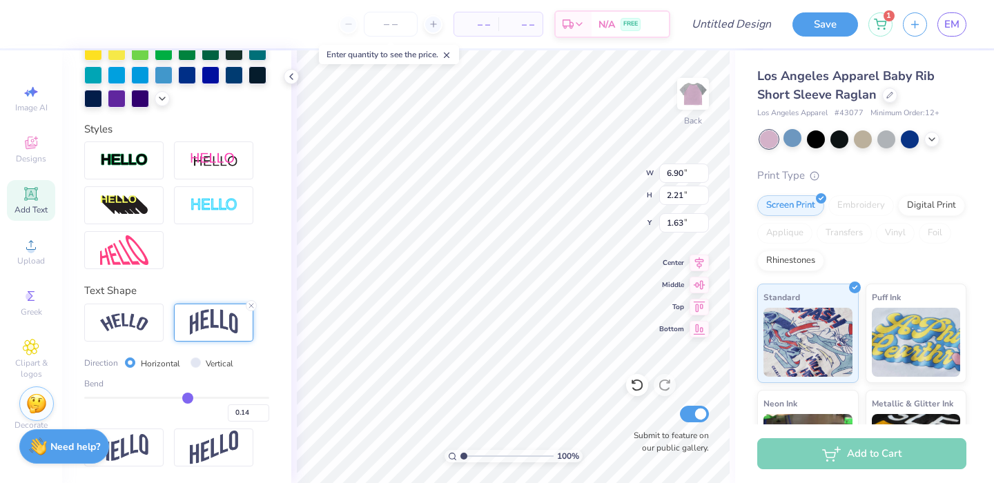
click at [183, 398] on input "range" at bounding box center [176, 398] width 185 height 2
type input "0.14"
type input "2.14"
type input "1.67"
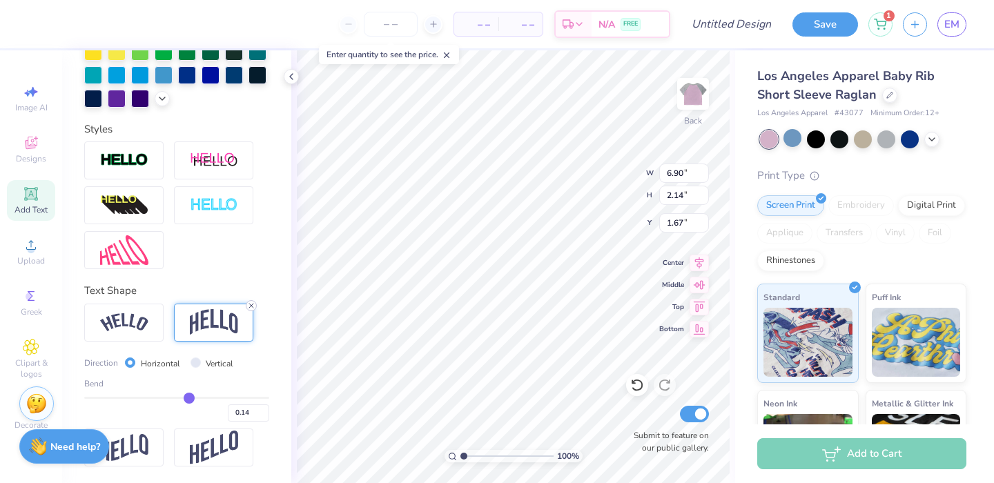
click at [251, 304] on icon at bounding box center [251, 306] width 8 height 8
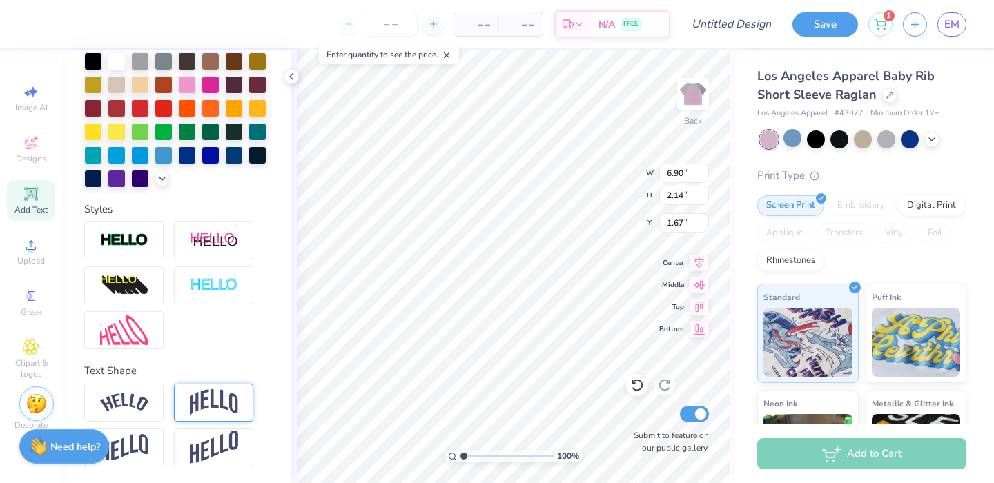
type input "2.06"
type input "1.71"
click at [822, 141] on div at bounding box center [816, 138] width 18 height 18
click at [837, 137] on div at bounding box center [840, 138] width 18 height 18
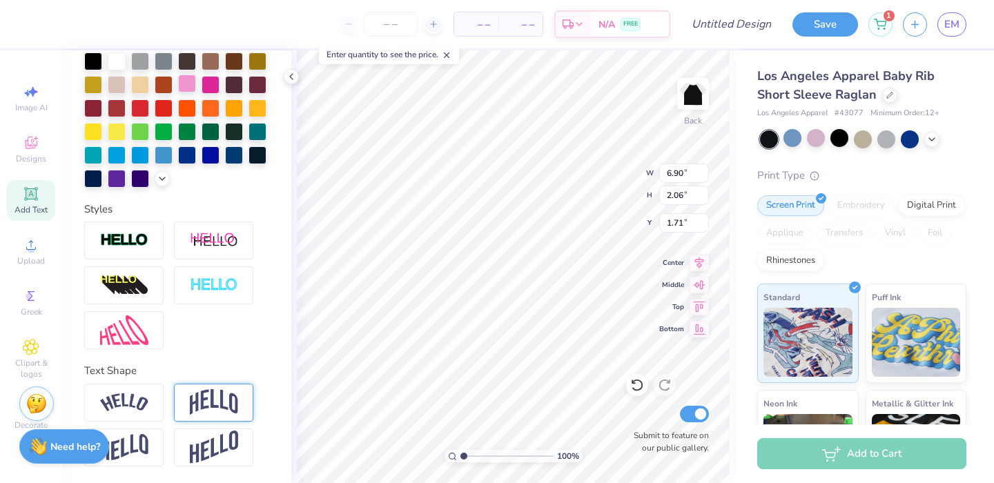
click at [196, 75] on div at bounding box center [187, 84] width 18 height 18
click at [824, 260] on div "Rhinestones" at bounding box center [790, 259] width 67 height 21
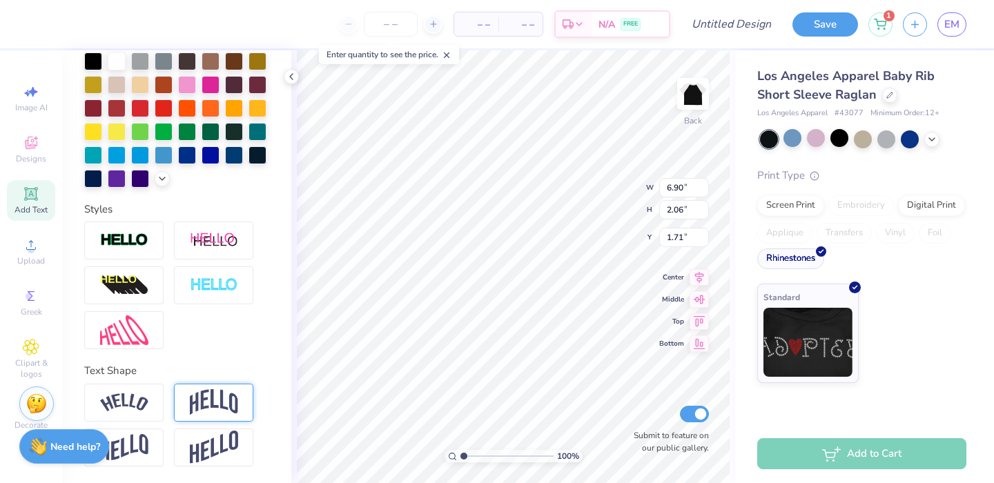
scroll to position [249, 0]
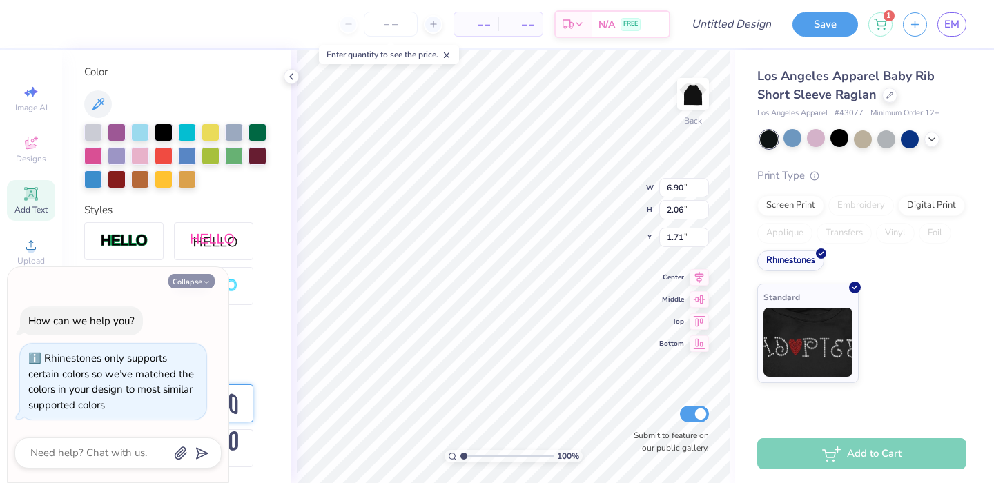
click at [209, 282] on icon "button" at bounding box center [206, 282] width 8 height 8
type textarea "x"
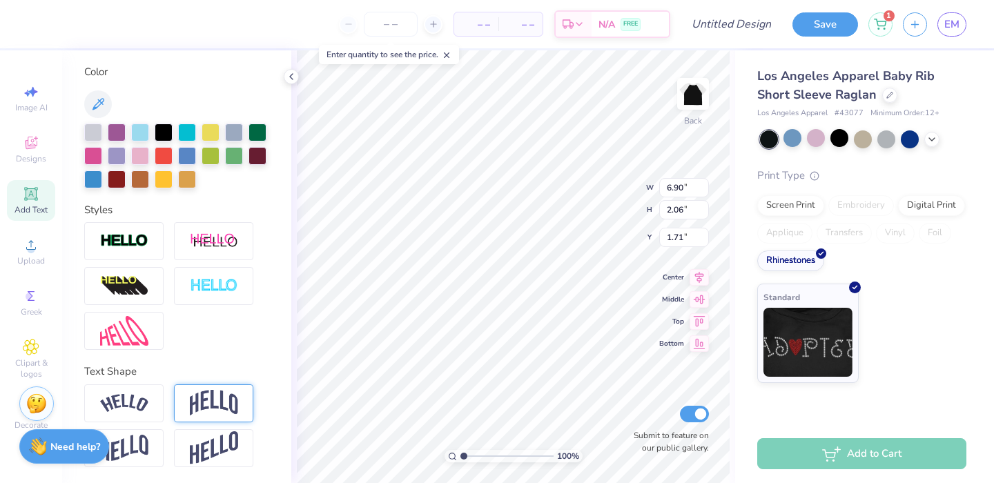
scroll to position [0, 0]
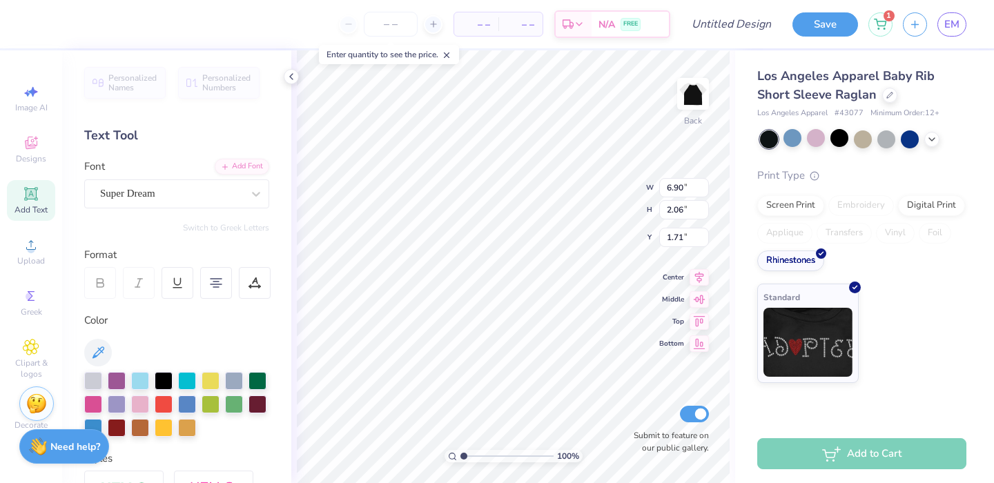
click at [139, 216] on div "Personalized Names Personalized Numbers Text Tool Add Font Font Super Dream Swi…" at bounding box center [176, 266] width 229 height 433
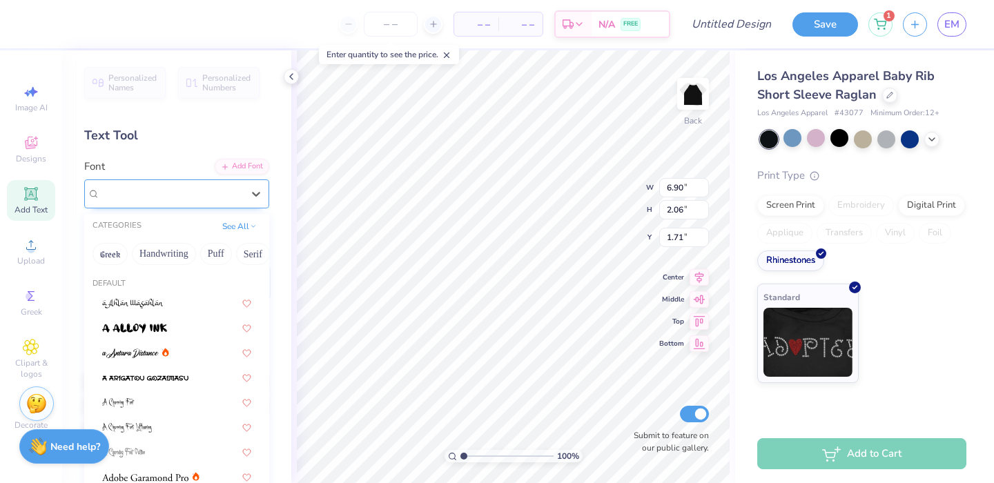
click at [135, 205] on div "Super Dream" at bounding box center [176, 194] width 185 height 29
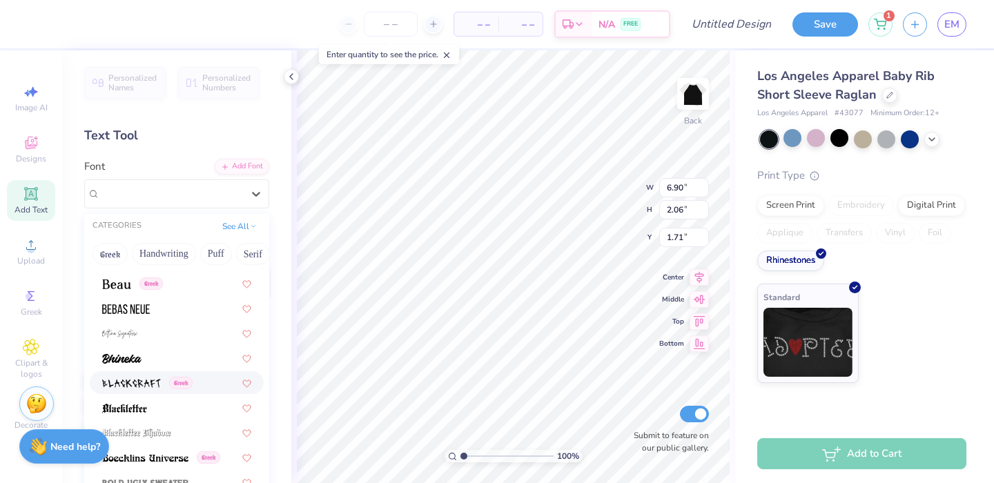
scroll to position [646, 0]
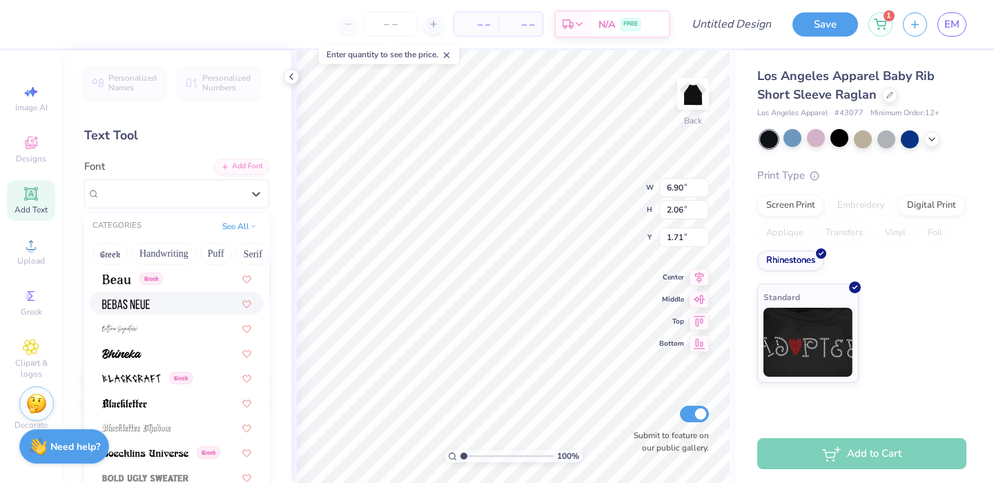
click at [139, 307] on img at bounding box center [126, 305] width 48 height 10
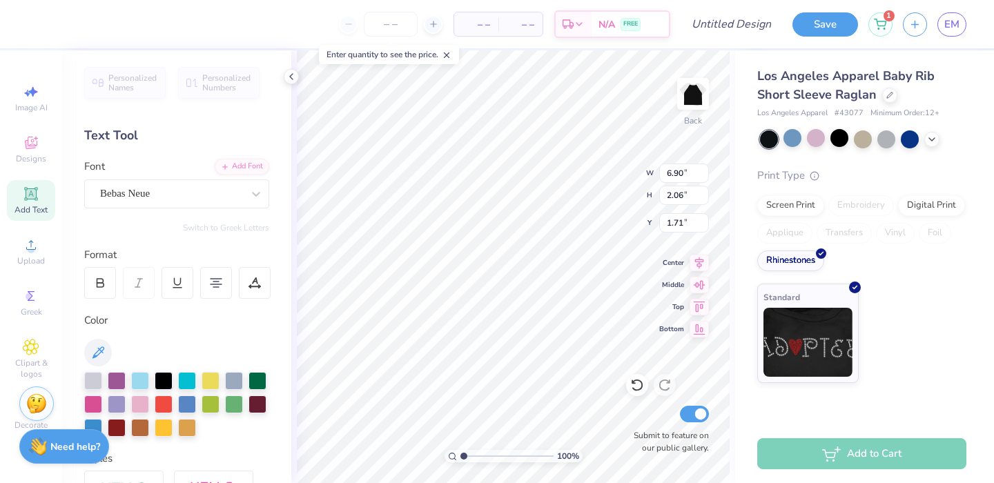
type input "4.53"
type input "2.07"
type input "1.70"
type input "5.54"
type input "2.53"
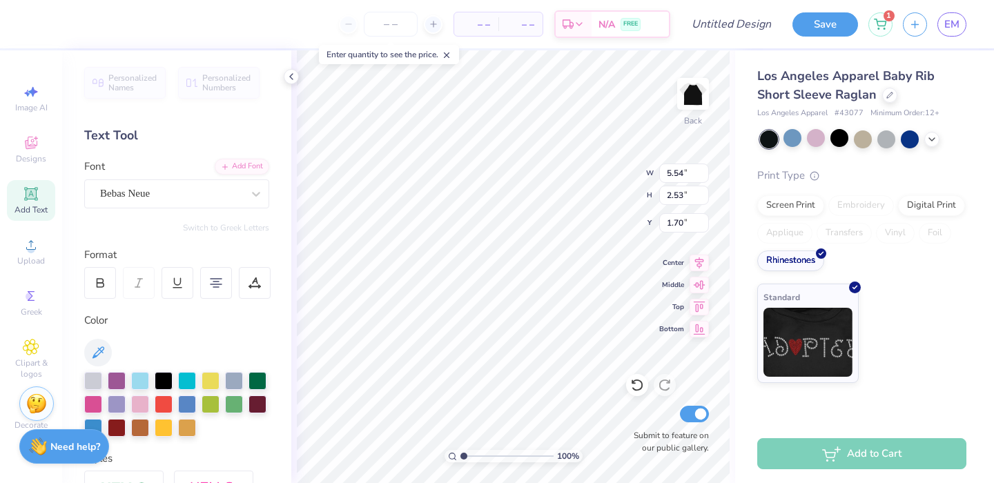
type input "6.54"
type input "3.00"
click at [181, 382] on div at bounding box center [187, 380] width 18 height 18
type input "1.26"
click at [779, 200] on div "Screen Print" at bounding box center [790, 203] width 67 height 21
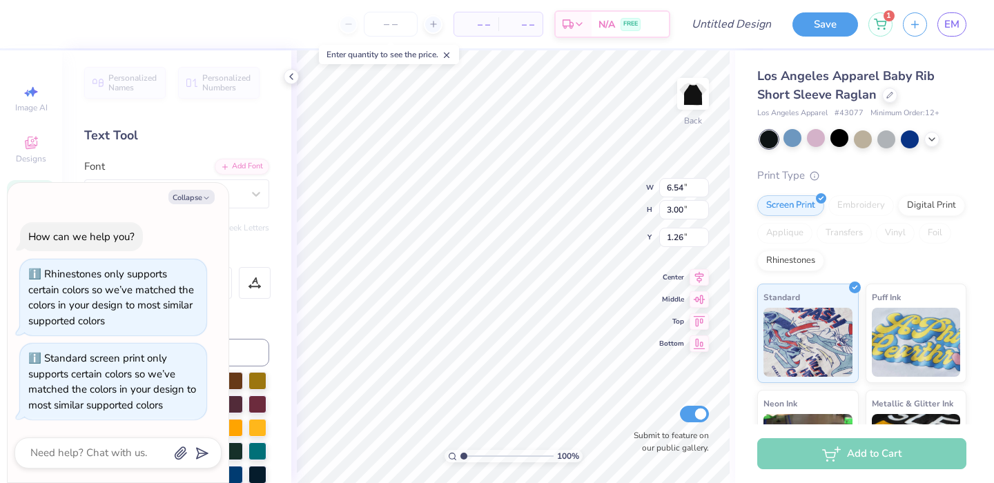
click at [205, 189] on div "Collapse How can we help you? Rhinestones only supports certain colors so we’ve…" at bounding box center [118, 333] width 221 height 300
click at [777, 139] on div at bounding box center [769, 139] width 18 height 18
click at [787, 139] on div at bounding box center [793, 138] width 18 height 18
click at [208, 198] on polyline "button" at bounding box center [206, 198] width 4 height 2
type textarea "x"
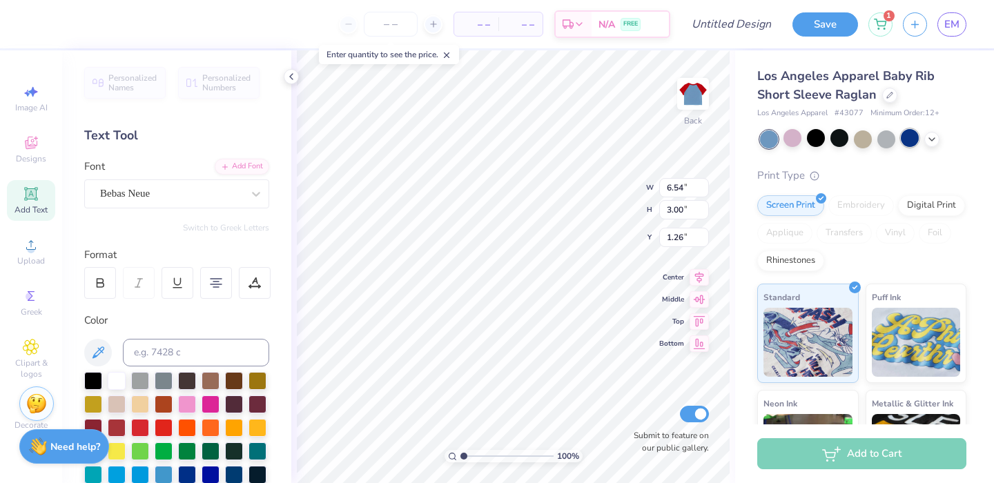
click at [915, 142] on div at bounding box center [910, 138] width 18 height 18
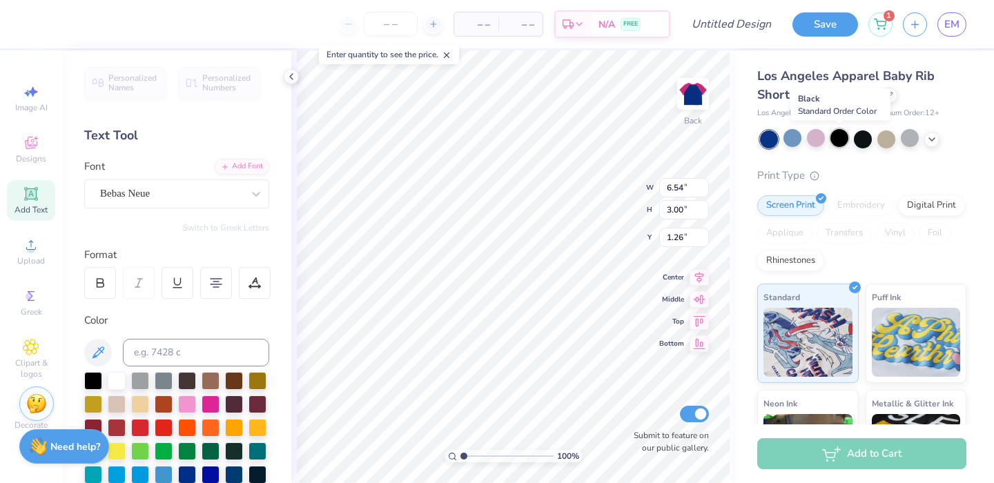
click at [846, 139] on div at bounding box center [840, 138] width 18 height 18
drag, startPoint x: 820, startPoint y: 139, endPoint x: 842, endPoint y: 137, distance: 21.5
click at [820, 139] on div at bounding box center [816, 139] width 18 height 18
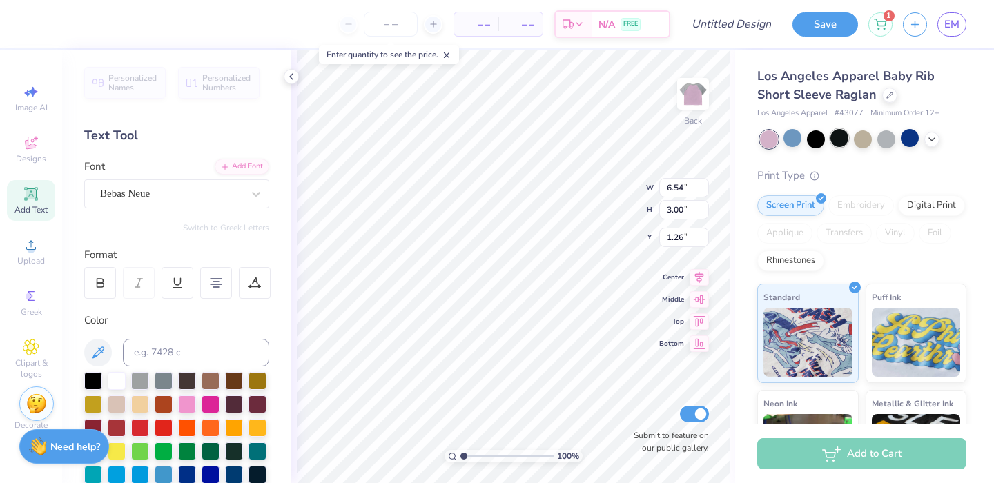
click at [842, 137] on div at bounding box center [840, 138] width 18 height 18
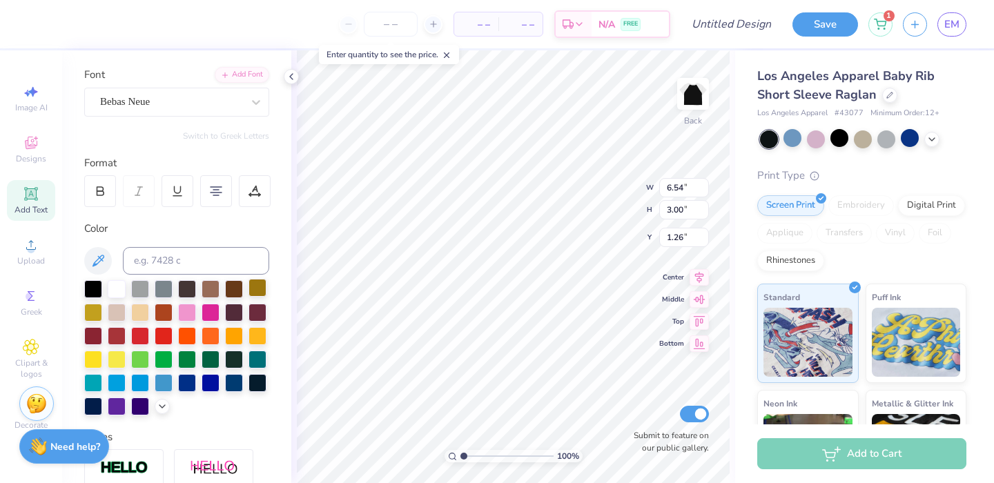
scroll to position [94, 0]
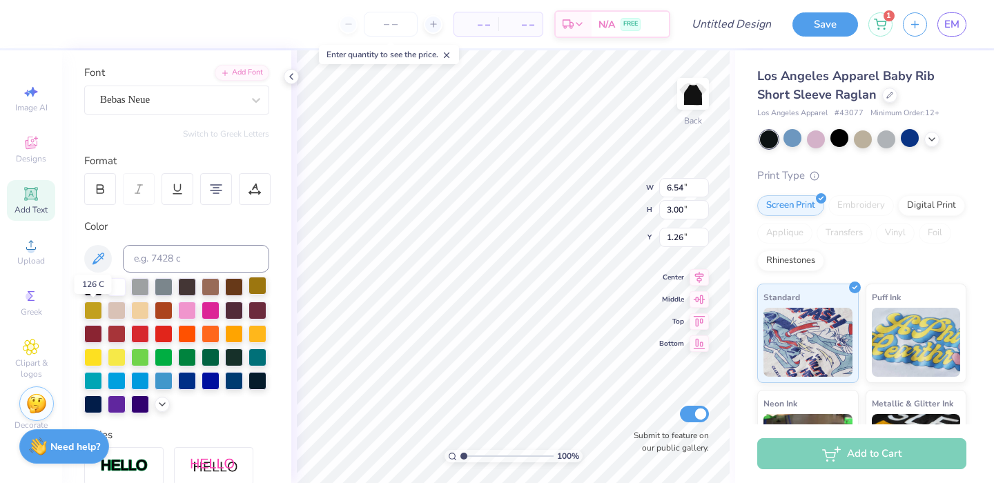
click at [249, 295] on div at bounding box center [258, 286] width 18 height 18
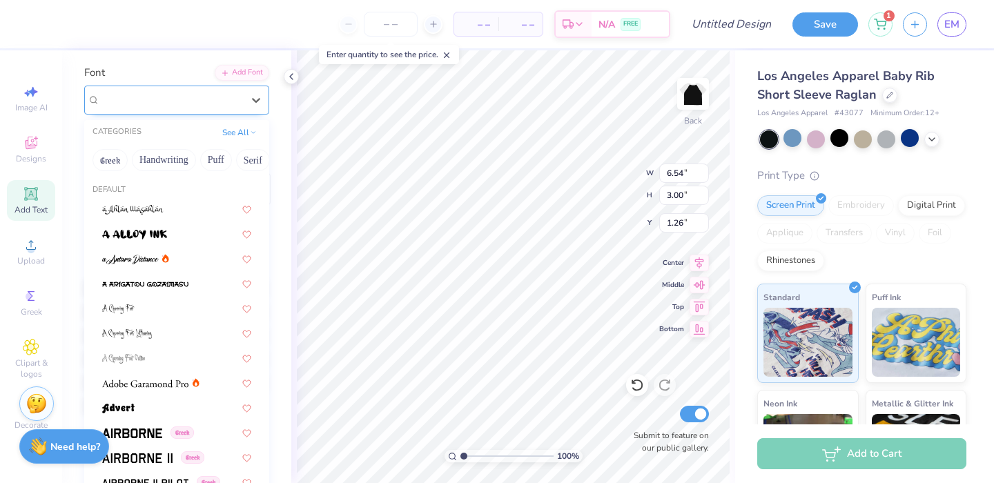
click at [179, 99] on div "Bebas Neue" at bounding box center [171, 99] width 145 height 21
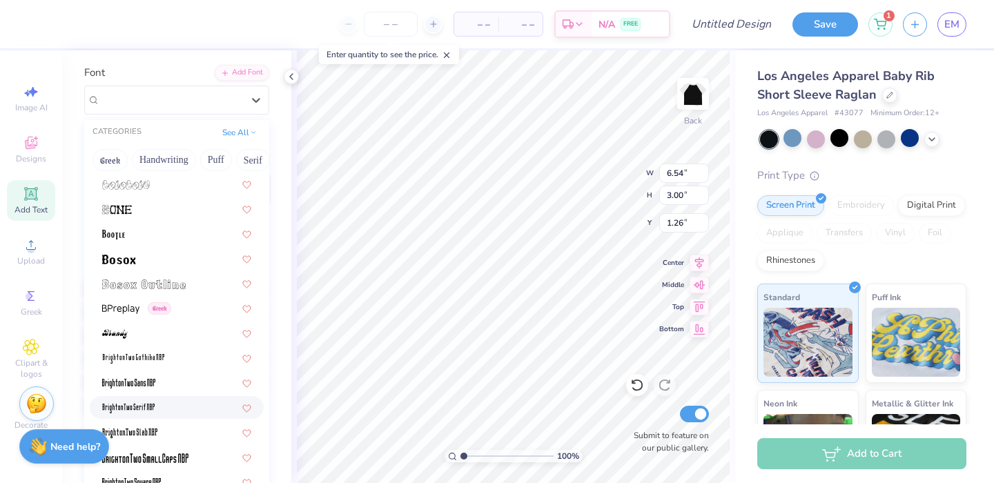
scroll to position [869, 0]
click at [119, 342] on div at bounding box center [177, 333] width 174 height 23
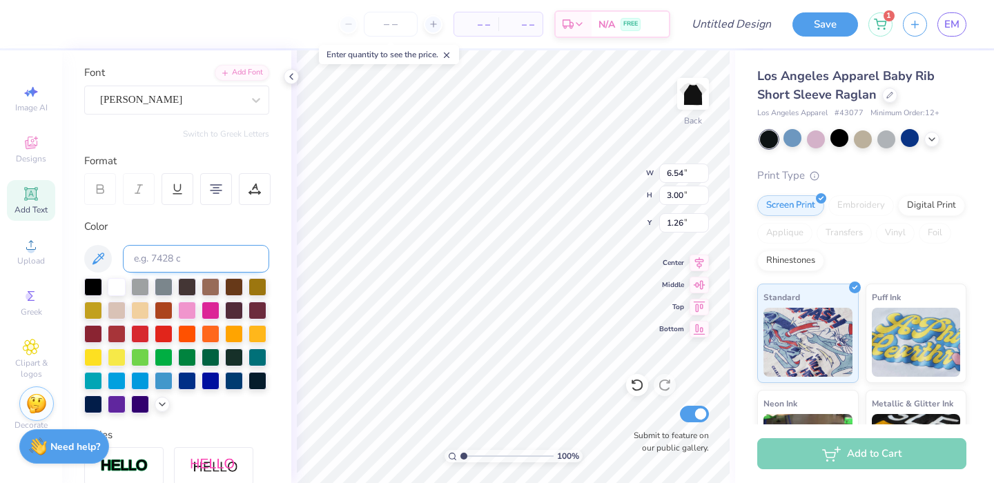
type input "5.98"
type input "2.82"
type input "1.34"
click at [196, 307] on div at bounding box center [187, 309] width 18 height 18
click at [155, 109] on div at bounding box center [171, 99] width 142 height 19
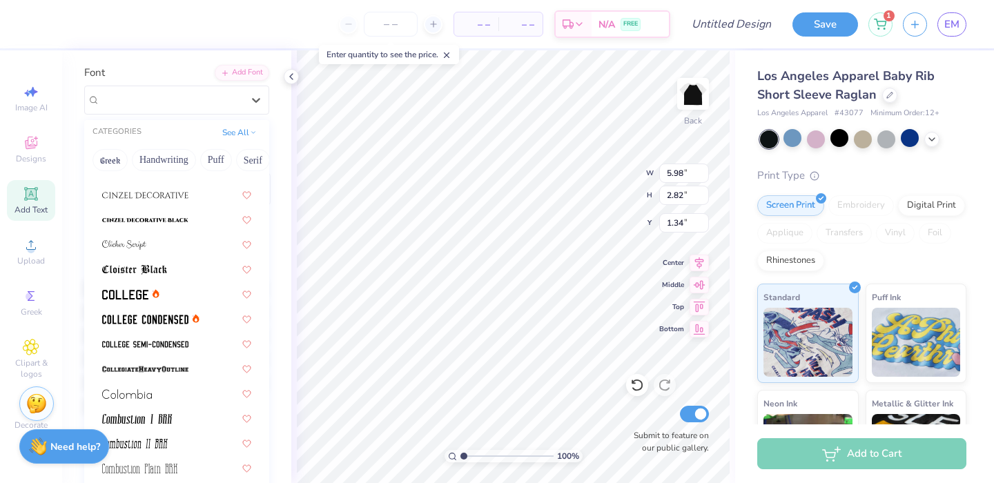
scroll to position [1810, 0]
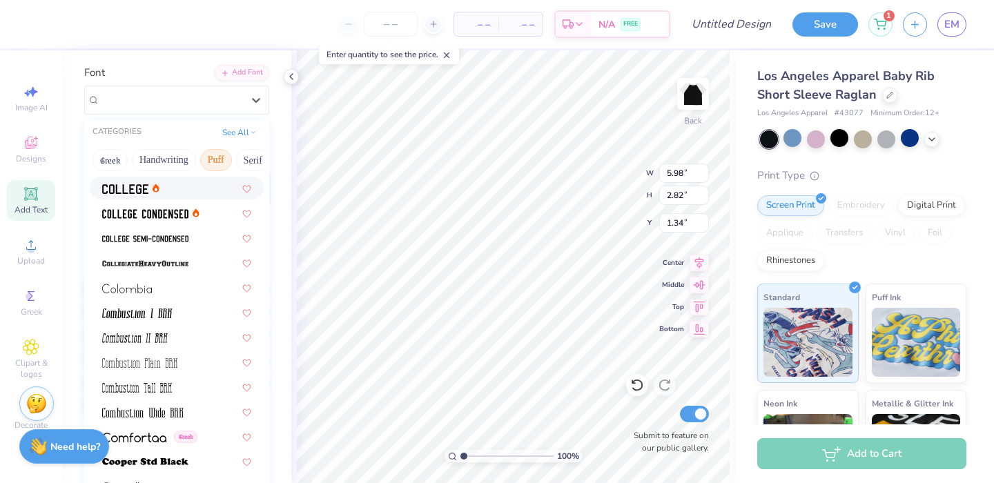
click at [213, 161] on button "Puff" at bounding box center [216, 160] width 32 height 22
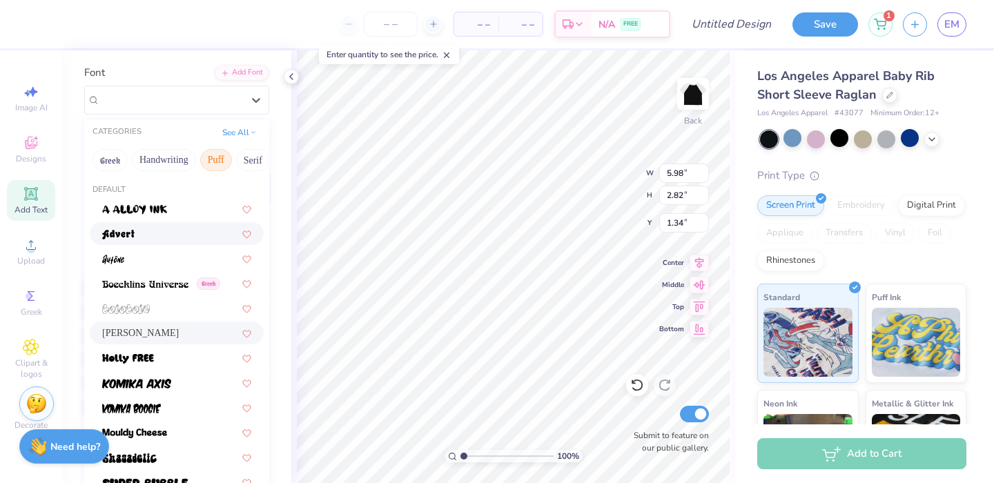
click at [139, 238] on div at bounding box center [176, 233] width 149 height 14
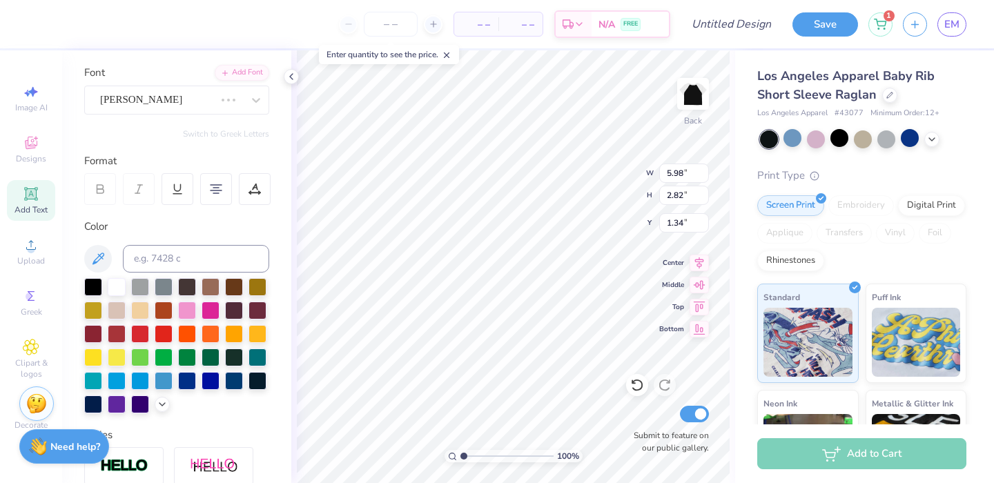
scroll to position [0, 0]
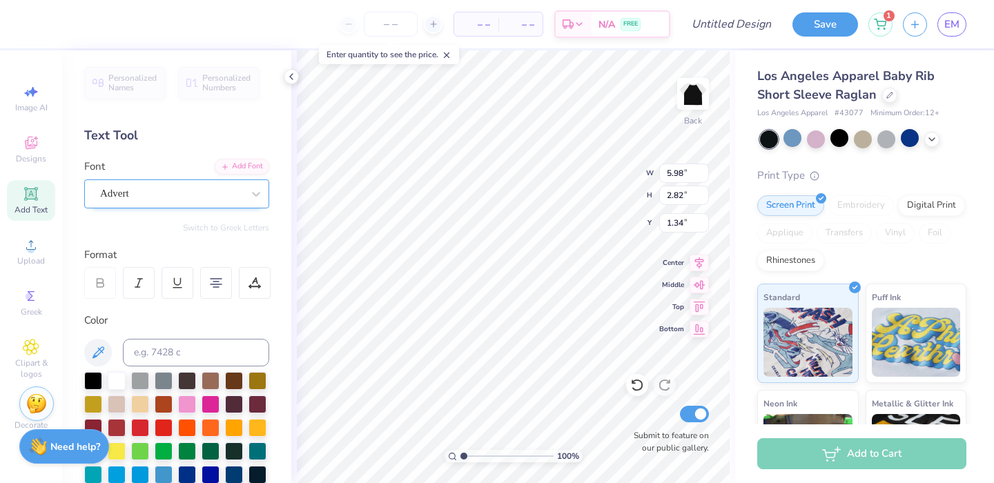
type input "7.01"
type input "2.15"
type input "1.68"
click at [171, 196] on div "Advert" at bounding box center [171, 193] width 145 height 21
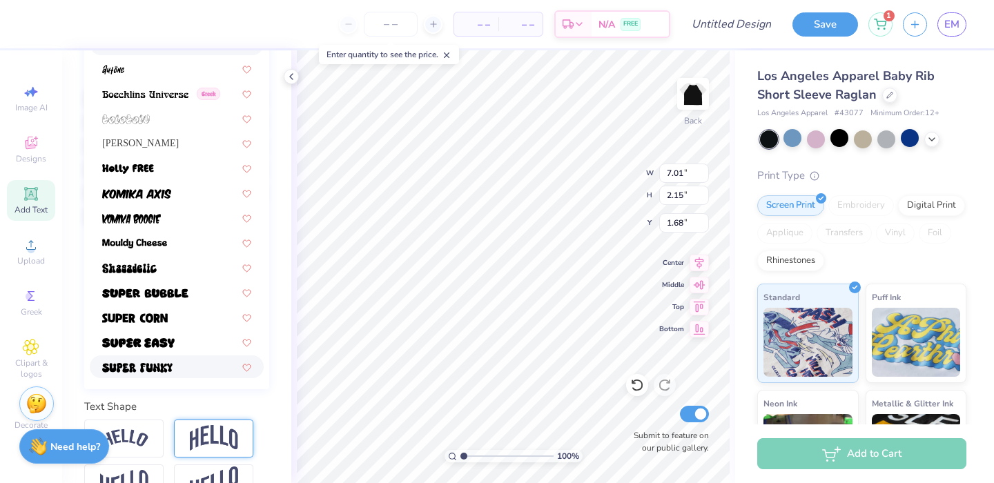
scroll to position [283, 0]
click at [154, 345] on img at bounding box center [138, 344] width 72 height 10
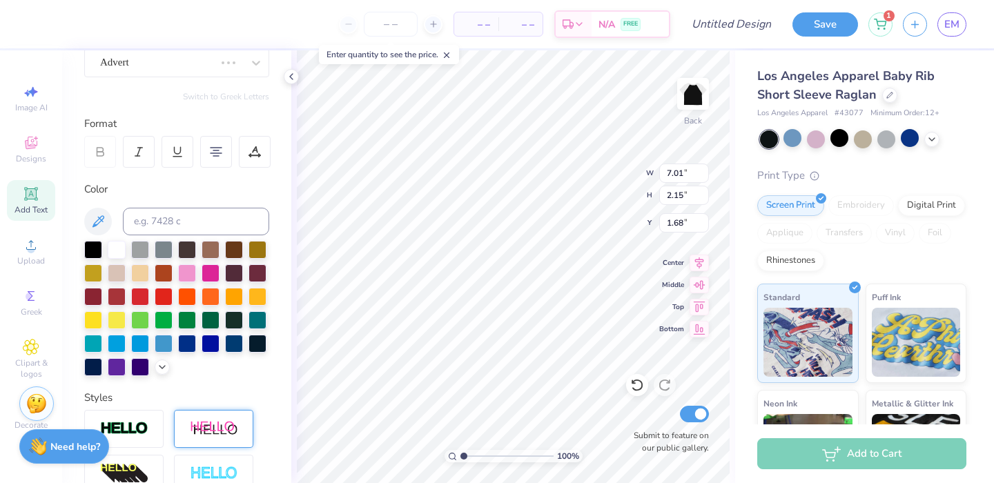
scroll to position [130, 0]
type input "7.00"
type input "1.86"
type input "1.83"
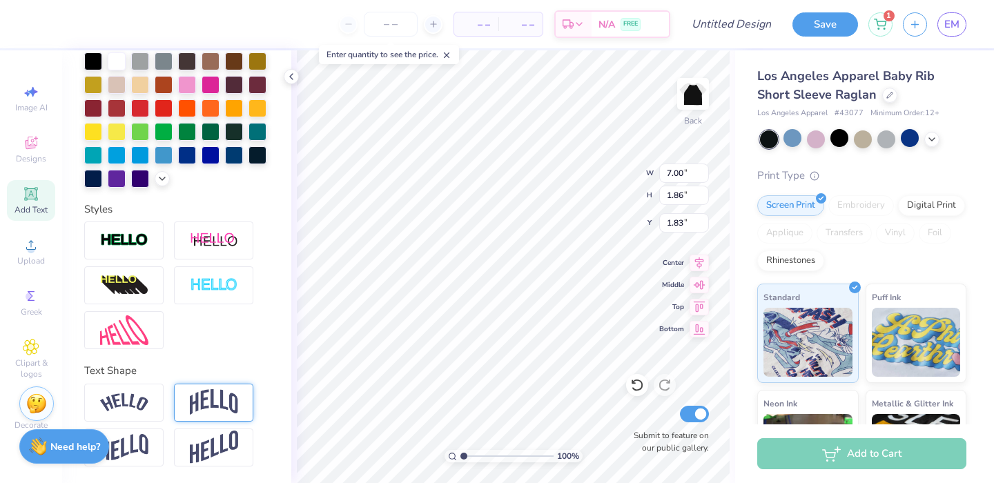
scroll to position [324, 0]
click at [197, 249] on img at bounding box center [214, 240] width 48 height 17
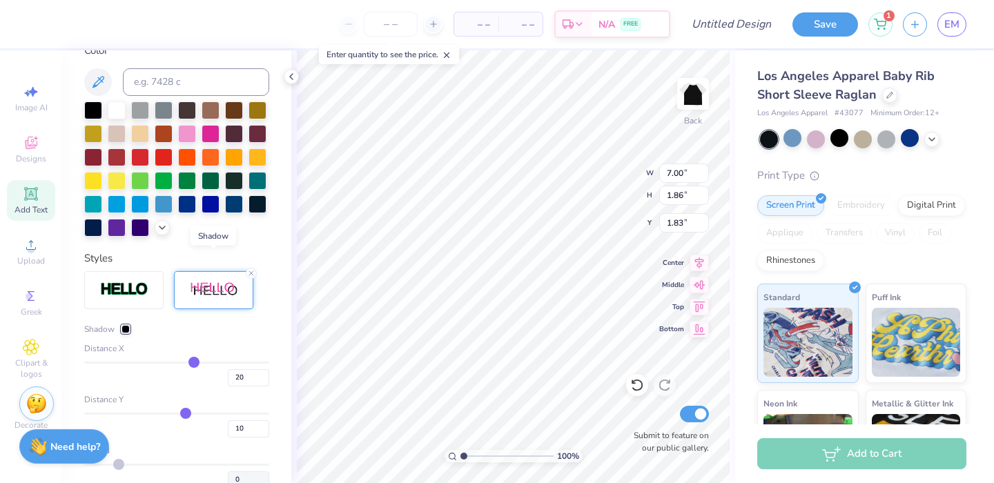
type input "7.01"
type input "1.70"
type input "2.00"
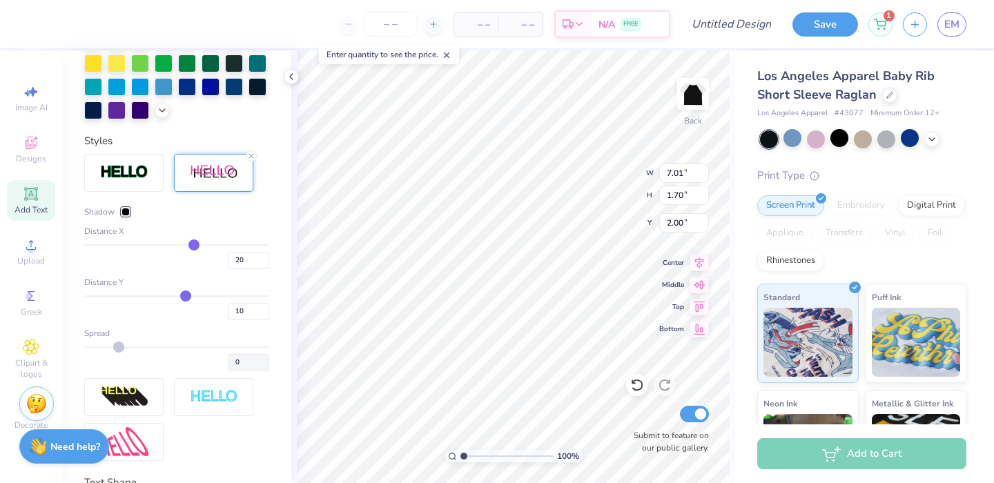
scroll to position [442, 0]
click at [125, 215] on div at bounding box center [126, 211] width 8 height 8
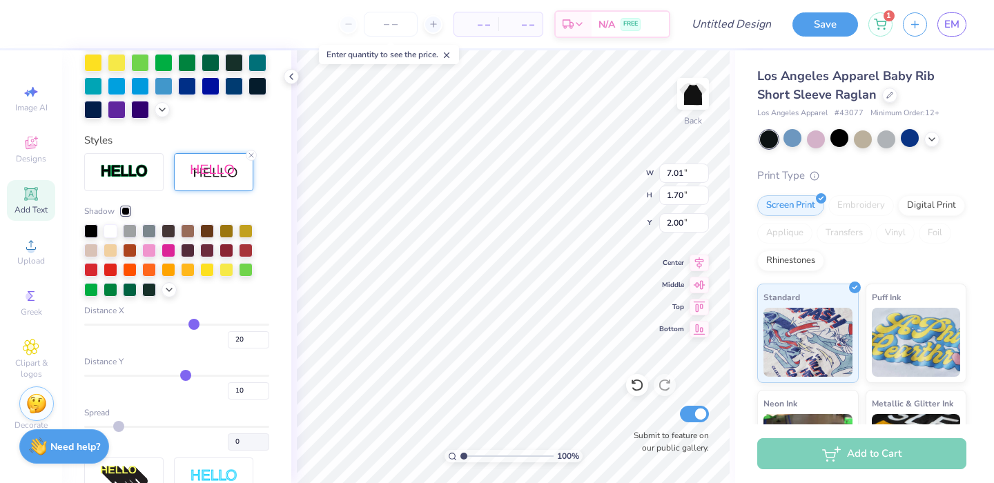
click at [113, 238] on div at bounding box center [111, 231] width 14 height 14
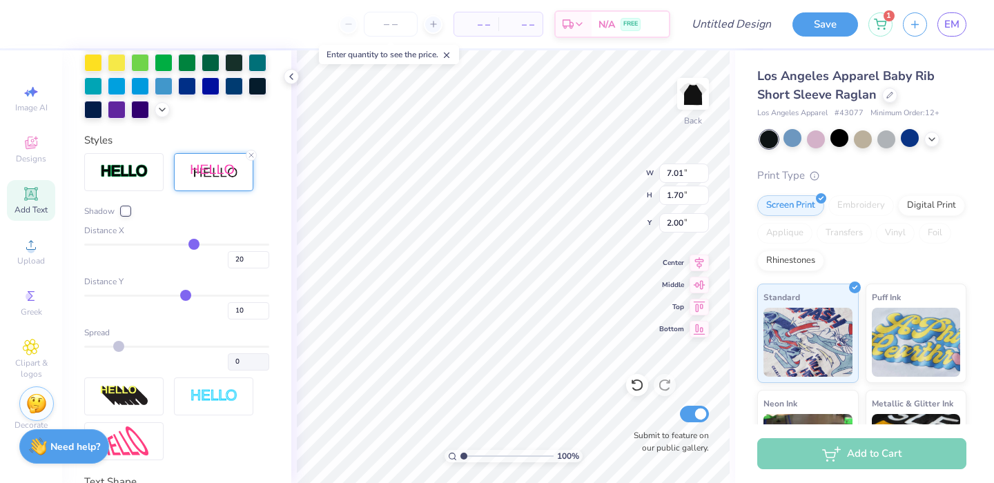
click at [294, 258] on div "100 % Back W 7.01 7.01 " H 1.70 1.70 " Y 2.00 2.00 " Center Middle Top Bottom S…" at bounding box center [513, 266] width 444 height 433
drag, startPoint x: 229, startPoint y: 286, endPoint x: 212, endPoint y: 286, distance: 17.3
click at [228, 269] on input "20" at bounding box center [248, 259] width 41 height 17
type input "10"
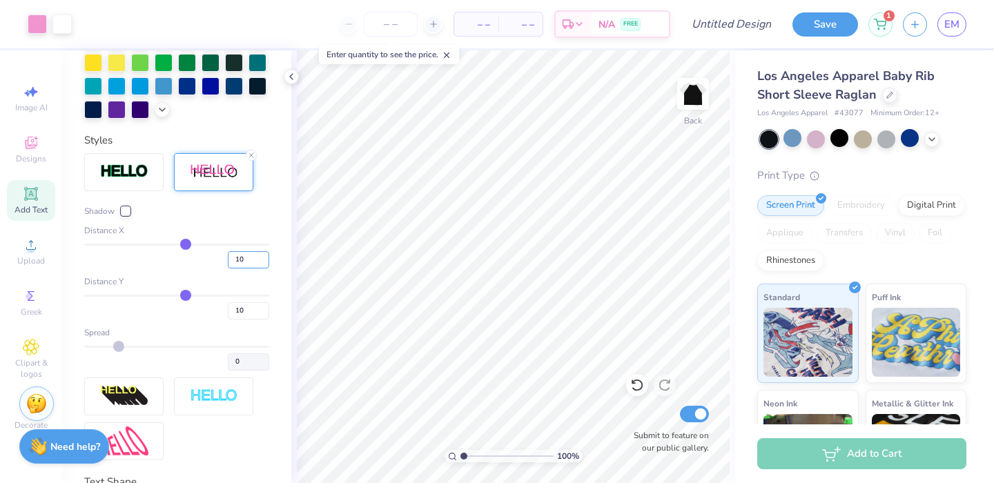
drag, startPoint x: 240, startPoint y: 287, endPoint x: 171, endPoint y: 286, distance: 69.1
click at [228, 269] on input "10" at bounding box center [248, 259] width 41 height 17
type input "5"
drag, startPoint x: 237, startPoint y: 333, endPoint x: 168, endPoint y: 333, distance: 68.4
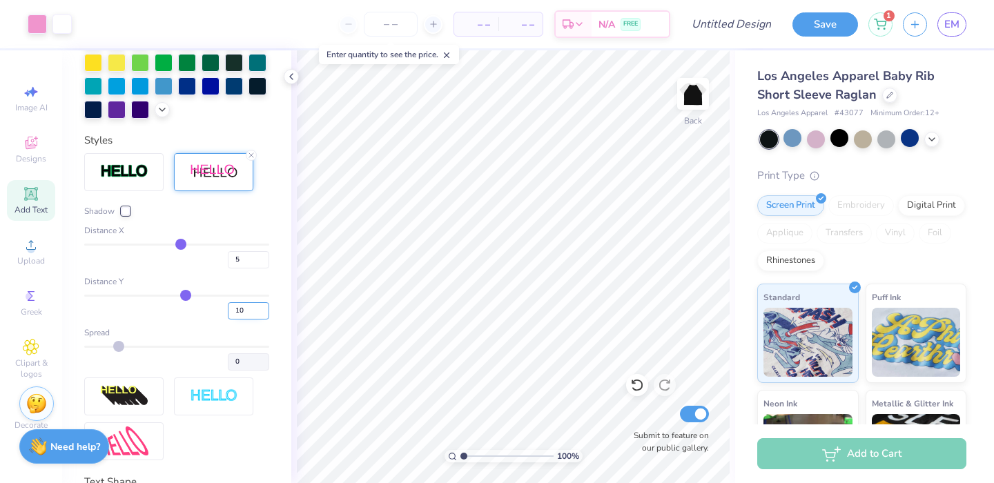
click at [228, 320] on input "10" at bounding box center [248, 310] width 41 height 17
type input "5"
type input "1.62"
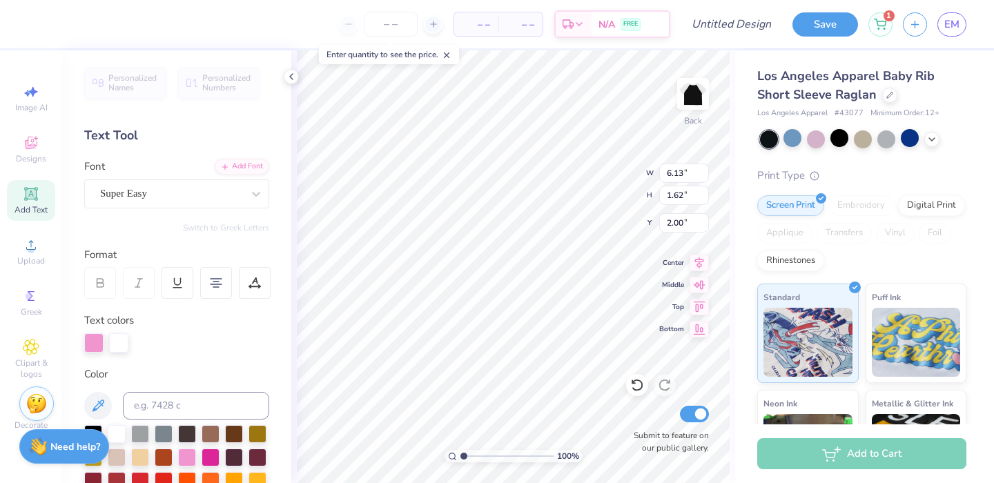
scroll to position [195, 0]
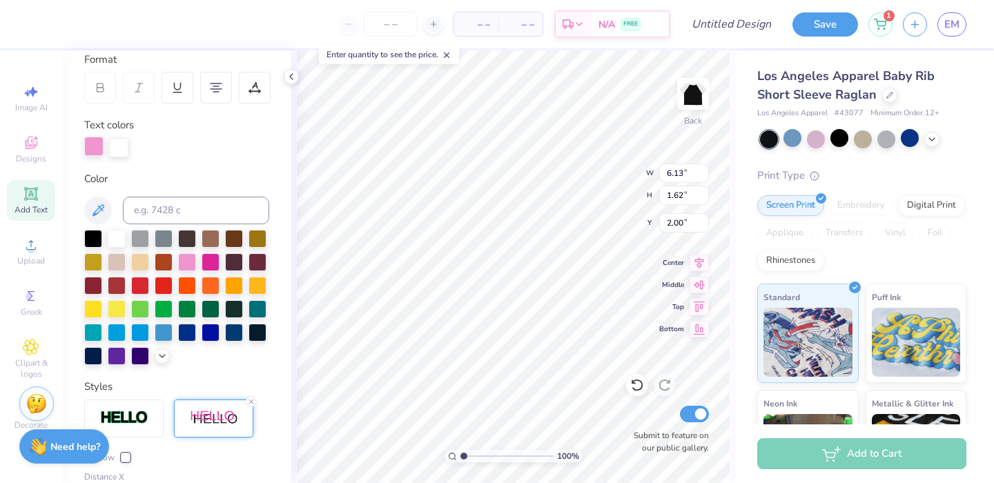
click at [95, 150] on div at bounding box center [93, 146] width 19 height 19
click at [220, 261] on div at bounding box center [211, 261] width 18 height 18
click at [124, 142] on div at bounding box center [118, 146] width 19 height 19
click at [196, 258] on div at bounding box center [187, 261] width 18 height 18
click at [118, 243] on div at bounding box center [117, 238] width 18 height 18
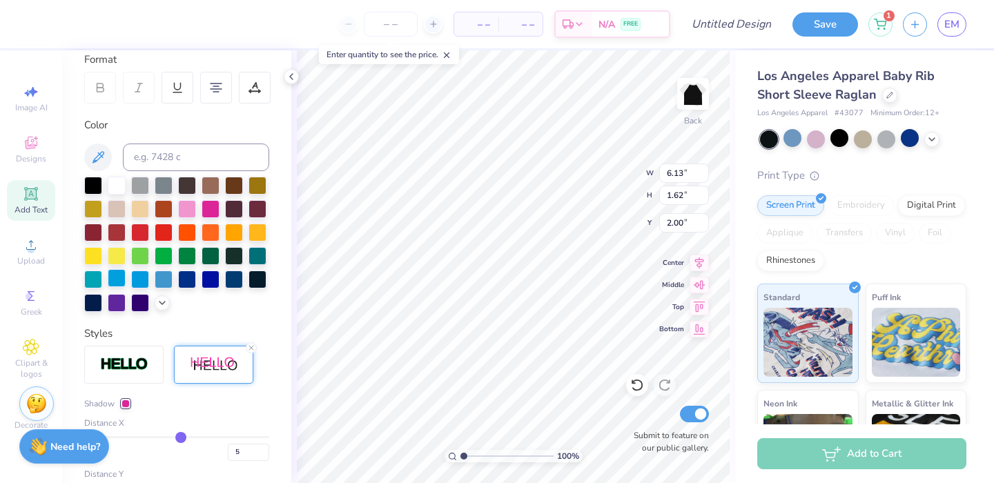
click at [126, 284] on div at bounding box center [117, 278] width 18 height 18
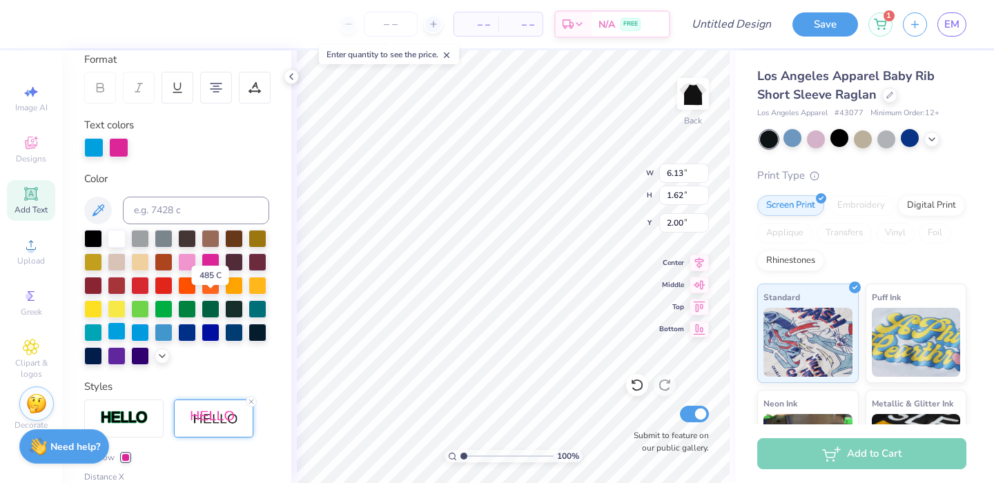
scroll to position [109, 0]
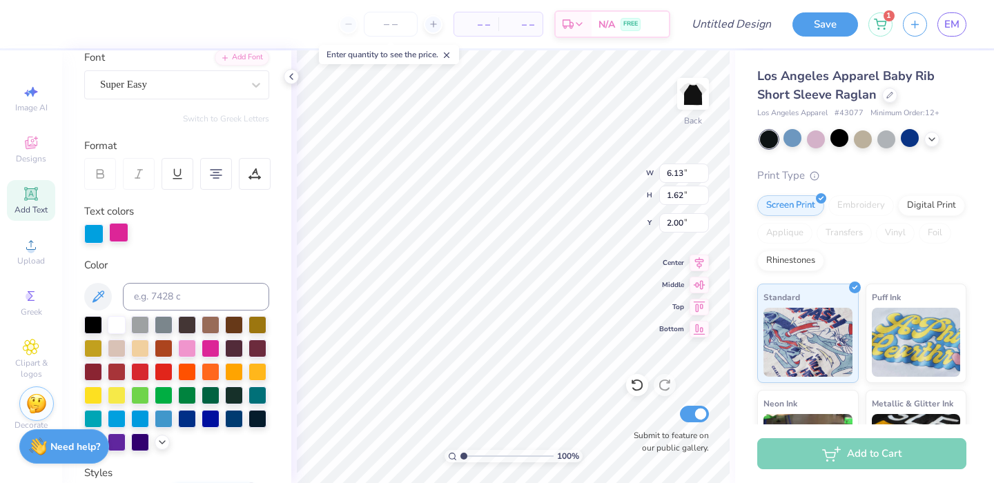
click at [123, 231] on div at bounding box center [118, 232] width 19 height 19
click at [149, 420] on div at bounding box center [140, 418] width 18 height 18
click at [95, 235] on div at bounding box center [93, 232] width 19 height 19
click at [249, 403] on div at bounding box center [258, 394] width 18 height 18
click at [196, 350] on div at bounding box center [187, 347] width 18 height 18
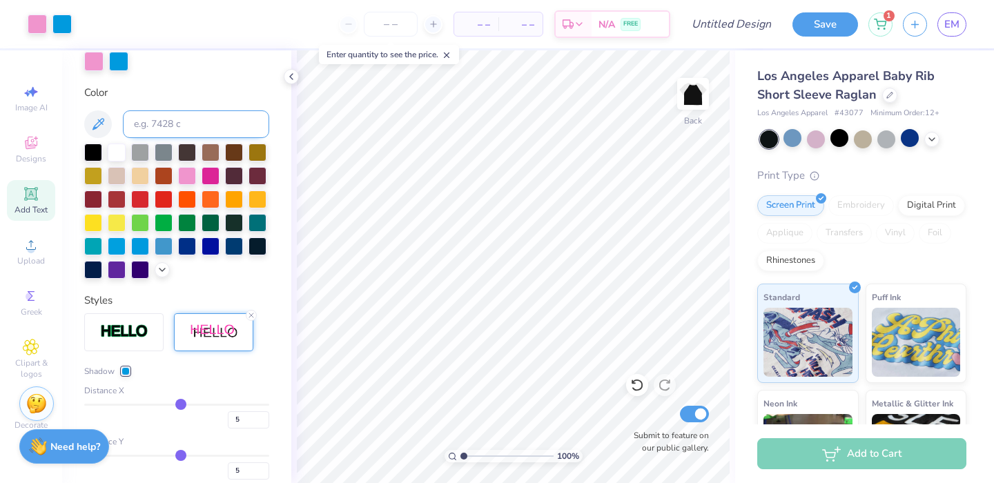
scroll to position [357, 0]
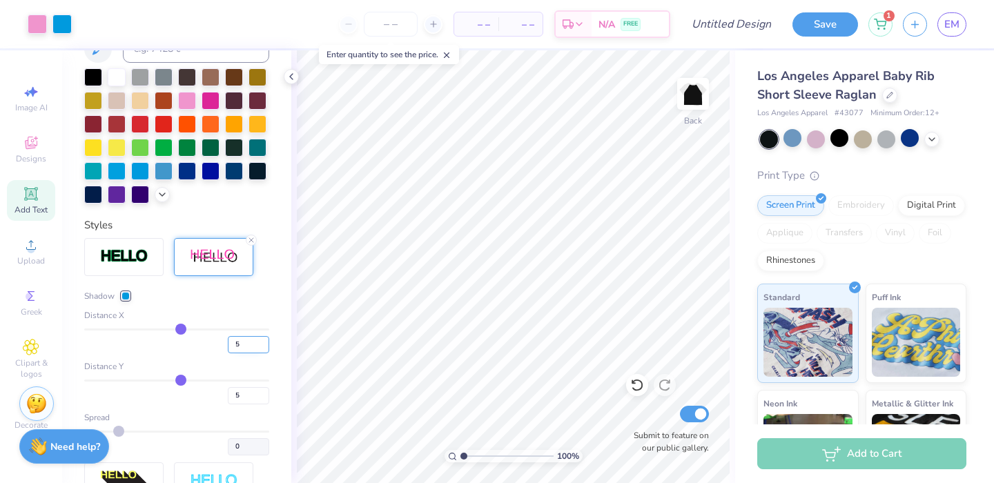
drag, startPoint x: 230, startPoint y: 372, endPoint x: 189, endPoint y: 371, distance: 40.8
click at [228, 353] on input "5" at bounding box center [248, 344] width 41 height 17
type input "2"
drag, startPoint x: 232, startPoint y: 418, endPoint x: 186, endPoint y: 413, distance: 45.9
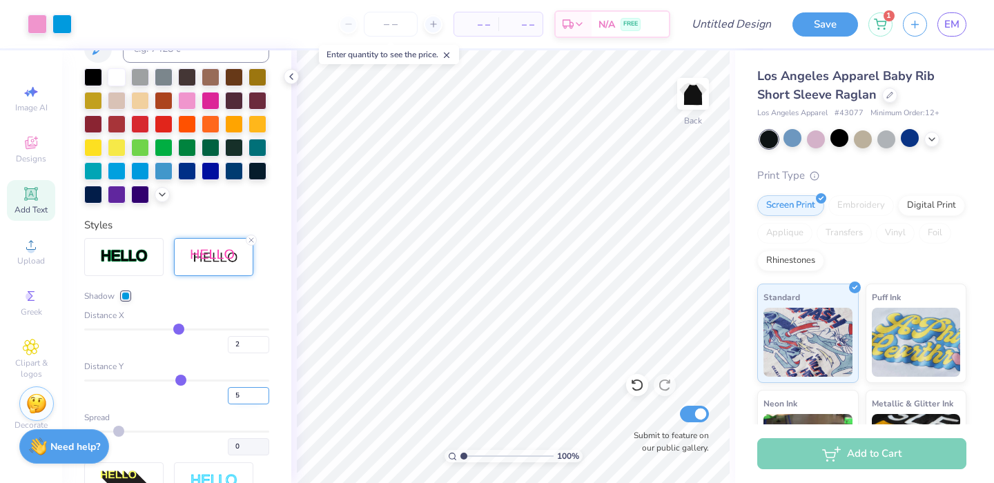
click at [228, 405] on input "5" at bounding box center [248, 395] width 41 height 17
type input "2"
type input "1.58"
type input "6.91"
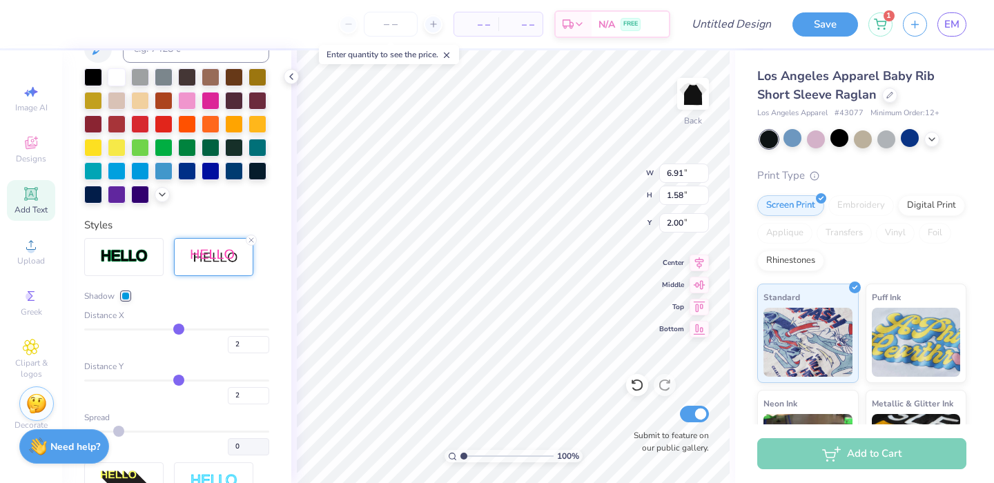
type input "1.83"
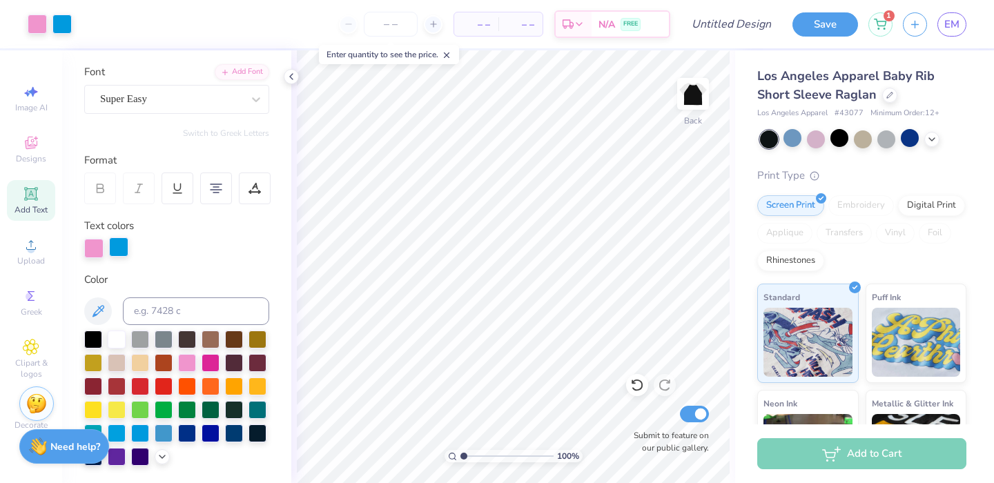
click at [116, 244] on div at bounding box center [118, 247] width 19 height 19
click at [110, 342] on div at bounding box center [117, 338] width 18 height 18
click at [819, 138] on div at bounding box center [816, 138] width 18 height 18
click at [927, 134] on div at bounding box center [863, 139] width 206 height 18
click at [931, 142] on icon at bounding box center [932, 138] width 11 height 11
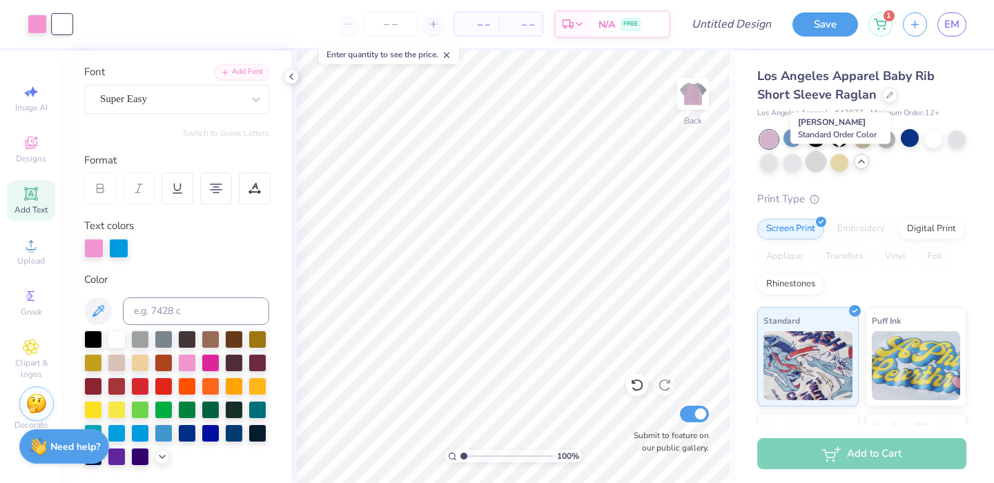
click at [825, 164] on div at bounding box center [816, 162] width 18 height 18
click at [802, 163] on div at bounding box center [793, 162] width 18 height 18
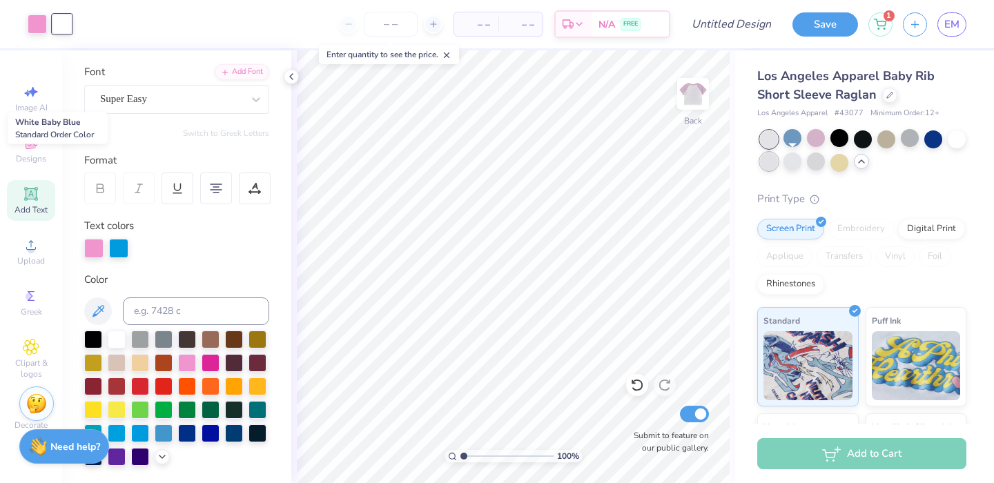
click at [778, 163] on div at bounding box center [769, 162] width 18 height 18
click at [802, 163] on div at bounding box center [793, 162] width 18 height 18
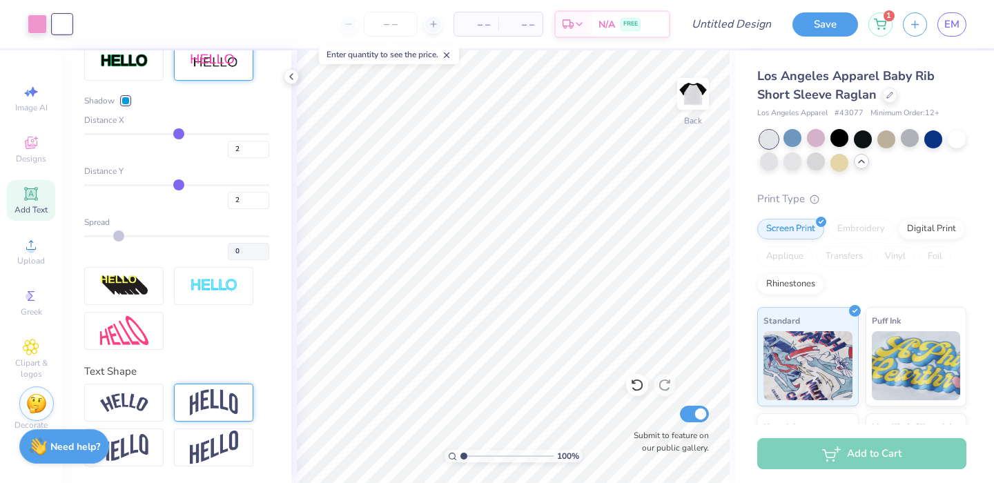
scroll to position [518, 0]
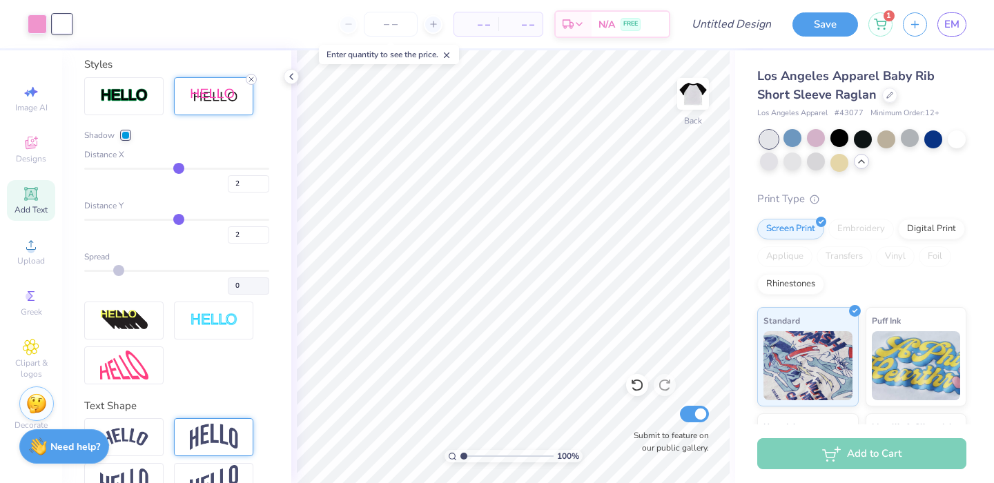
click at [251, 84] on icon at bounding box center [251, 79] width 8 height 8
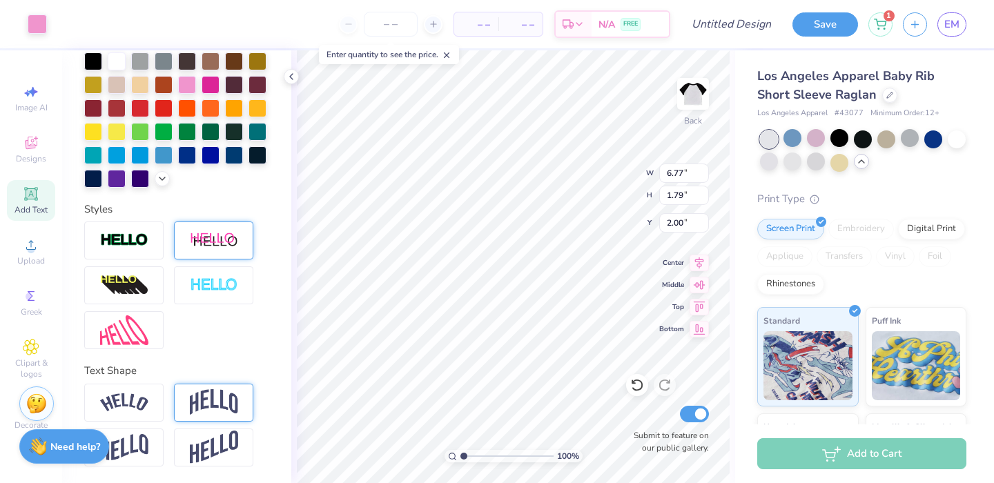
scroll to position [345, 0]
type input "2.10"
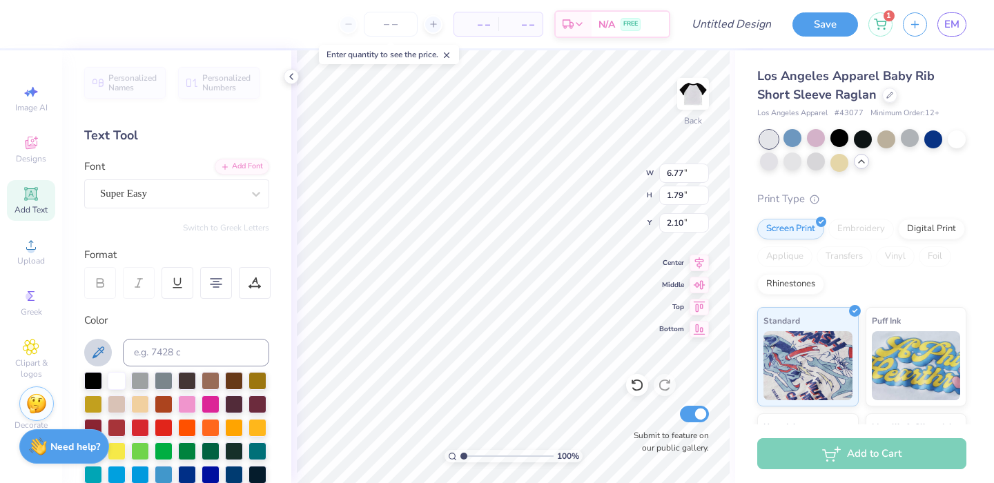
click at [104, 352] on icon at bounding box center [98, 353] width 17 height 17
click at [802, 166] on div at bounding box center [793, 162] width 18 height 18
click at [802, 164] on div at bounding box center [793, 162] width 18 height 18
click at [802, 168] on div at bounding box center [793, 162] width 18 height 18
type input "6.79"
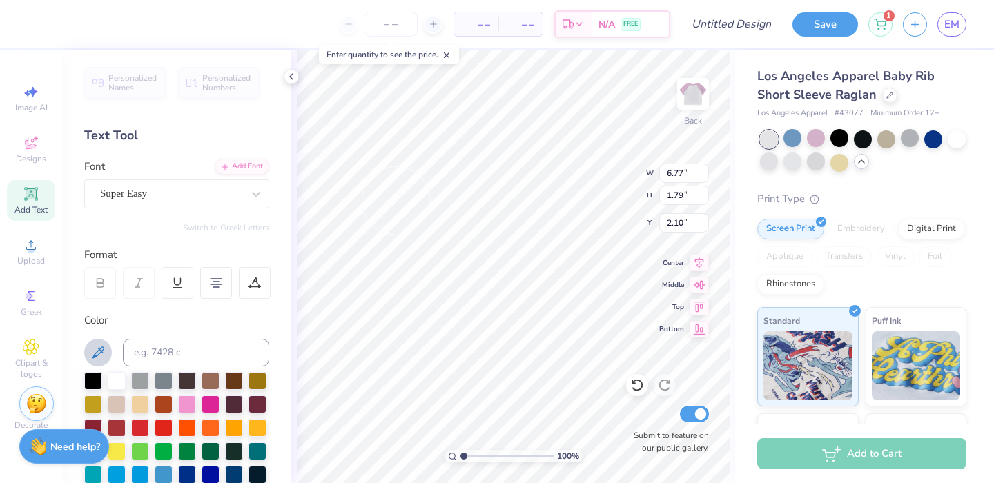
type input "1.80"
click at [103, 353] on icon at bounding box center [98, 353] width 17 height 17
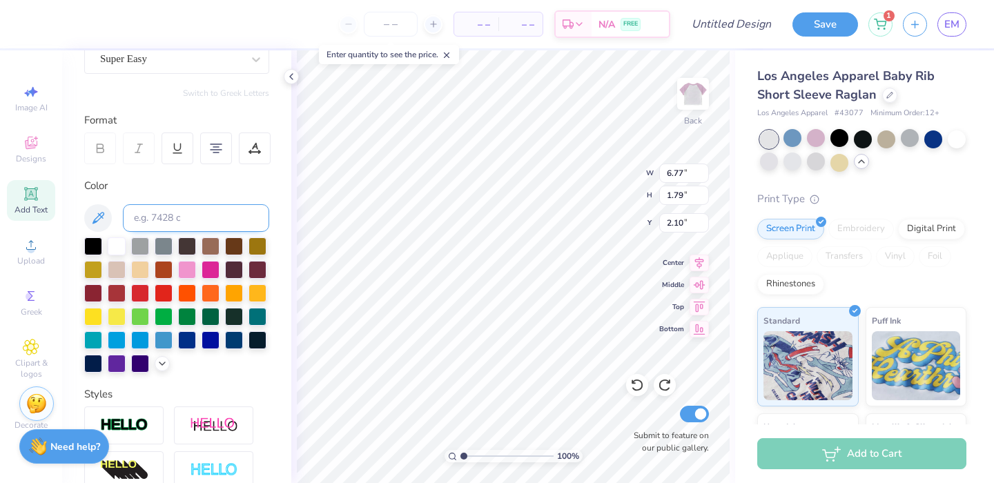
scroll to position [139, 0]
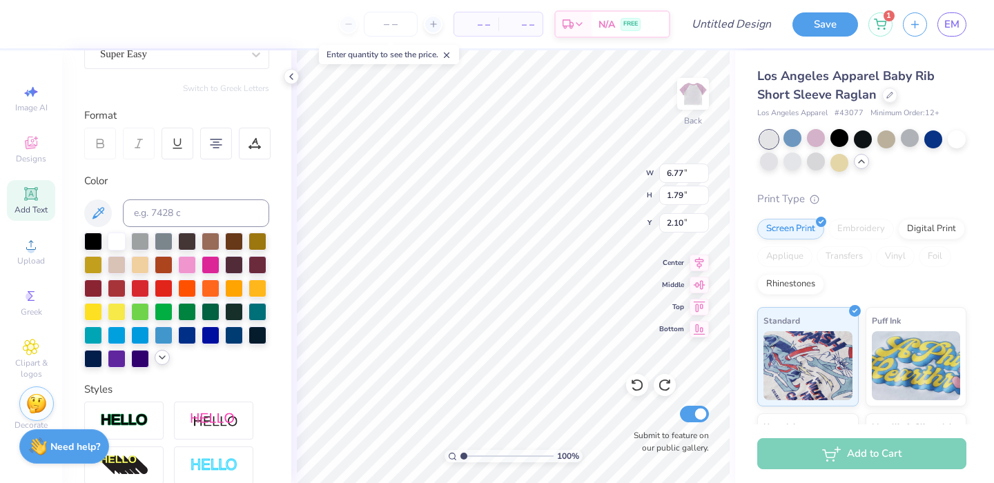
click at [155, 365] on div at bounding box center [162, 357] width 15 height 15
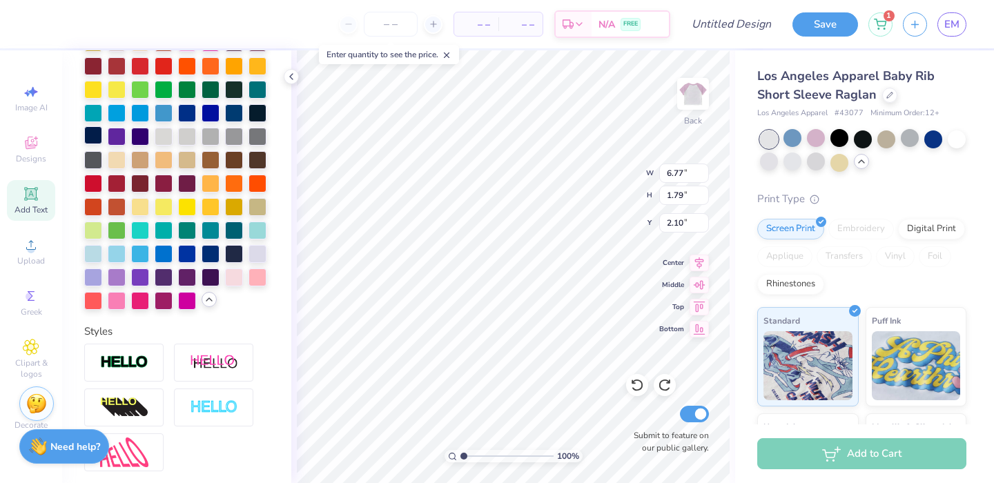
scroll to position [460, 0]
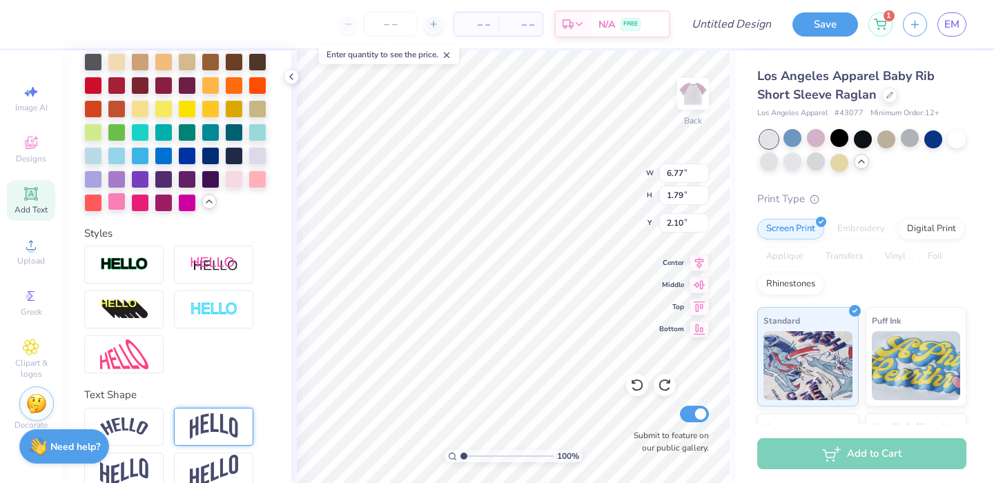
click at [126, 211] on div at bounding box center [117, 202] width 18 height 18
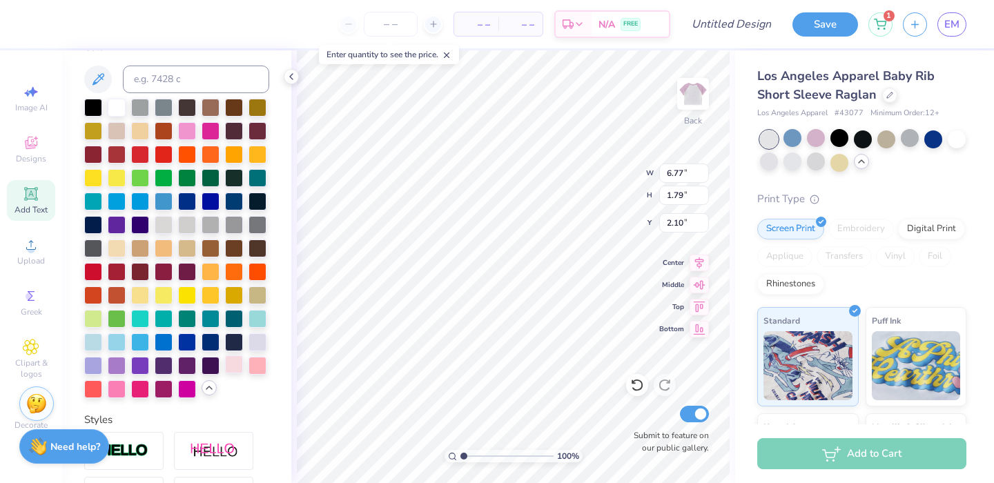
scroll to position [240, 0]
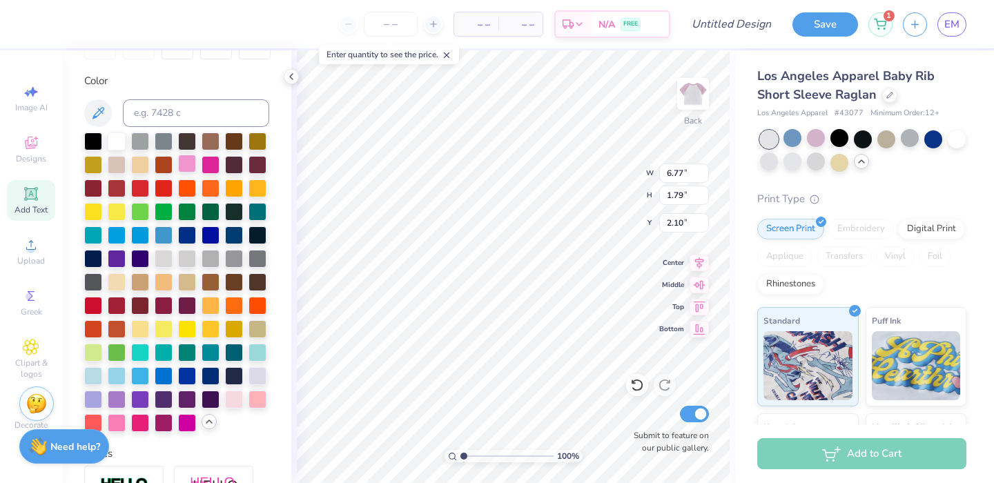
click at [196, 159] on div at bounding box center [187, 164] width 18 height 18
click at [98, 139] on div at bounding box center [93, 140] width 18 height 18
click at [99, 115] on icon at bounding box center [99, 113] width 12 height 12
click at [96, 110] on icon at bounding box center [98, 113] width 17 height 17
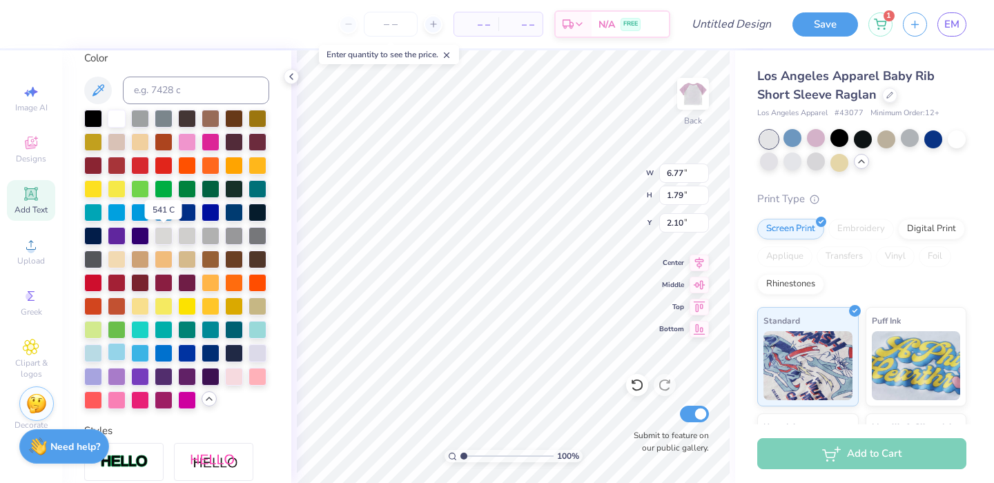
scroll to position [262, 0]
click at [126, 408] on div at bounding box center [117, 399] width 18 height 18
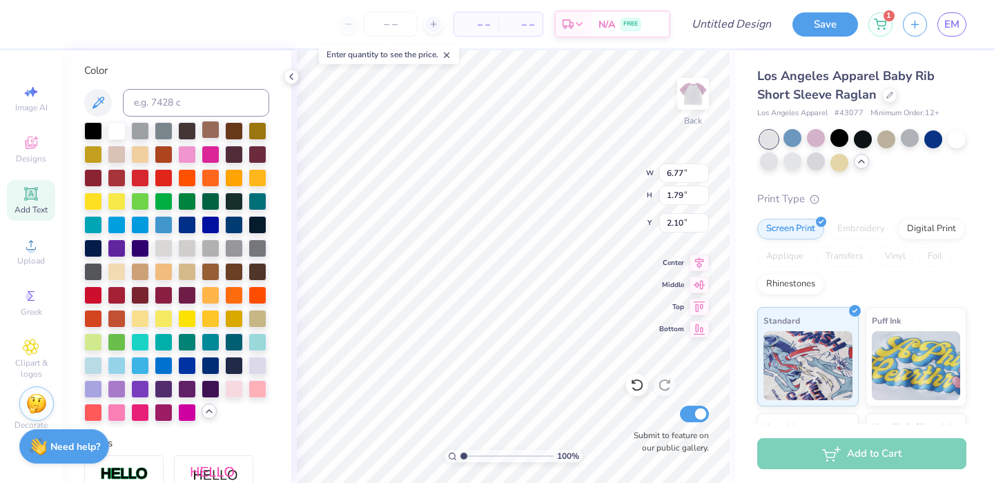
click at [215, 139] on div at bounding box center [211, 130] width 18 height 18
click at [196, 151] on div at bounding box center [187, 153] width 18 height 18
